Goal: Task Accomplishment & Management: Complete application form

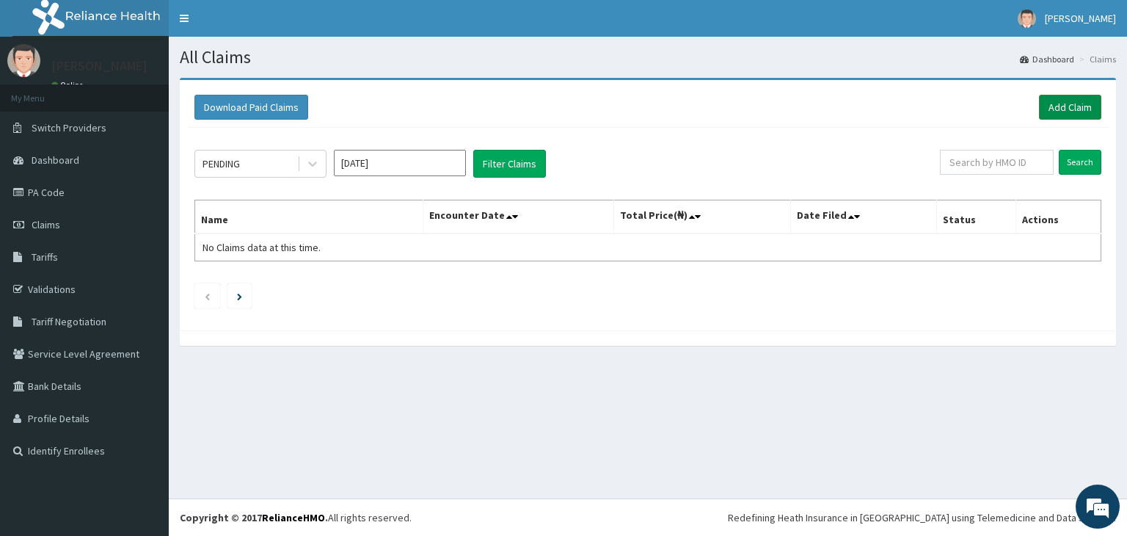
click at [1081, 112] on link "Add Claim" at bounding box center [1070, 107] width 62 height 25
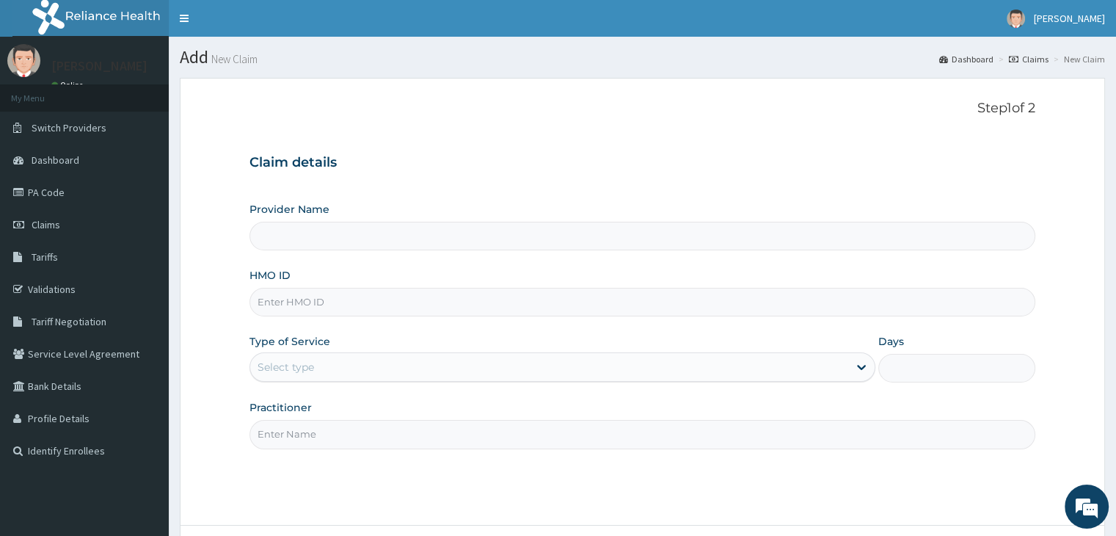
type input "Delight Beauty World Gym"
type input "1"
click at [585, 303] on input "HMO ID" at bounding box center [642, 302] width 785 height 29
type input "s"
type input "SOI/10010/B"
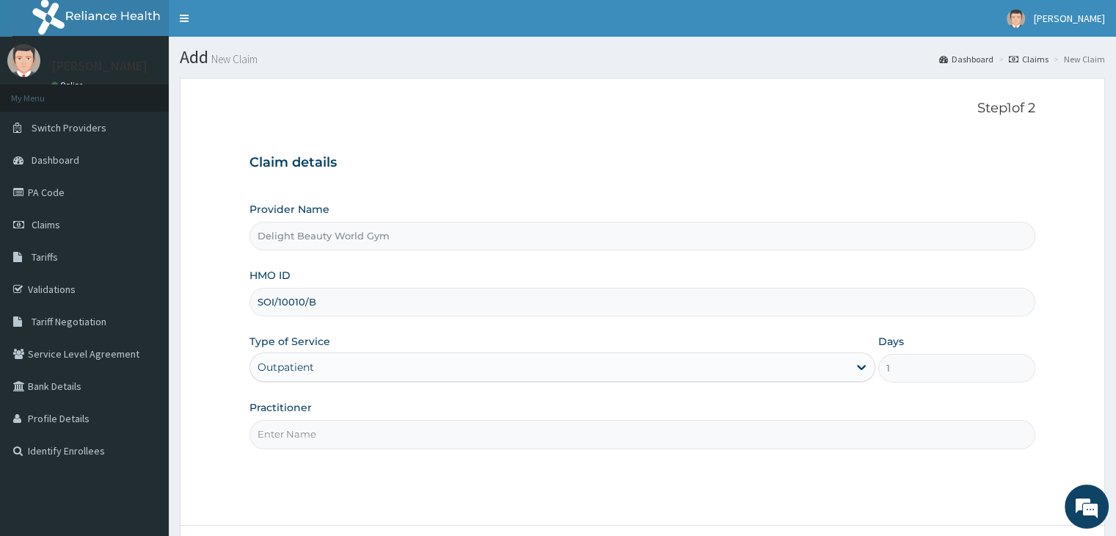
click at [543, 435] on input "Practitioner" at bounding box center [642, 434] width 785 height 29
type input "[PERSON_NAME]"
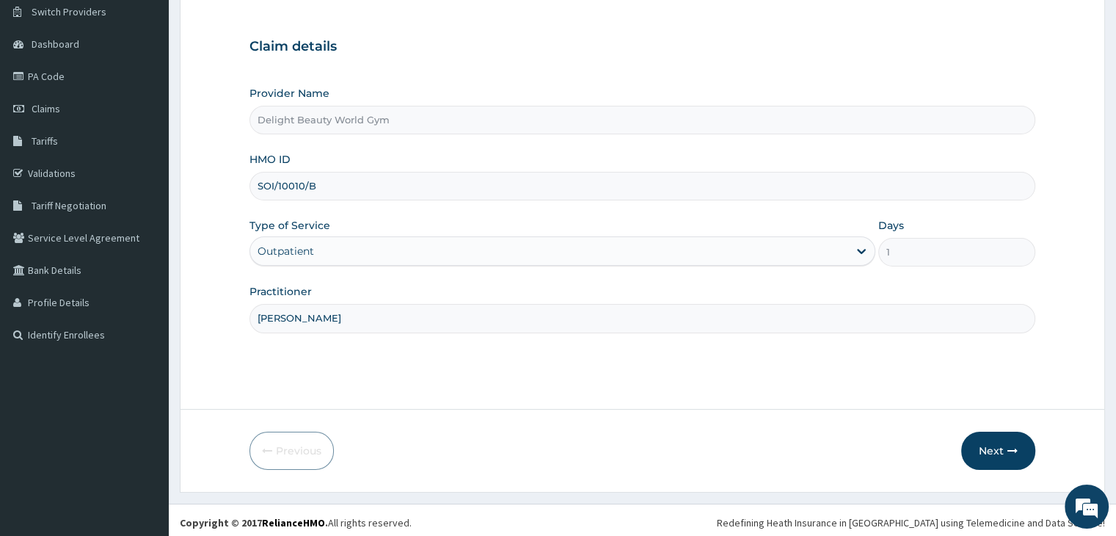
scroll to position [120, 0]
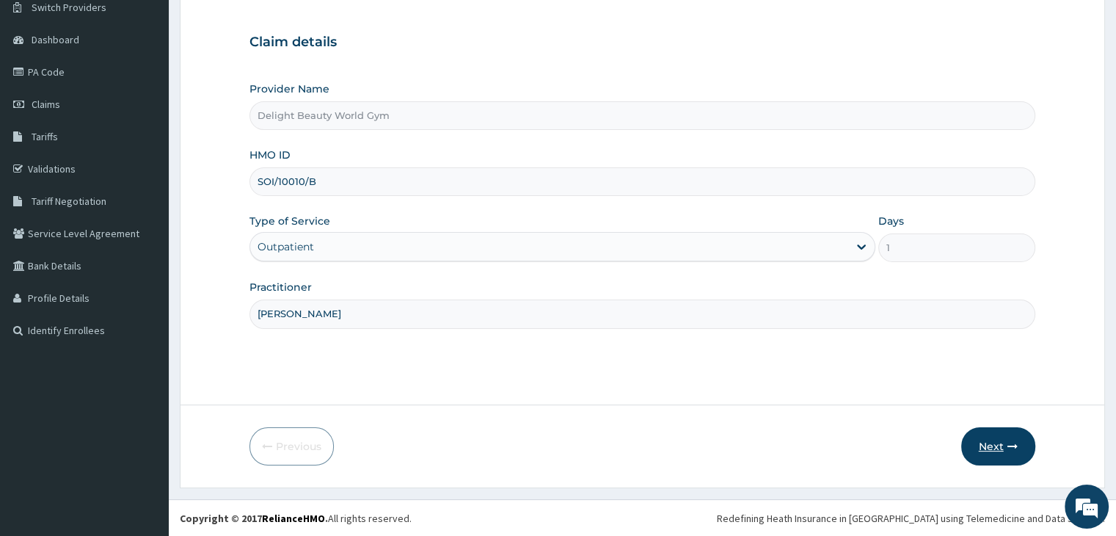
click at [986, 435] on button "Next" at bounding box center [998, 446] width 74 height 38
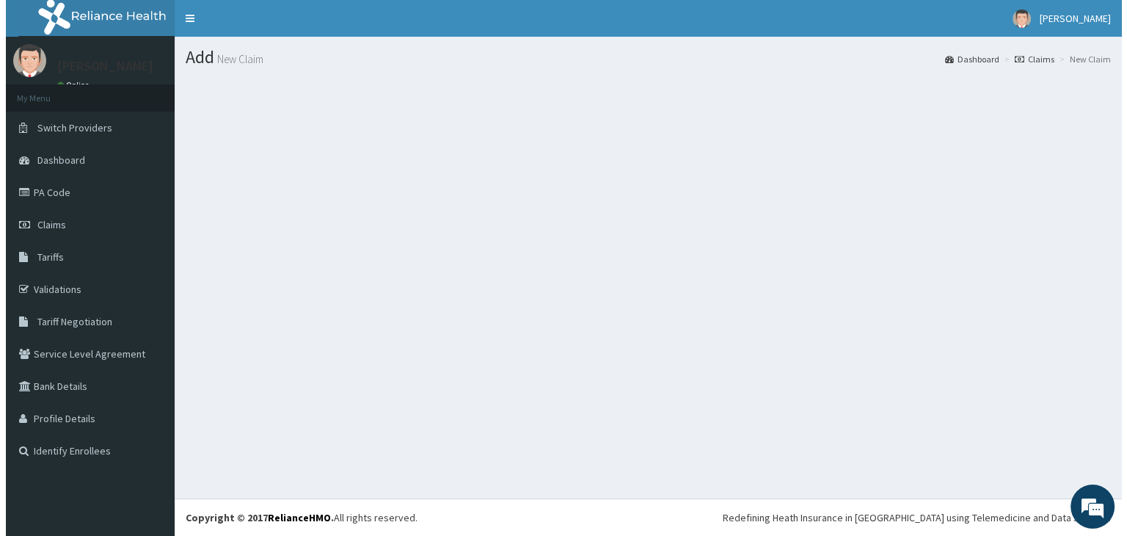
scroll to position [0, 0]
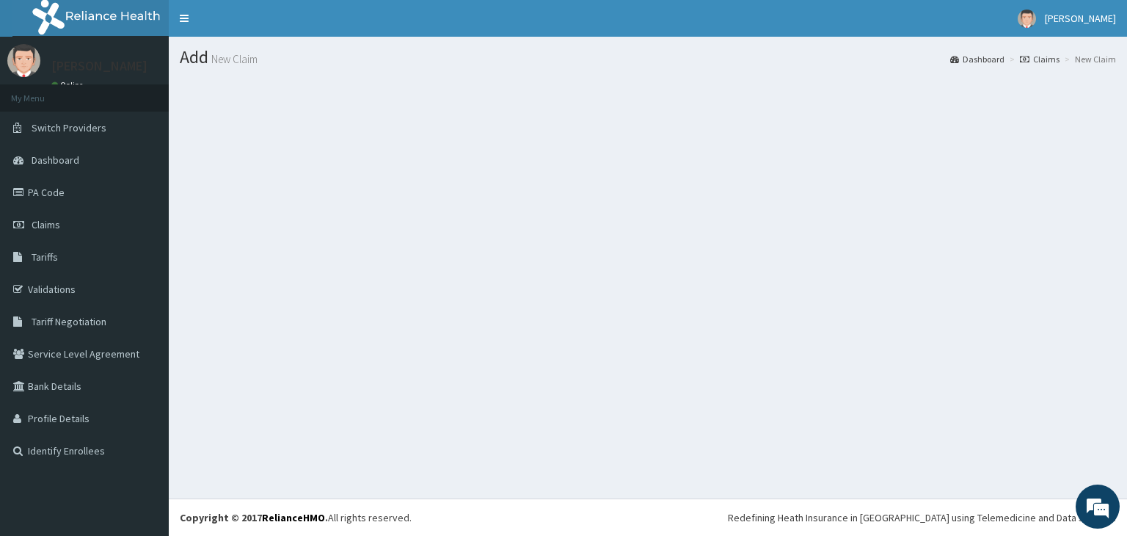
click at [632, 159] on section at bounding box center [648, 158] width 959 height 183
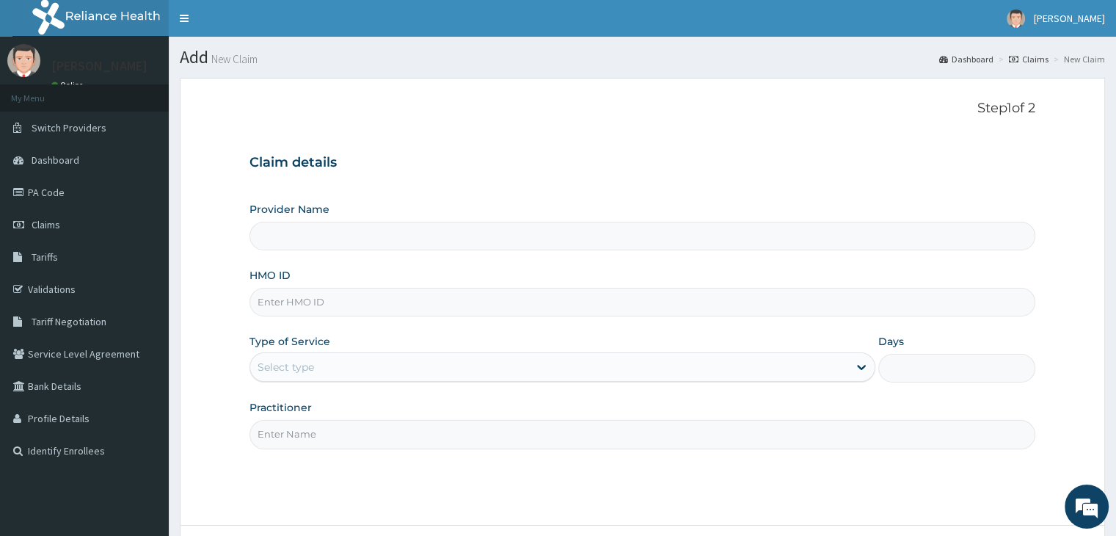
type input "Delight Beauty World Gym"
type input "1"
click at [476, 304] on input "HMO ID" at bounding box center [642, 302] width 785 height 29
type input "SOI/10010/B"
click at [364, 437] on input "Practitioner" at bounding box center [642, 434] width 785 height 29
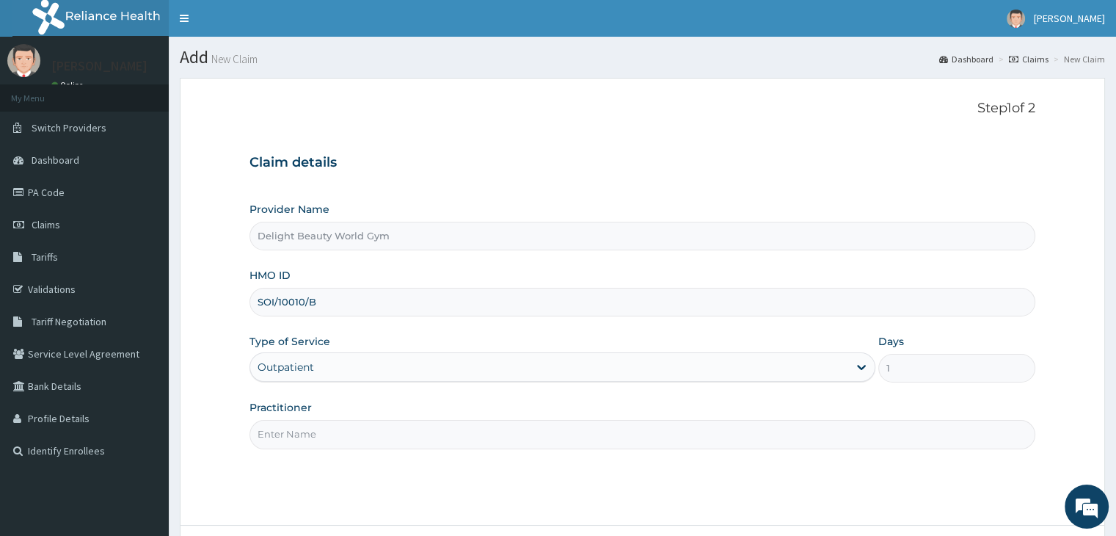
type input "JOJO"
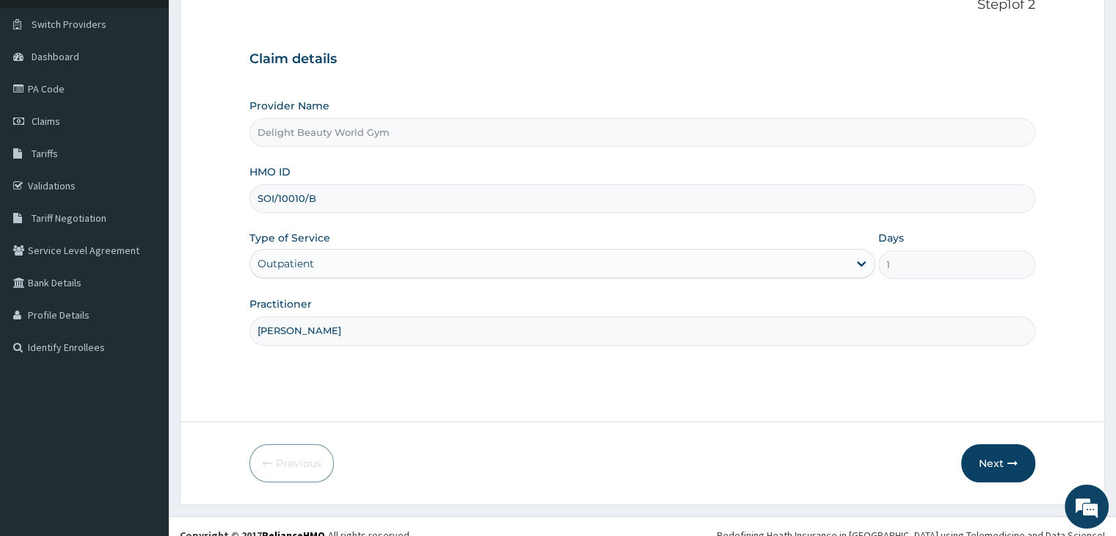
scroll to position [120, 0]
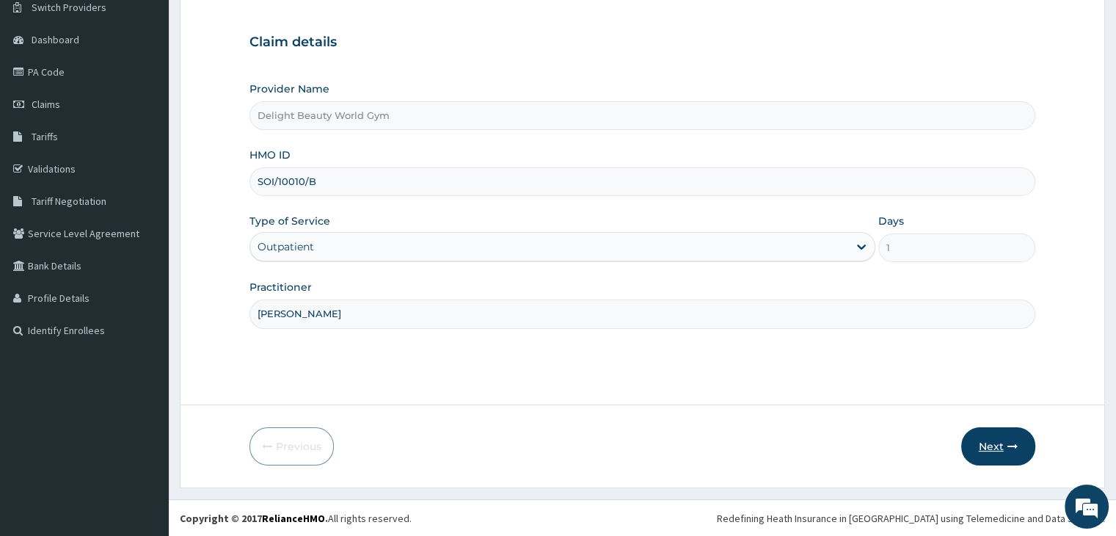
click at [1002, 445] on button "Next" at bounding box center [998, 446] width 74 height 38
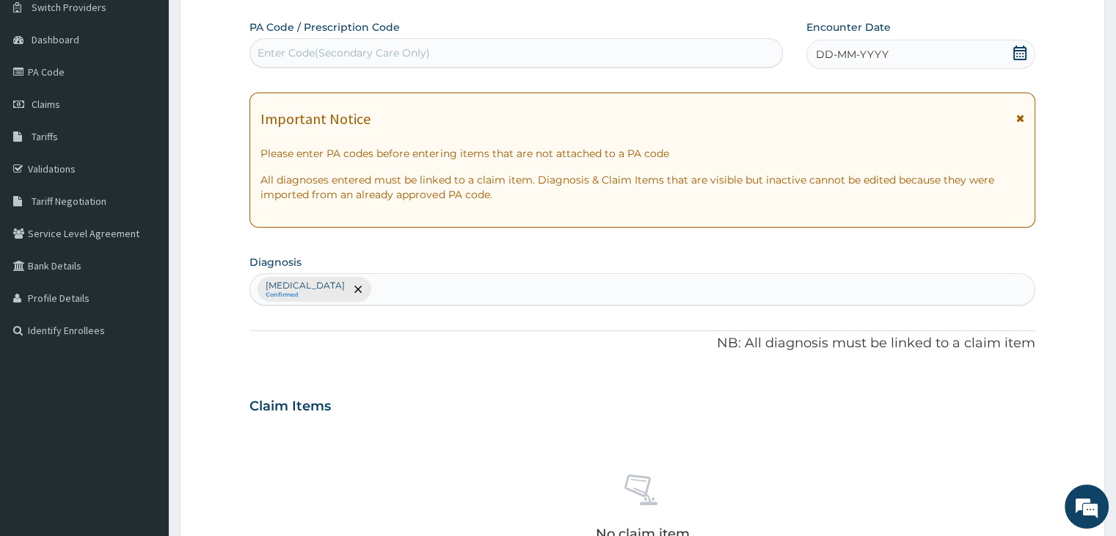
click at [324, 43] on div "Enter Code(Secondary Care Only)" at bounding box center [516, 52] width 532 height 23
drag, startPoint x: 324, startPoint y: 43, endPoint x: 282, endPoint y: 55, distance: 43.7
click at [282, 55] on div "Enter Code(Secondary Care Only)" at bounding box center [344, 53] width 172 height 15
drag, startPoint x: 282, startPoint y: 55, endPoint x: 206, endPoint y: 84, distance: 81.5
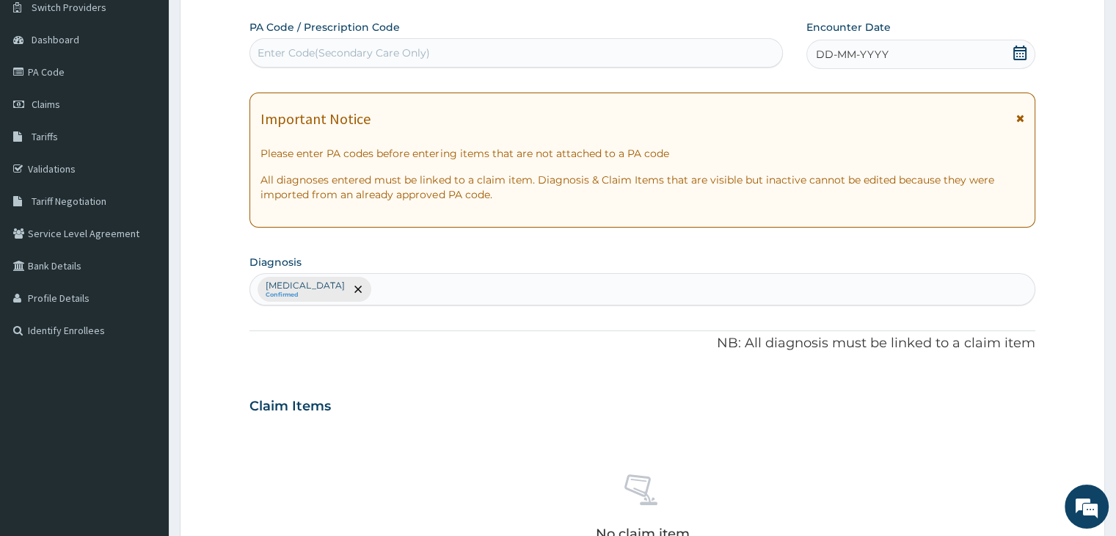
click at [206, 84] on form "Step 2 of 2 PA Code / Prescription Code Enter Code(Secondary Care Only) Encount…" at bounding box center [643, 422] width 926 height 931
drag, startPoint x: 315, startPoint y: 48, endPoint x: 344, endPoint y: 30, distance: 34.2
drag, startPoint x: 344, startPoint y: 30, endPoint x: 256, endPoint y: 48, distance: 90.0
click at [256, 48] on div "Enter Code(Secondary Care Only)" at bounding box center [516, 52] width 532 height 23
paste input "PA/E3FC2F"
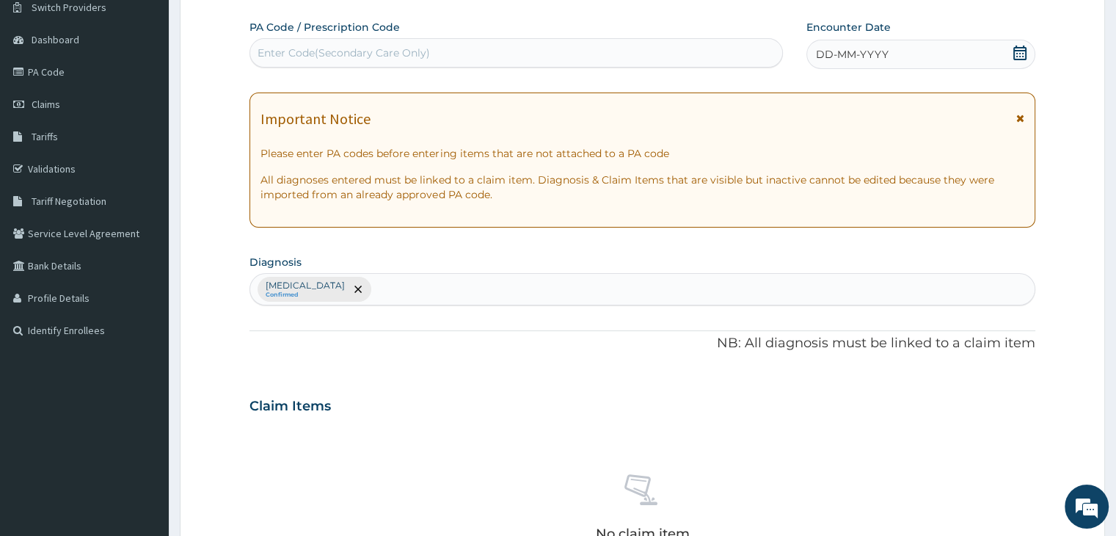
type input "PA/E3FC2F"
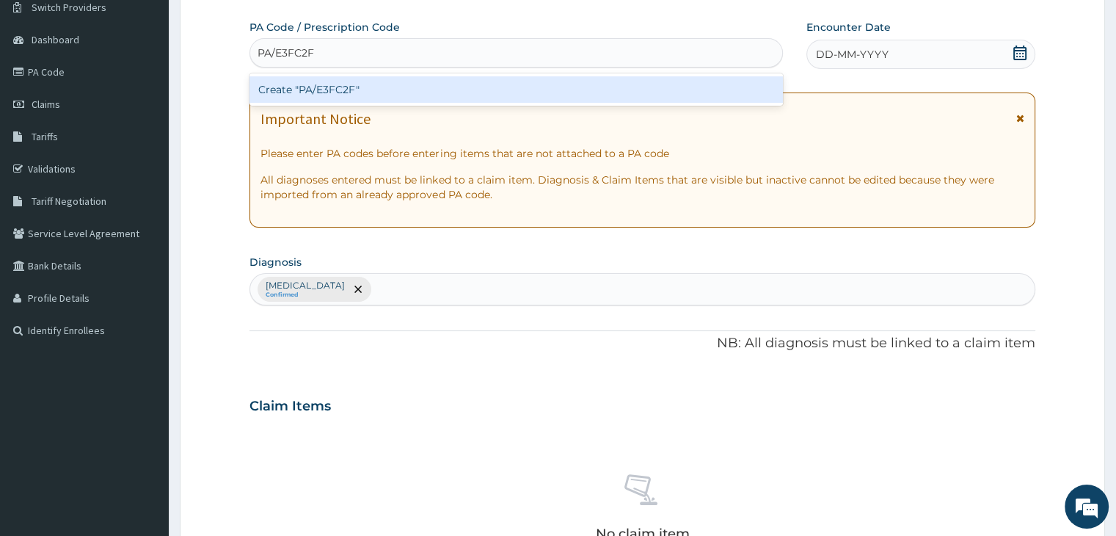
click at [304, 86] on div "Create "PA/E3FC2F"" at bounding box center [517, 89] width 534 height 26
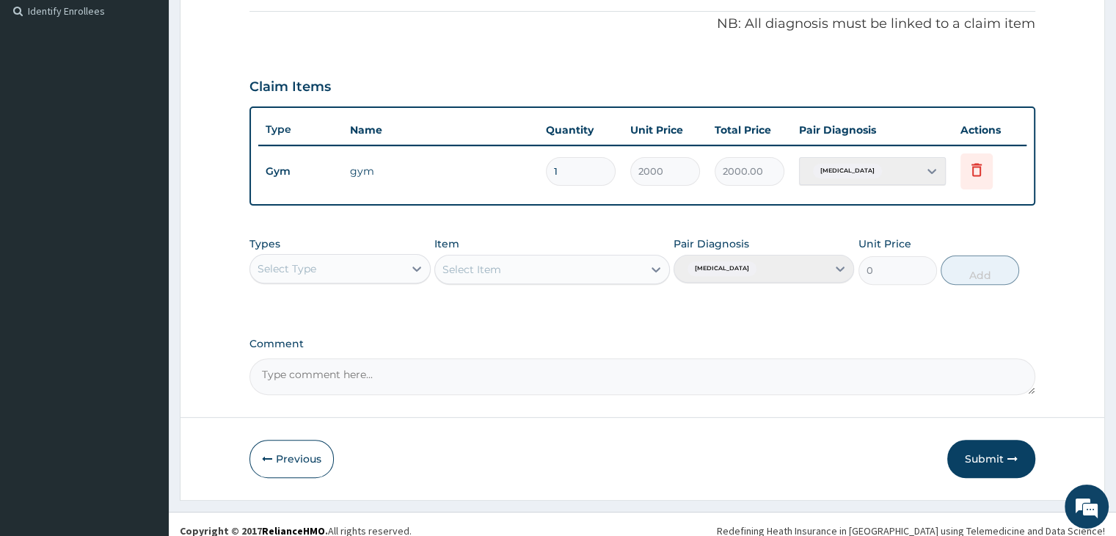
scroll to position [441, 0]
click at [992, 453] on button "Submit" at bounding box center [992, 457] width 88 height 38
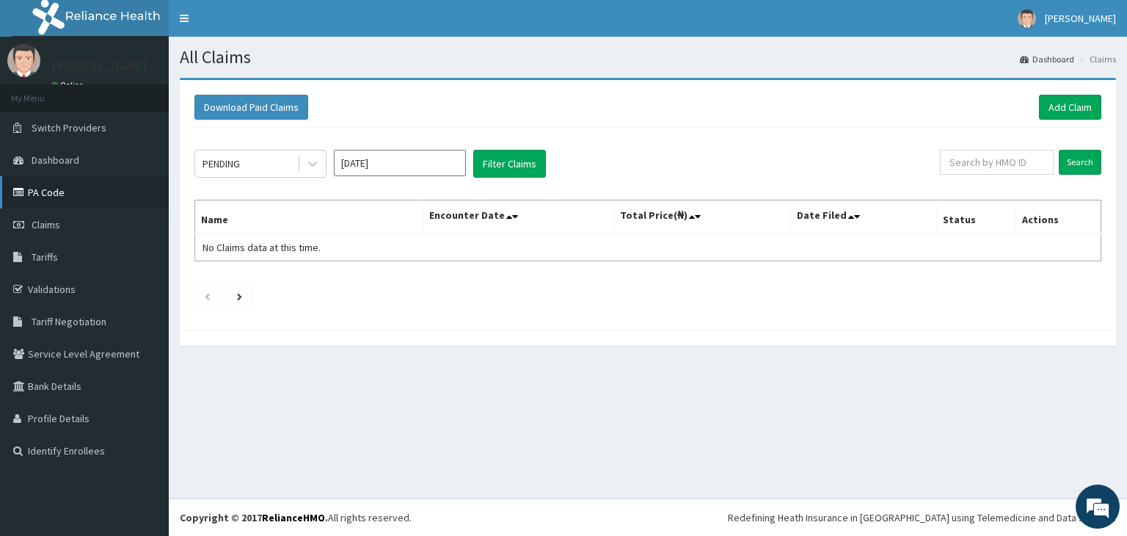
click at [94, 192] on link "PA Code" at bounding box center [84, 192] width 169 height 32
click at [1072, 110] on link "Add Claim" at bounding box center [1070, 107] width 62 height 25
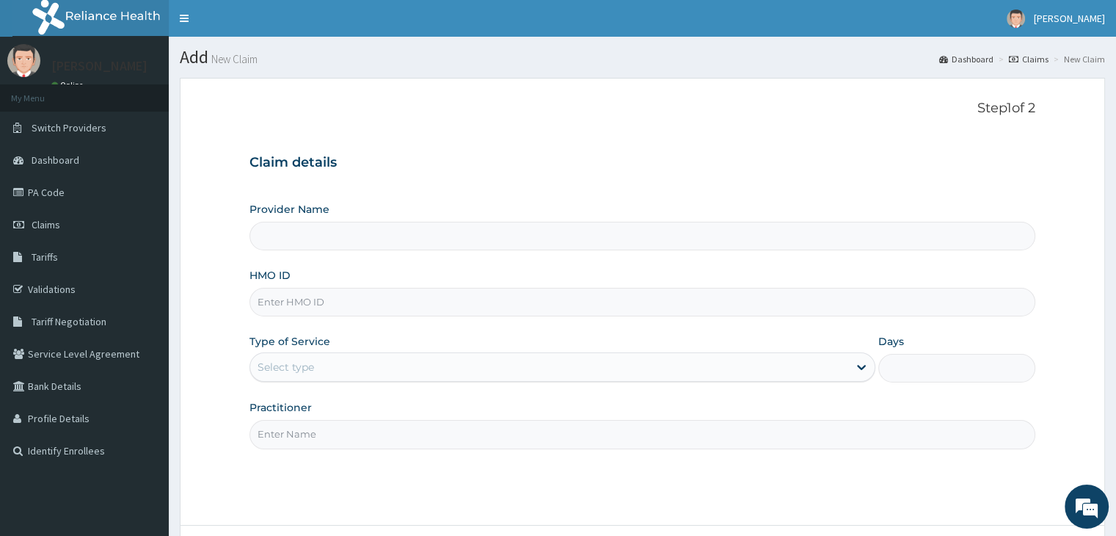
type input "Delight Beauty World Gym"
type input "1"
click at [481, 300] on input "HMO ID" at bounding box center [642, 302] width 785 height 29
type input "SOI/1008/A"
click at [426, 429] on input "Practitioner" at bounding box center [642, 434] width 785 height 29
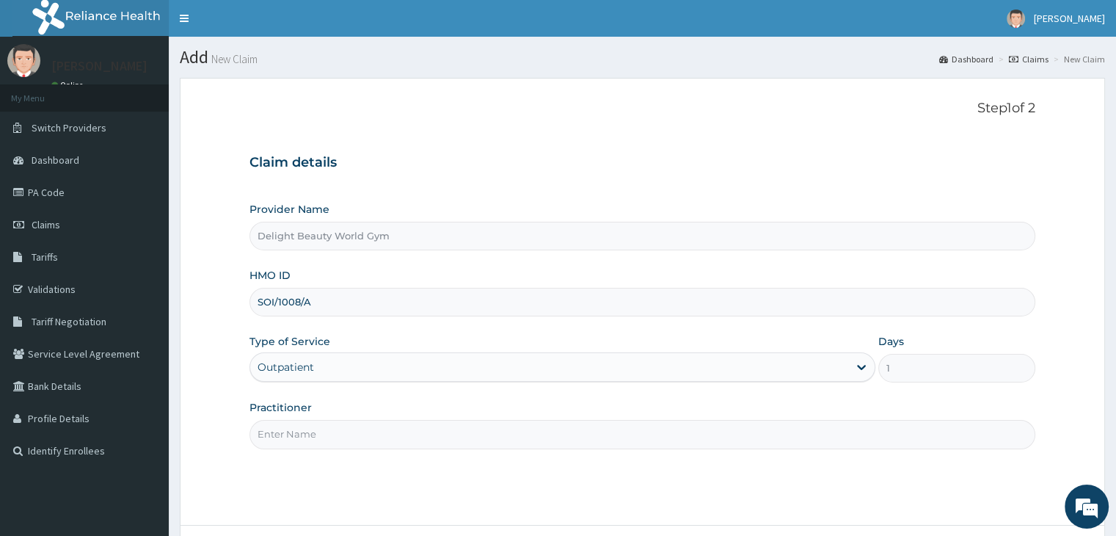
type input "JOJO"
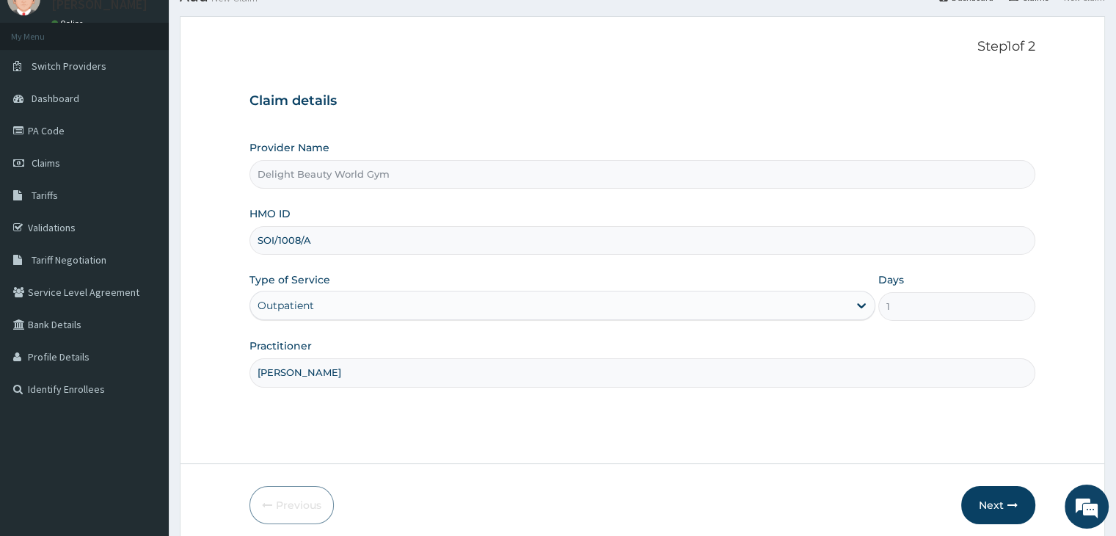
scroll to position [105, 0]
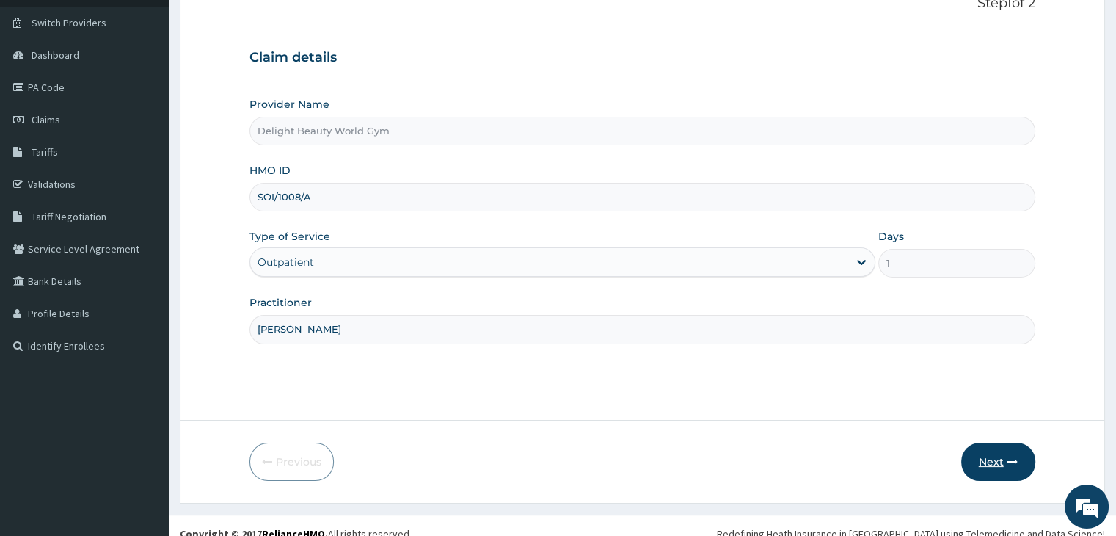
click at [1016, 454] on button "Next" at bounding box center [998, 462] width 74 height 38
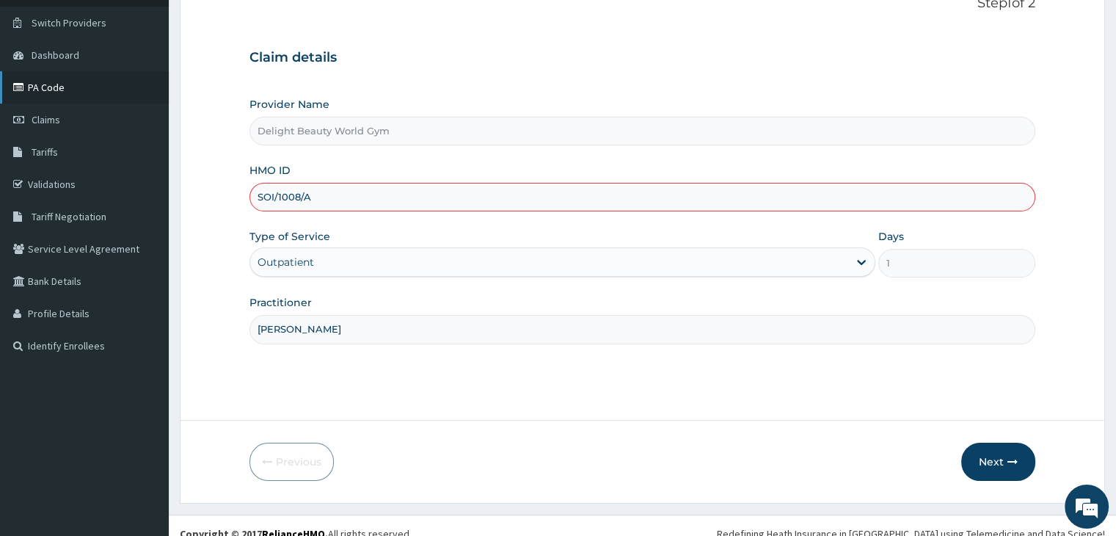
click at [91, 86] on link "PA Code" at bounding box center [84, 87] width 169 height 32
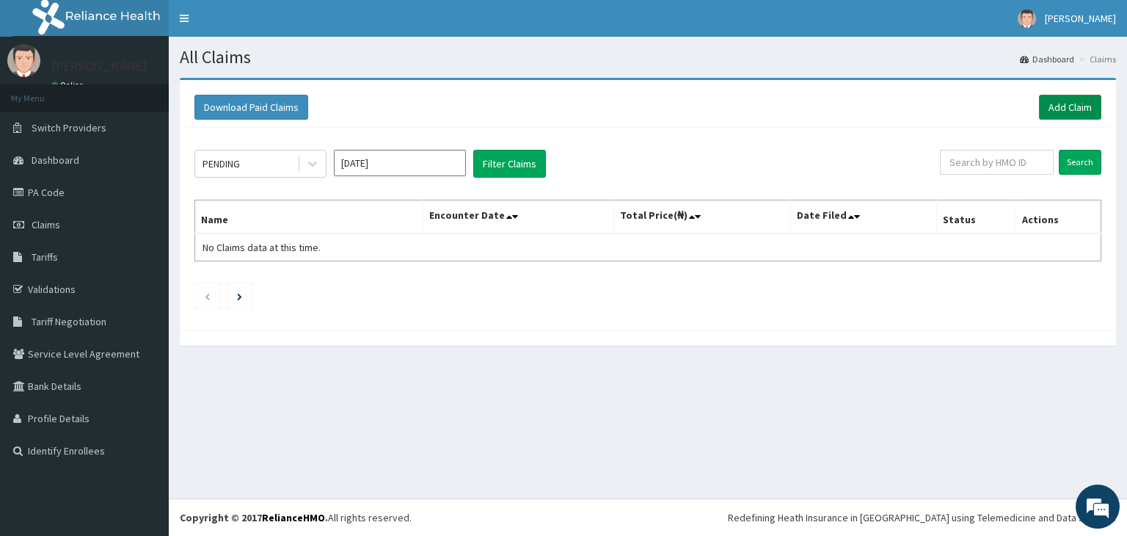
click at [1057, 103] on link "Add Claim" at bounding box center [1070, 107] width 62 height 25
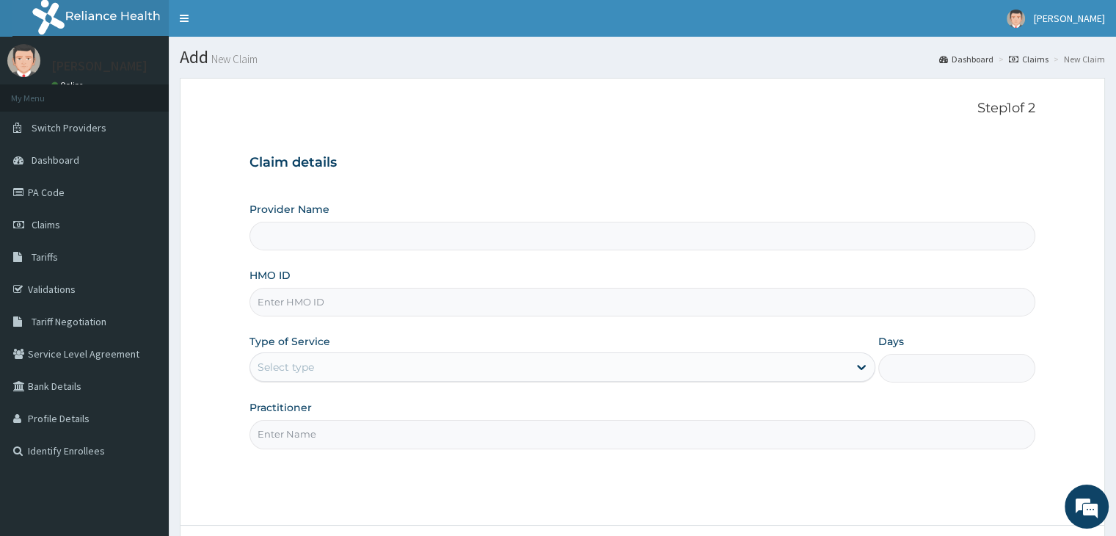
type input "Delight Beauty World Gym"
type input "1"
click at [437, 293] on input "HMO ID" at bounding box center [642, 302] width 785 height 29
type input "SOI/10008/A"
click at [346, 435] on input "Practitioner" at bounding box center [642, 434] width 785 height 29
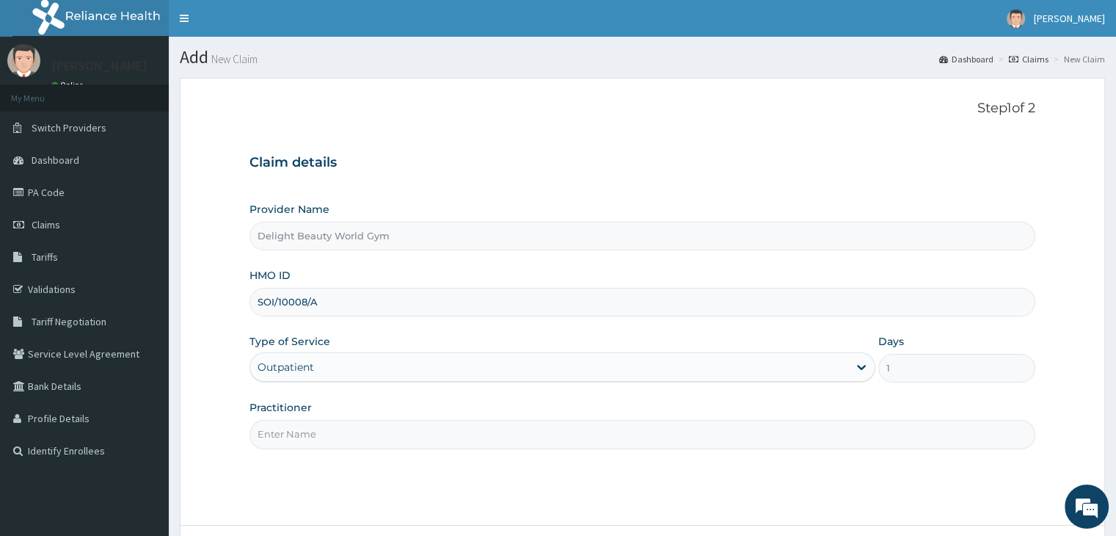
type input "JOJO"
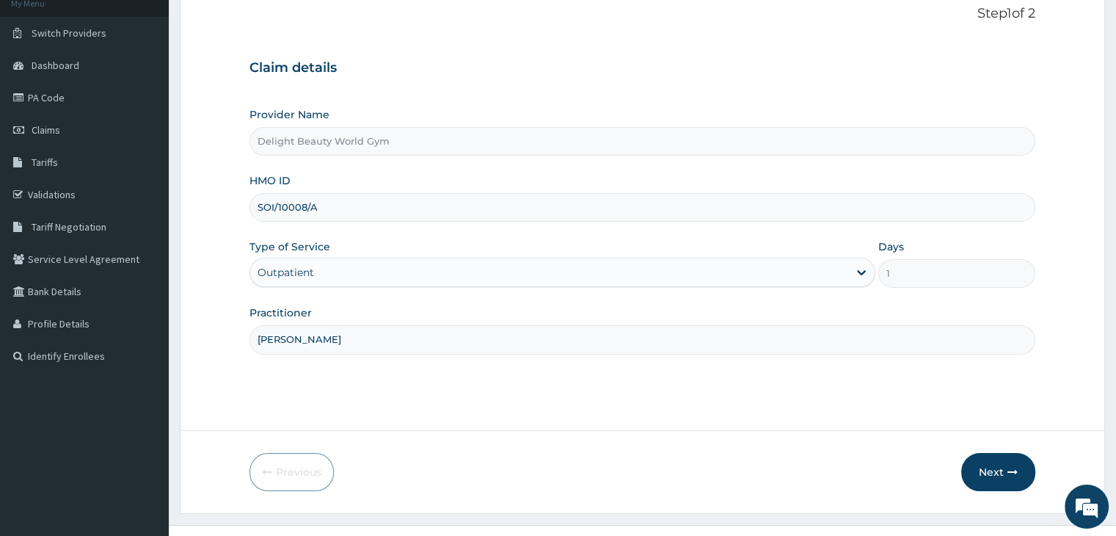
scroll to position [97, 0]
click at [1010, 473] on icon "button" at bounding box center [1013, 470] width 10 height 10
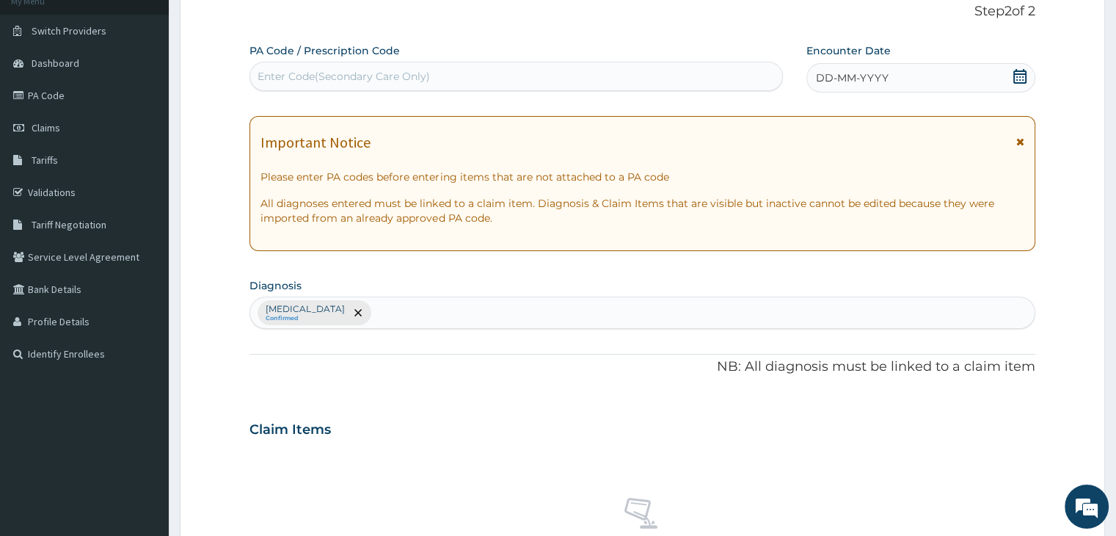
click at [299, 71] on div "Enter Code(Secondary Care Only)" at bounding box center [344, 76] width 172 height 15
paste input "PA/FC6DA0"
type input "PA/FC6DA0"
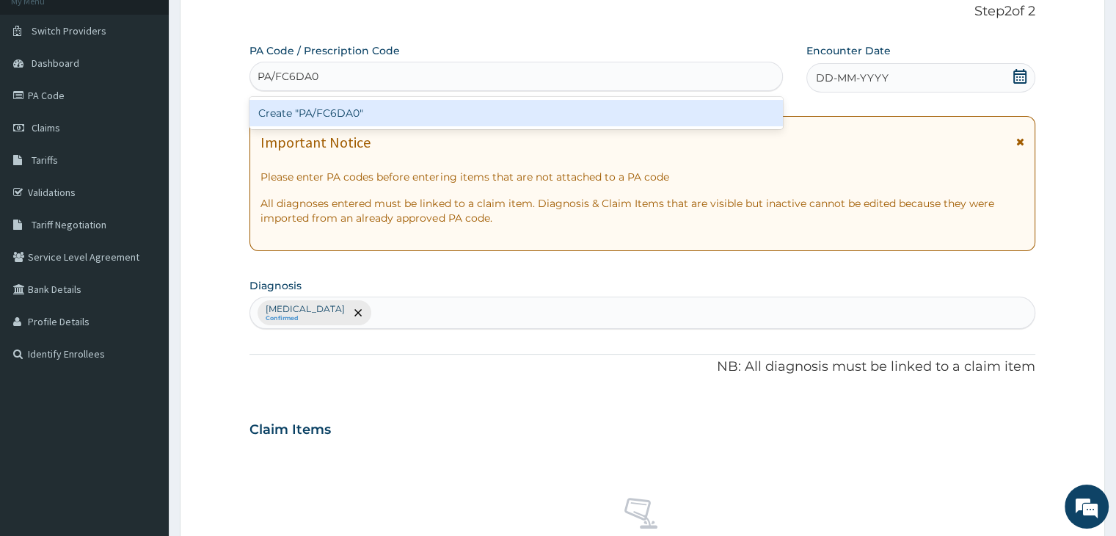
click at [308, 109] on div "Create "PA/FC6DA0"" at bounding box center [517, 113] width 534 height 26
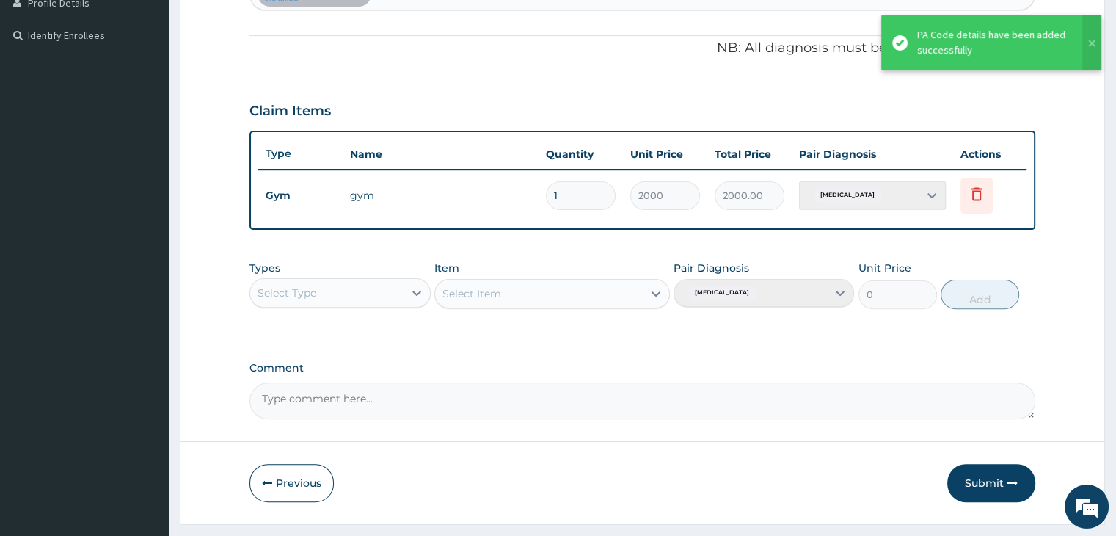
scroll to position [451, 0]
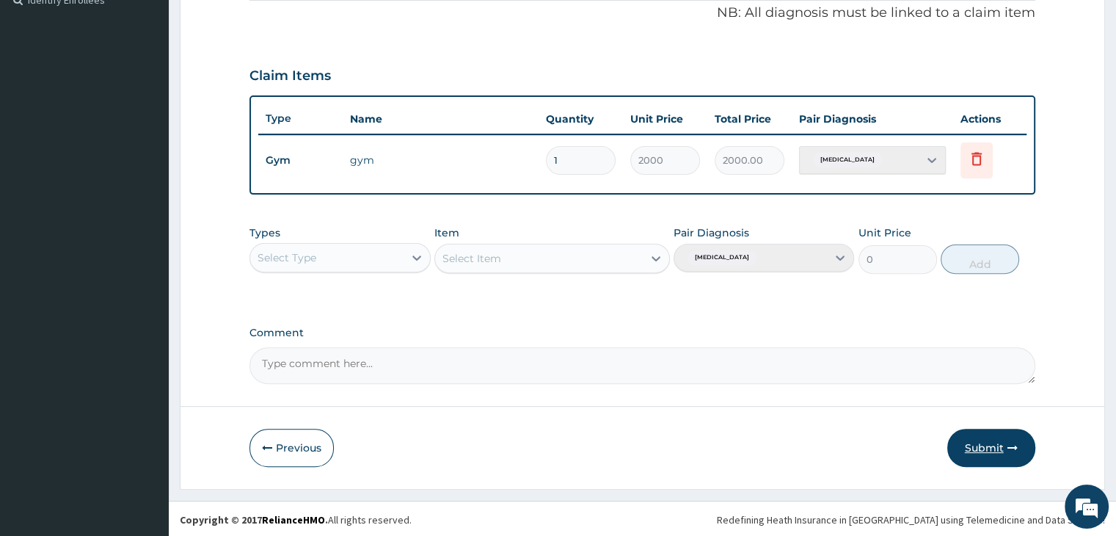
click at [979, 439] on button "Submit" at bounding box center [992, 448] width 88 height 38
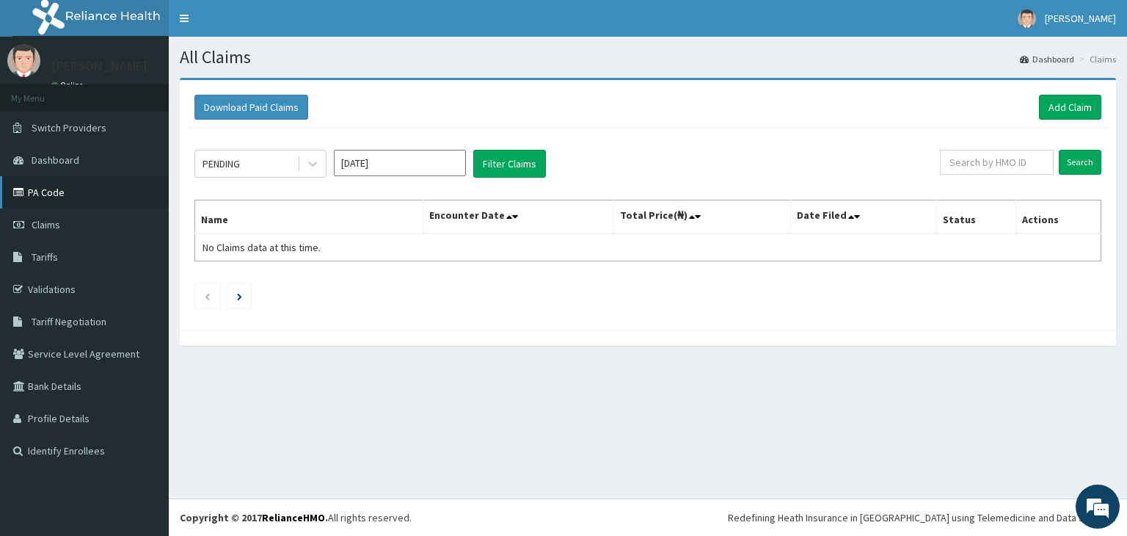
click at [119, 193] on link "PA Code" at bounding box center [84, 192] width 169 height 32
click at [1087, 111] on link "Add Claim" at bounding box center [1070, 107] width 62 height 25
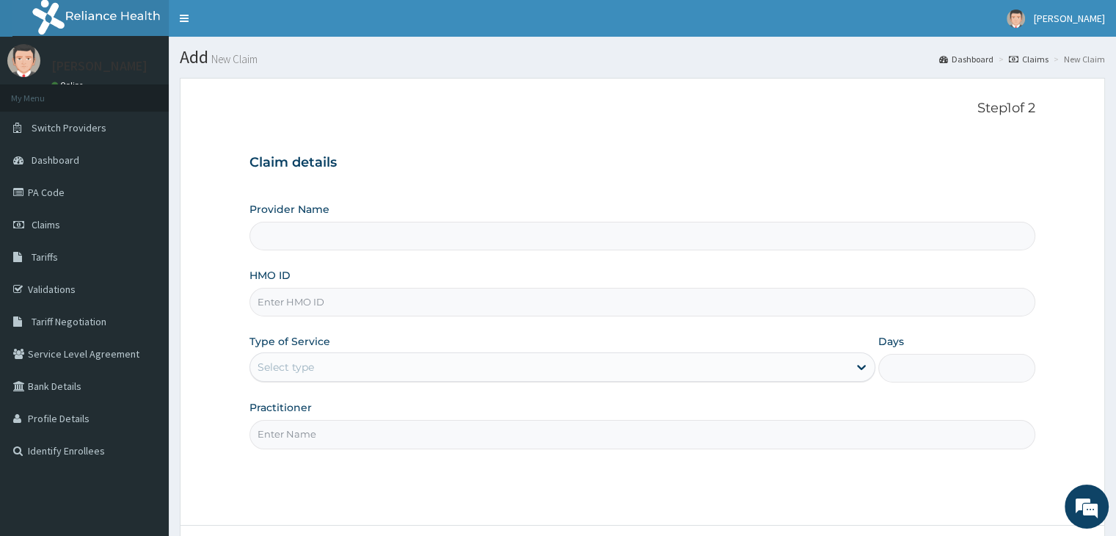
type input "Delight Beauty World Gym"
type input "1"
click at [405, 297] on input "HMO ID" at bounding box center [642, 302] width 785 height 29
type input "SOI/1000"
click at [137, 194] on link "PA Code" at bounding box center [84, 192] width 169 height 32
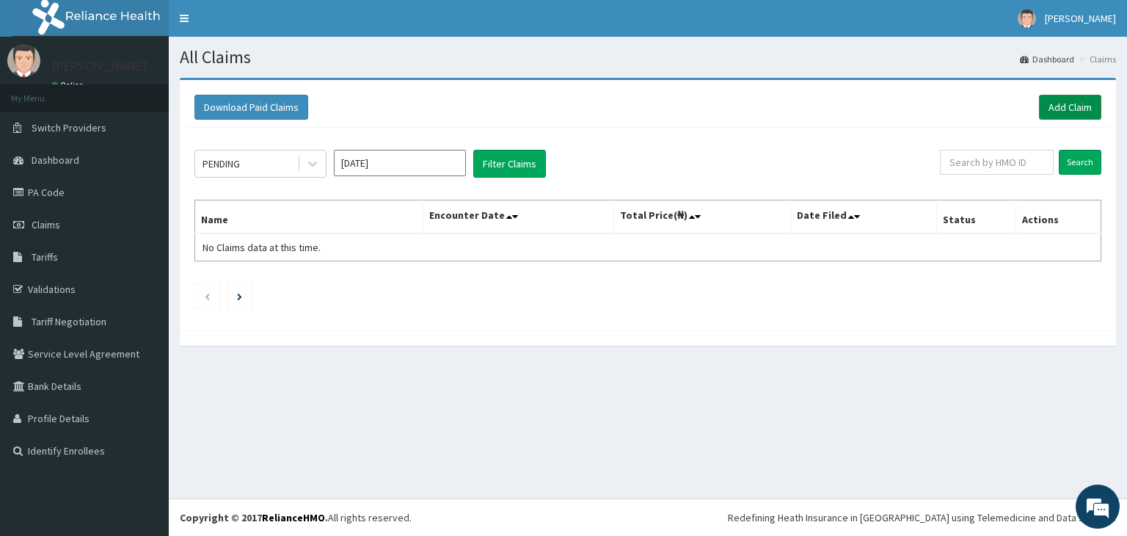
click at [1077, 100] on link "Add Claim" at bounding box center [1070, 107] width 62 height 25
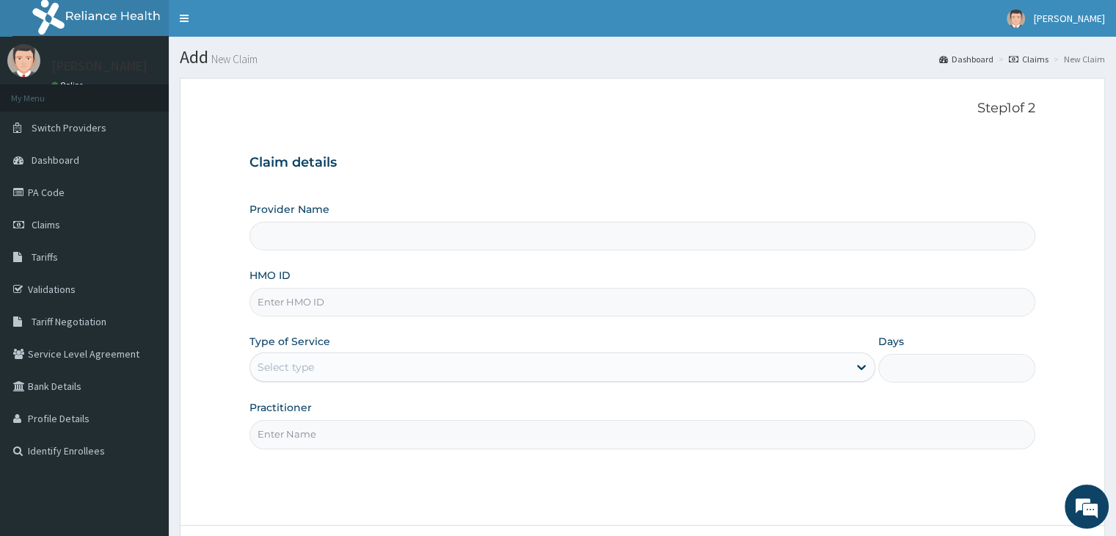
type input "Delight Beauty World Gym"
type input "1"
click at [490, 308] on input "HMO ID" at bounding box center [642, 302] width 785 height 29
type input "SOI/10003/C"
click at [912, 450] on div "Step 1 of 2 Claim details Provider Name Delight Beauty World Gym HMO ID SOI/100…" at bounding box center [642, 302] width 785 height 402
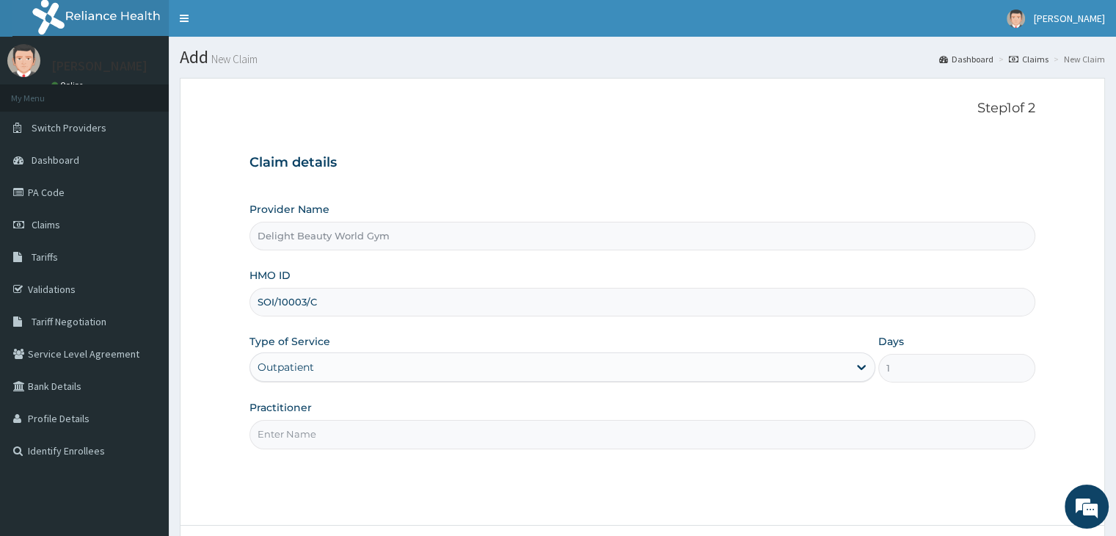
click at [848, 447] on div "Step 1 of 2 Claim details Provider Name Delight Beauty World Gym HMO ID SOI/100…" at bounding box center [642, 302] width 785 height 402
drag, startPoint x: 396, startPoint y: 423, endPoint x: 355, endPoint y: 501, distance: 88.3
click at [355, 501] on div "Step 1 of 2 Claim details Provider Name Delight Beauty World Gym HMO ID SOI/100…" at bounding box center [642, 302] width 785 height 402
type input "[PERSON_NAME]"
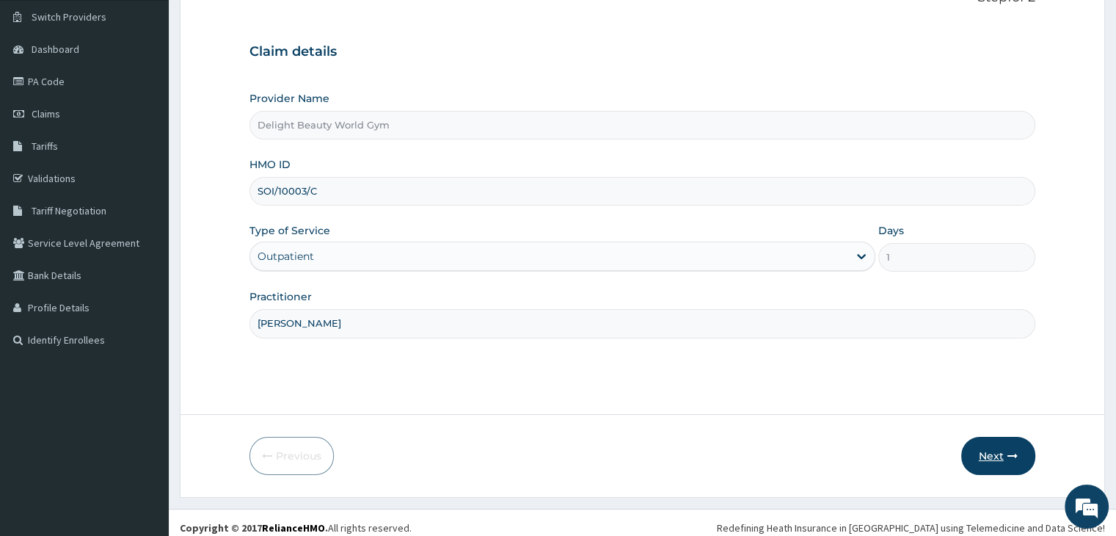
click at [986, 464] on button "Next" at bounding box center [998, 456] width 74 height 38
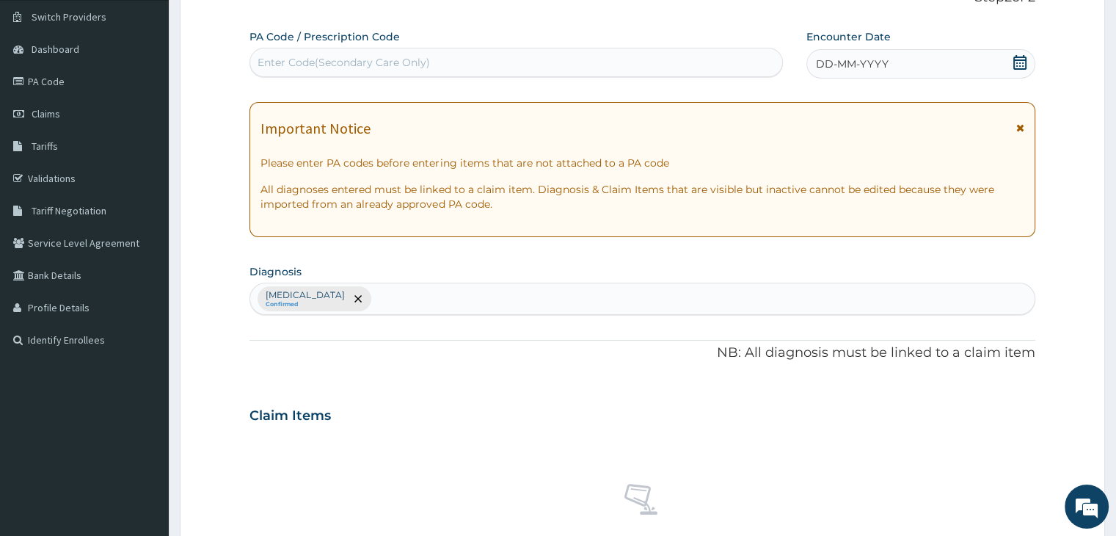
click at [288, 57] on div "Enter Code(Secondary Care Only)" at bounding box center [344, 62] width 172 height 15
paste input "PA/D1C783"
type input "PA/D1C783"
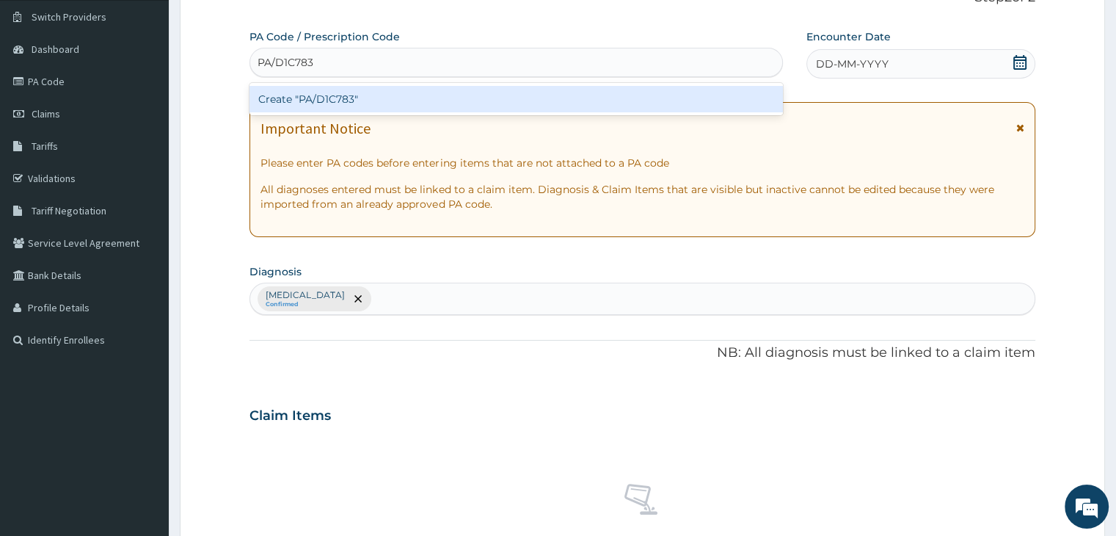
click at [340, 98] on div "Create "PA/D1C783"" at bounding box center [517, 99] width 534 height 26
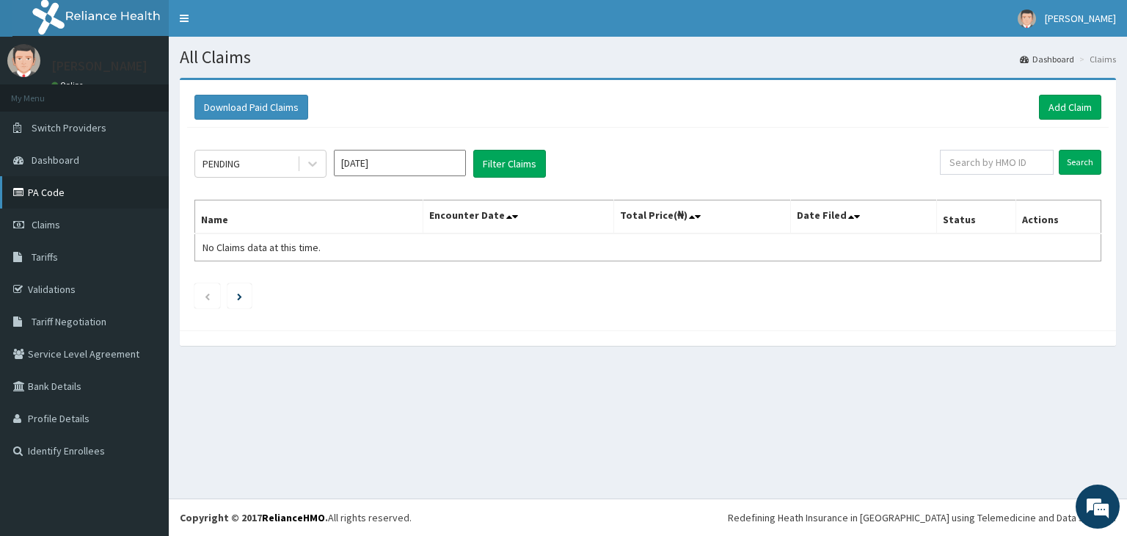
click at [104, 200] on link "PA Code" at bounding box center [84, 192] width 169 height 32
click at [1062, 98] on link "Add Claim" at bounding box center [1070, 107] width 62 height 25
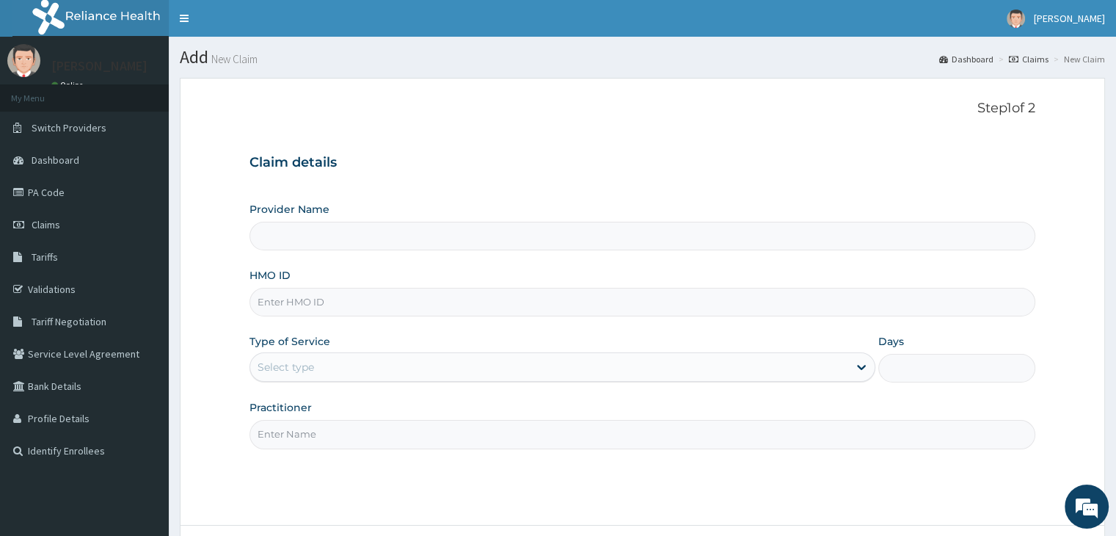
type input "Delight Beauty World Gym"
type input "1"
click at [335, 299] on input "HMO ID" at bounding box center [642, 302] width 785 height 29
type input "SOI/10003/A"
click at [300, 440] on input "Practitioner" at bounding box center [642, 434] width 785 height 29
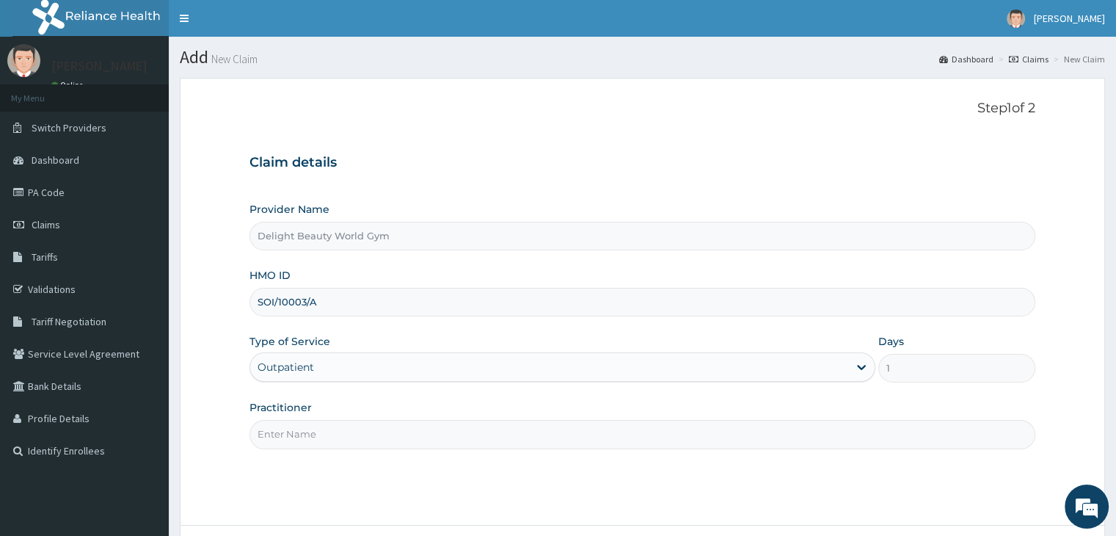
type input "[PERSON_NAME]"
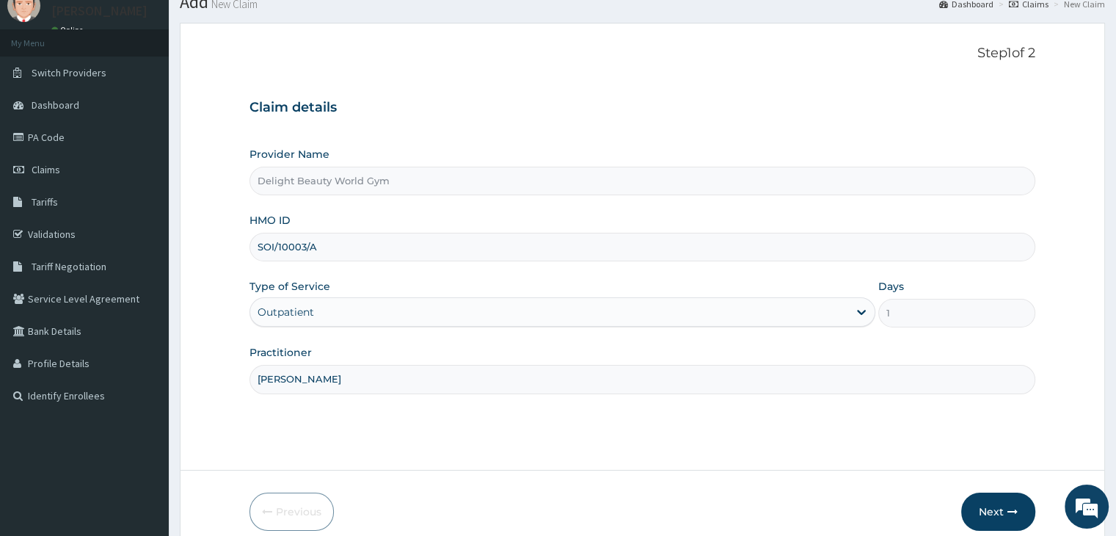
scroll to position [120, 0]
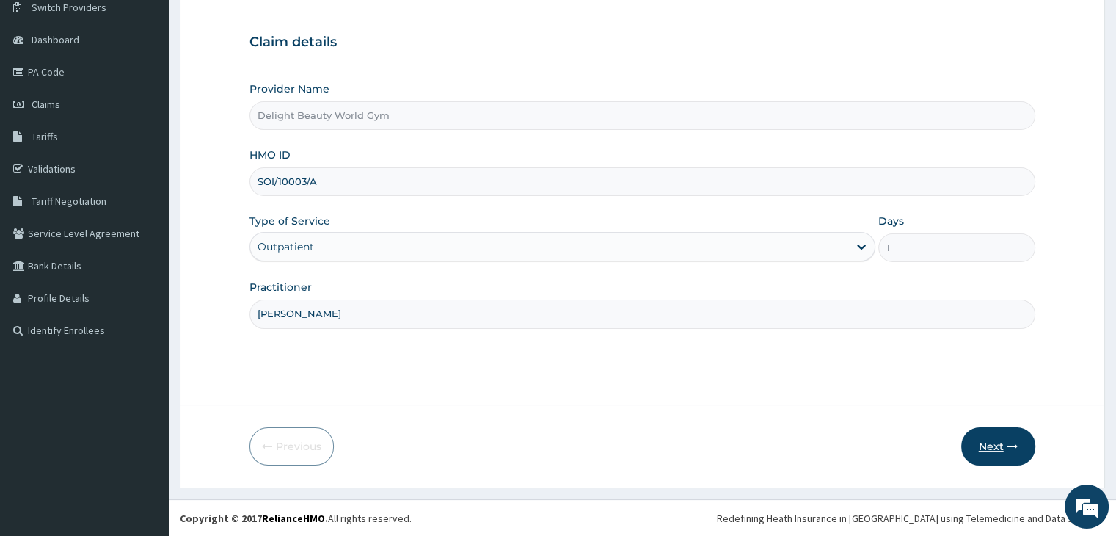
click at [984, 438] on button "Next" at bounding box center [998, 446] width 74 height 38
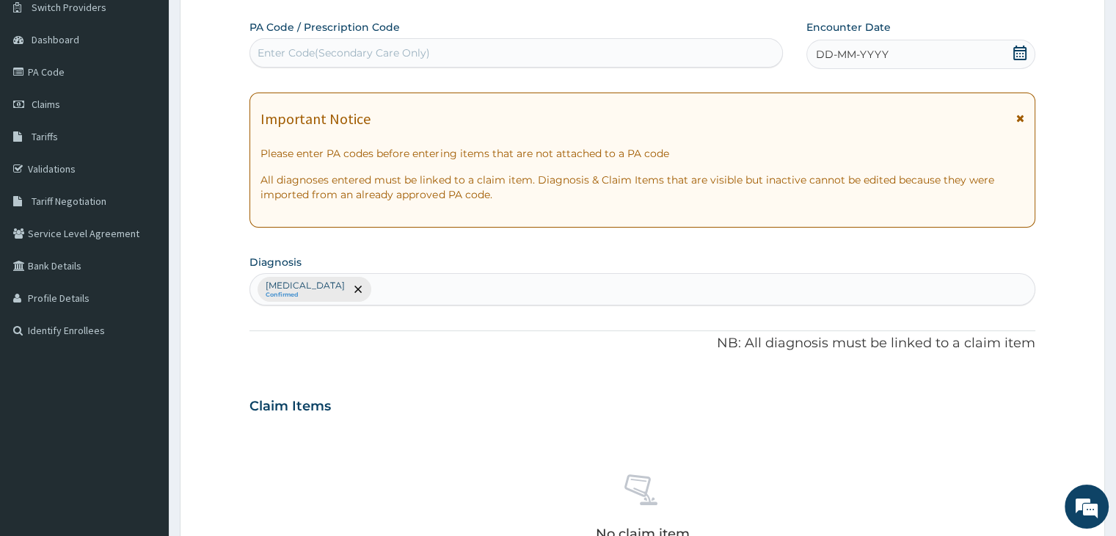
click at [288, 43] on div "Enter Code(Secondary Care Only)" at bounding box center [516, 52] width 532 height 23
paste input "PA/D1C783"
type input "PA/D1C783"
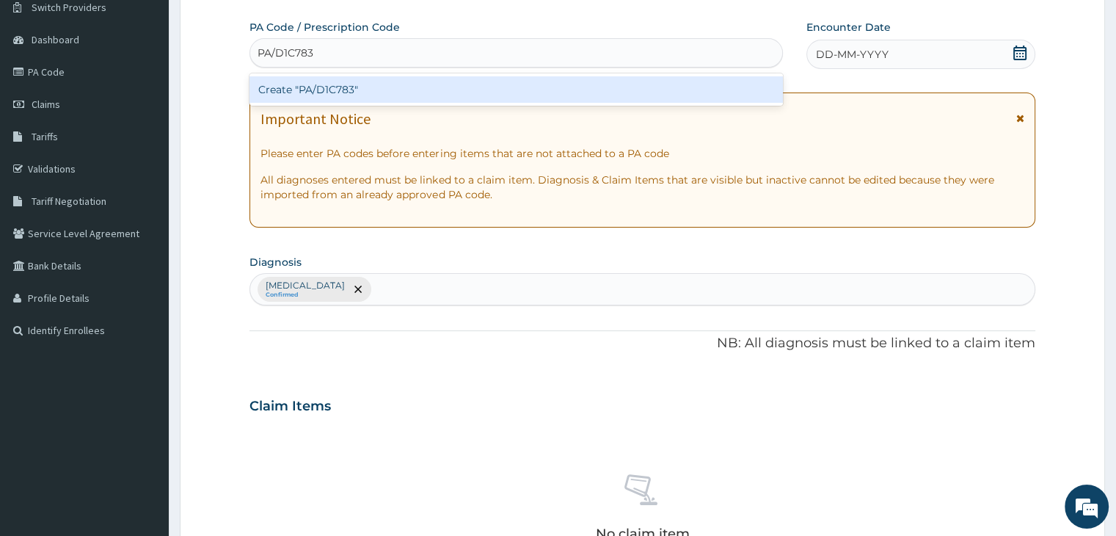
click at [442, 100] on div "Create "PA/D1C783"" at bounding box center [517, 89] width 534 height 26
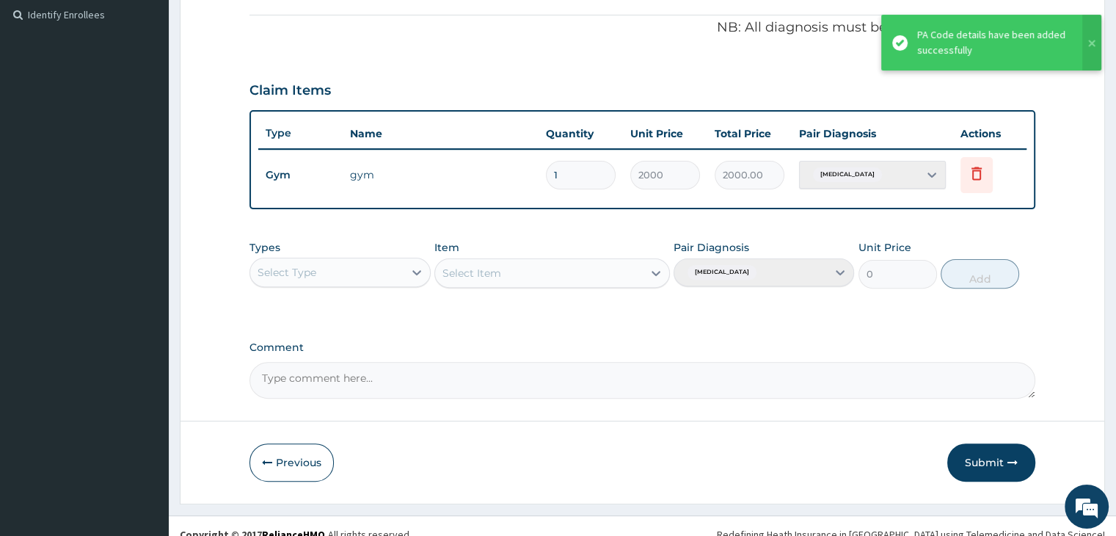
scroll to position [451, 0]
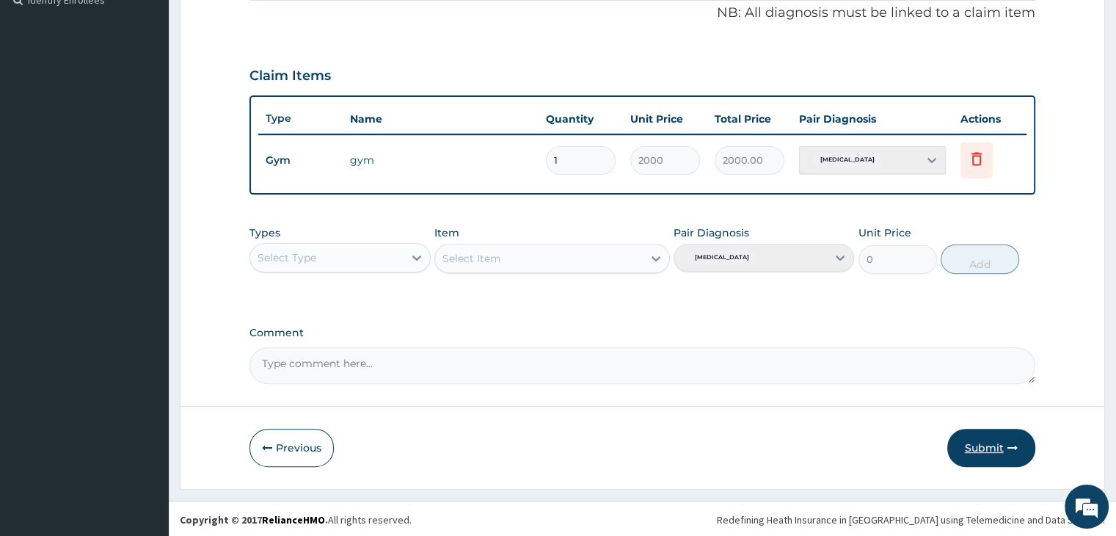
click at [994, 444] on button "Submit" at bounding box center [992, 448] width 88 height 38
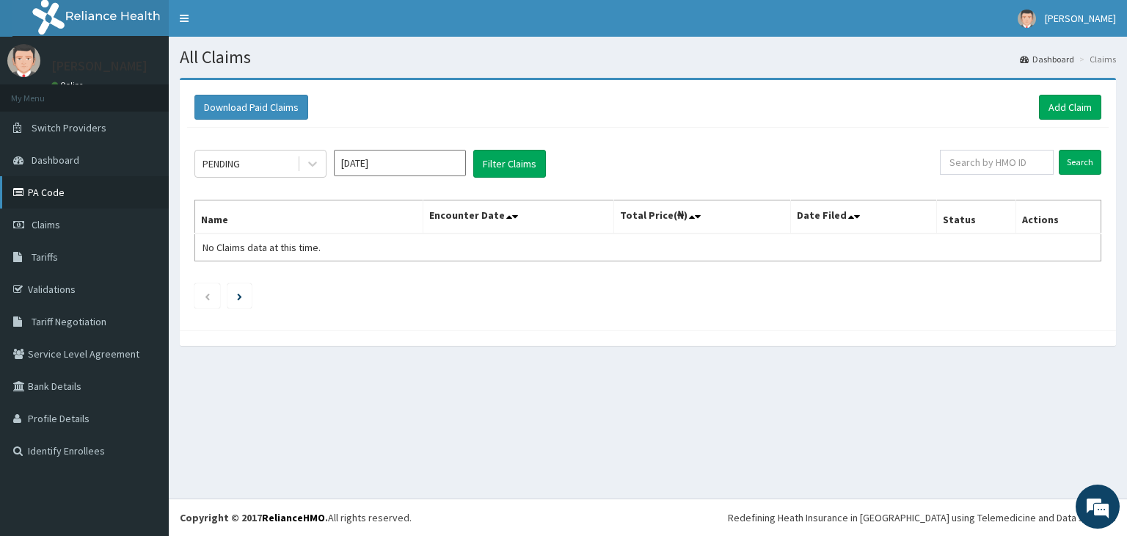
click at [132, 196] on link "PA Code" at bounding box center [84, 192] width 169 height 32
click at [1067, 99] on link "Add Claim" at bounding box center [1070, 107] width 62 height 25
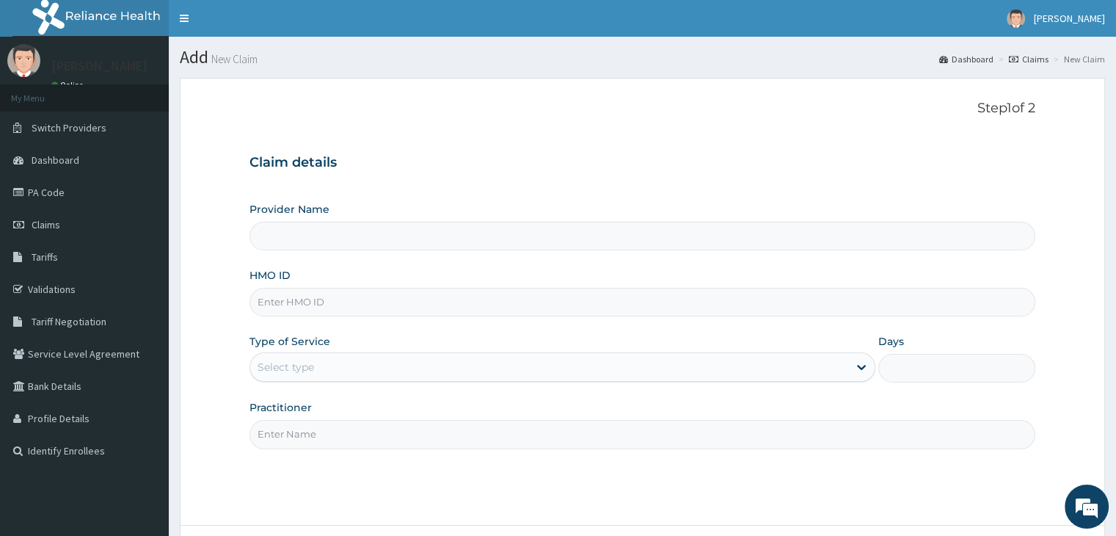
type input "Delight Beauty World Gym"
type input "1"
click at [542, 302] on input "HMO ID" at bounding box center [642, 302] width 785 height 29
type input "SOI/10010/C"
click at [435, 438] on input "Practitioner" at bounding box center [642, 434] width 785 height 29
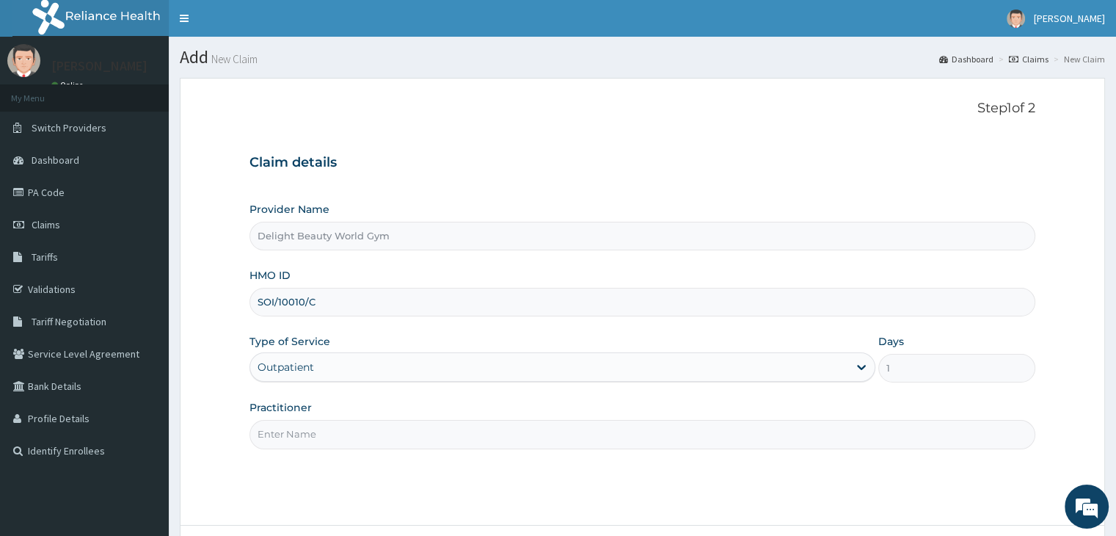
type input "[PERSON_NAME]"
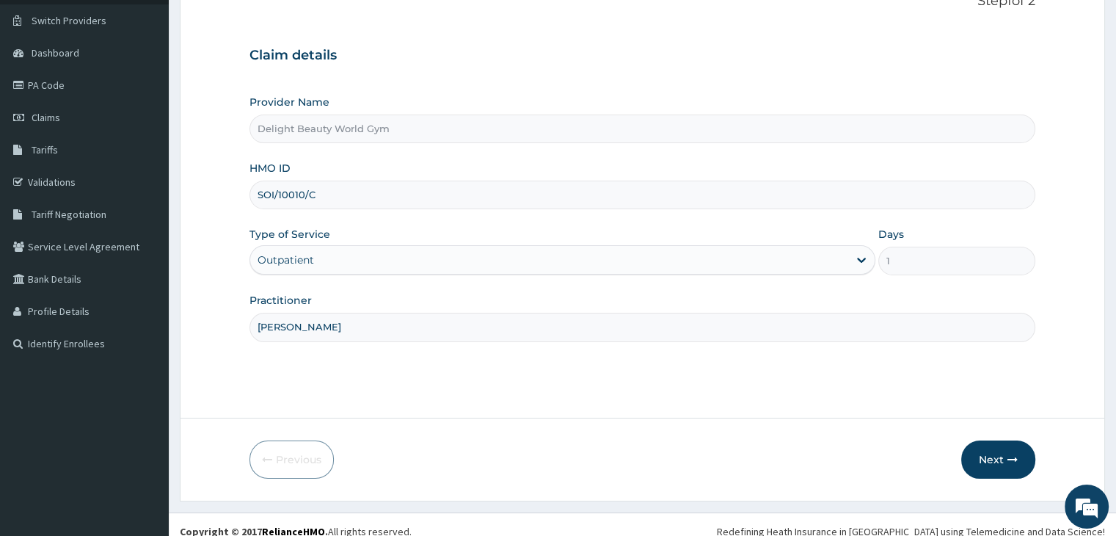
scroll to position [110, 0]
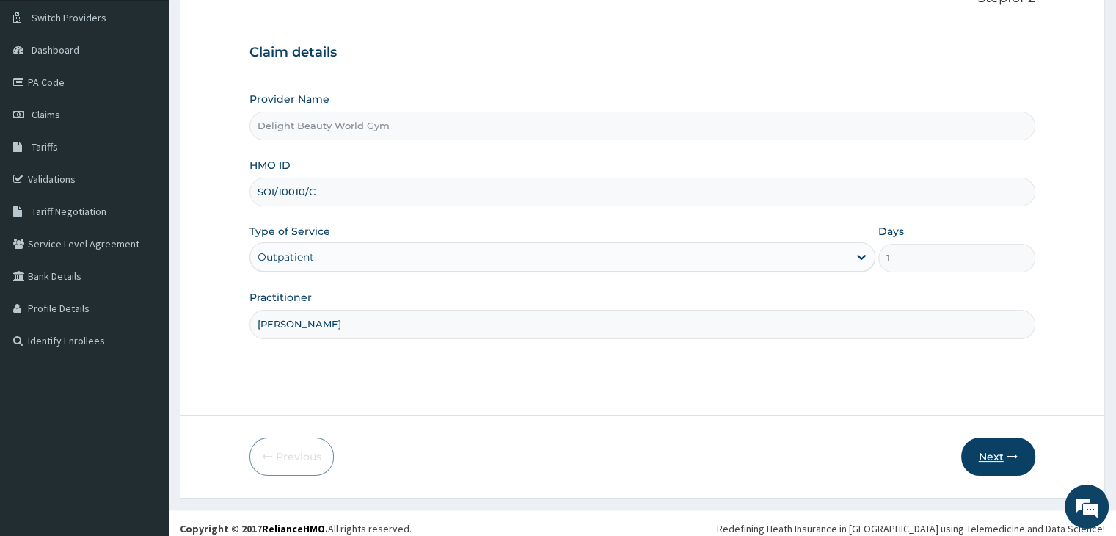
click at [1002, 459] on button "Next" at bounding box center [998, 456] width 74 height 38
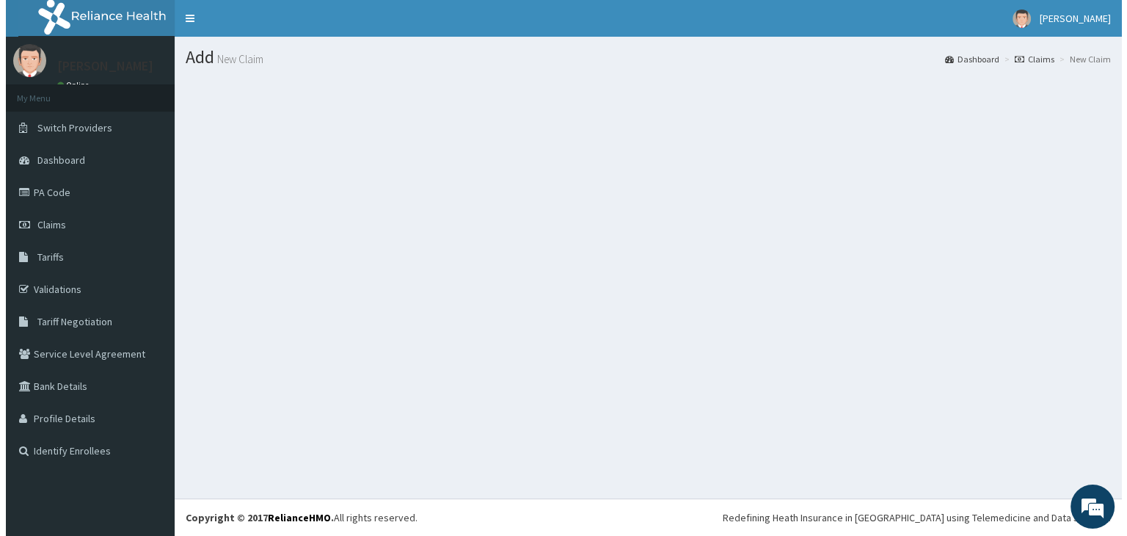
scroll to position [0, 0]
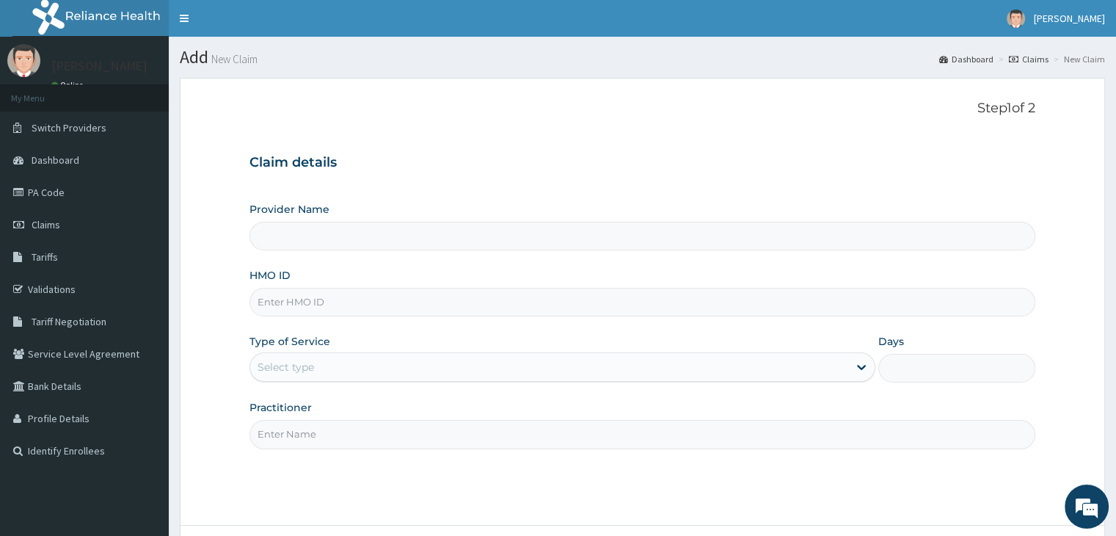
type input "Delight Beauty World Gym"
type input "1"
click at [388, 307] on input "HMO ID" at bounding box center [642, 302] width 785 height 29
type input "SOI/10010/C"
click at [318, 429] on input "Practitioner" at bounding box center [642, 434] width 785 height 29
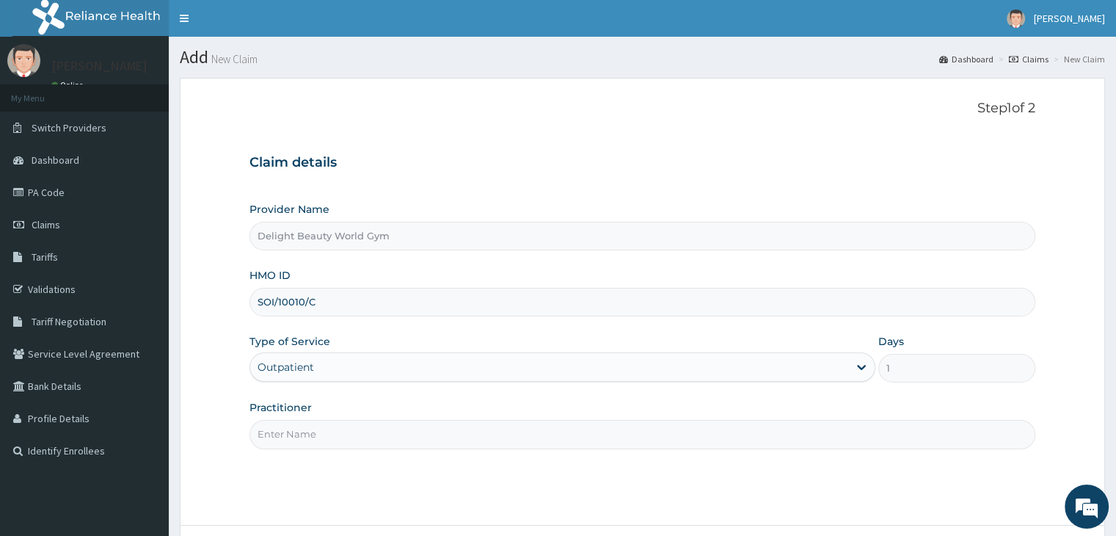
type input "[PERSON_NAME]"
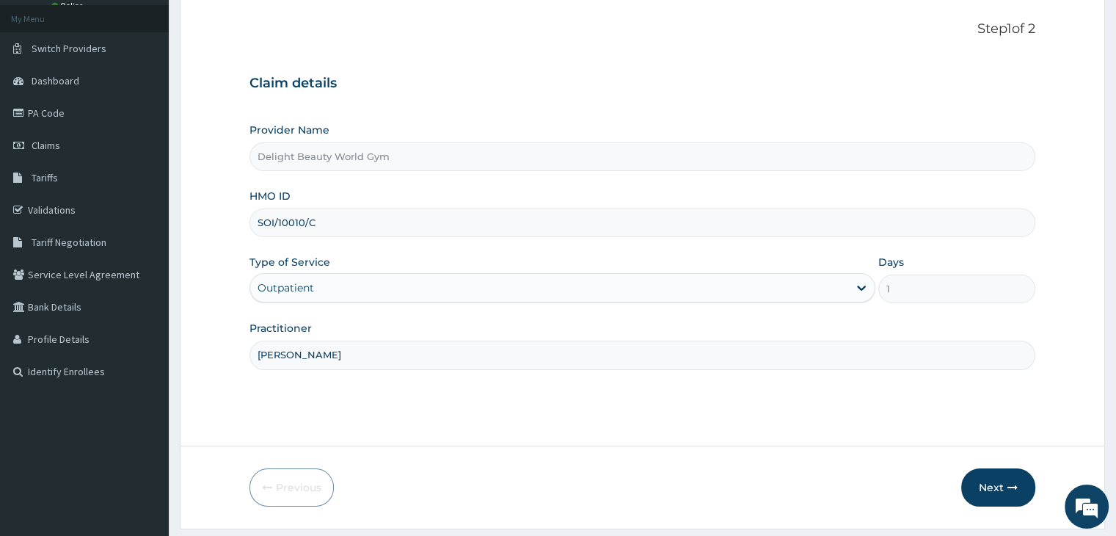
scroll to position [120, 0]
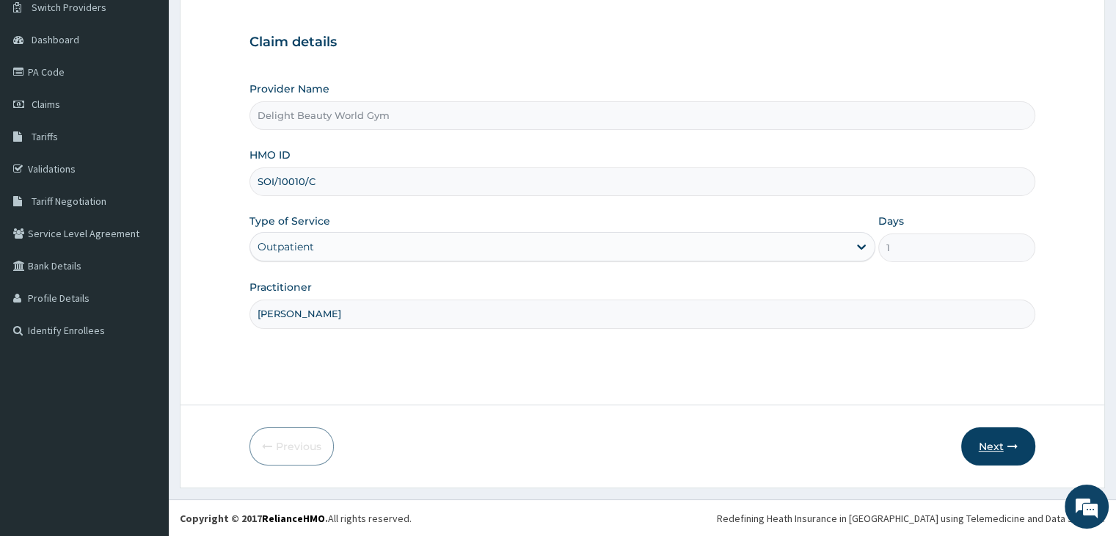
click at [996, 448] on button "Next" at bounding box center [998, 446] width 74 height 38
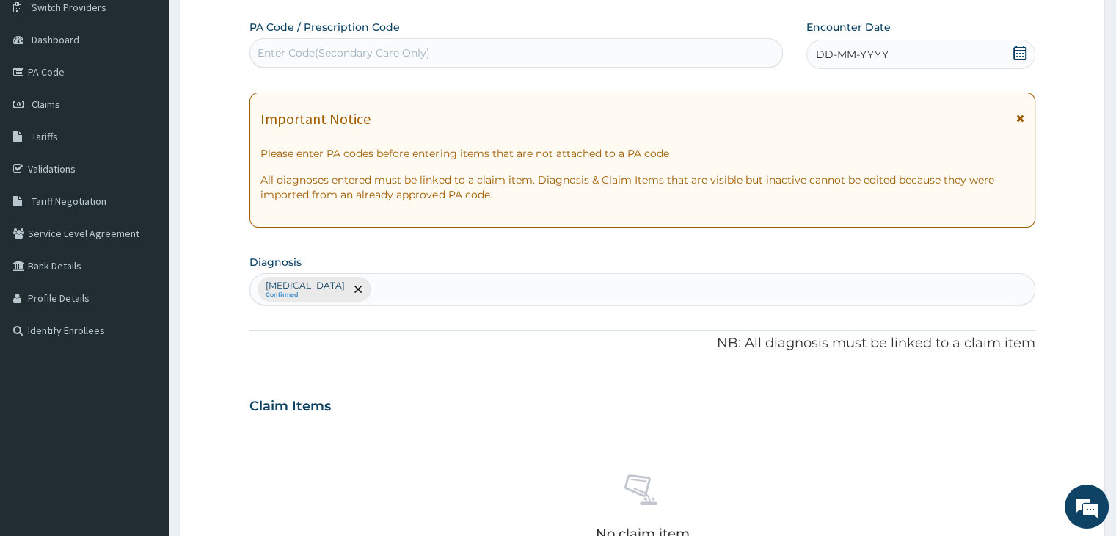
click at [274, 43] on div "Enter Code(Secondary Care Only)" at bounding box center [516, 52] width 532 height 23
paste input "PA/D1B2E4"
type input "PA/D1B2E4"
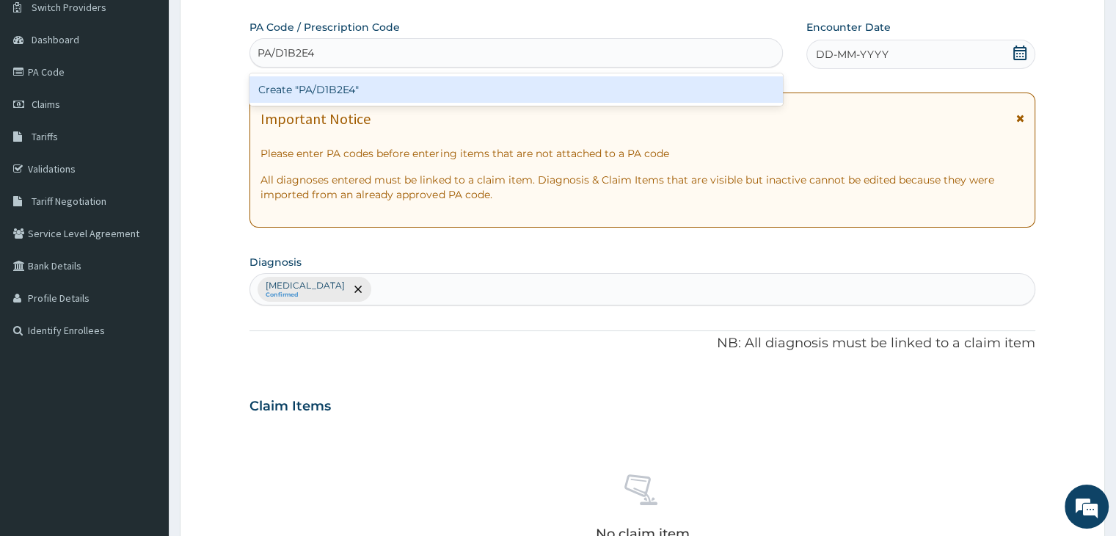
click at [291, 86] on div "Create "PA/D1B2E4"" at bounding box center [517, 89] width 534 height 26
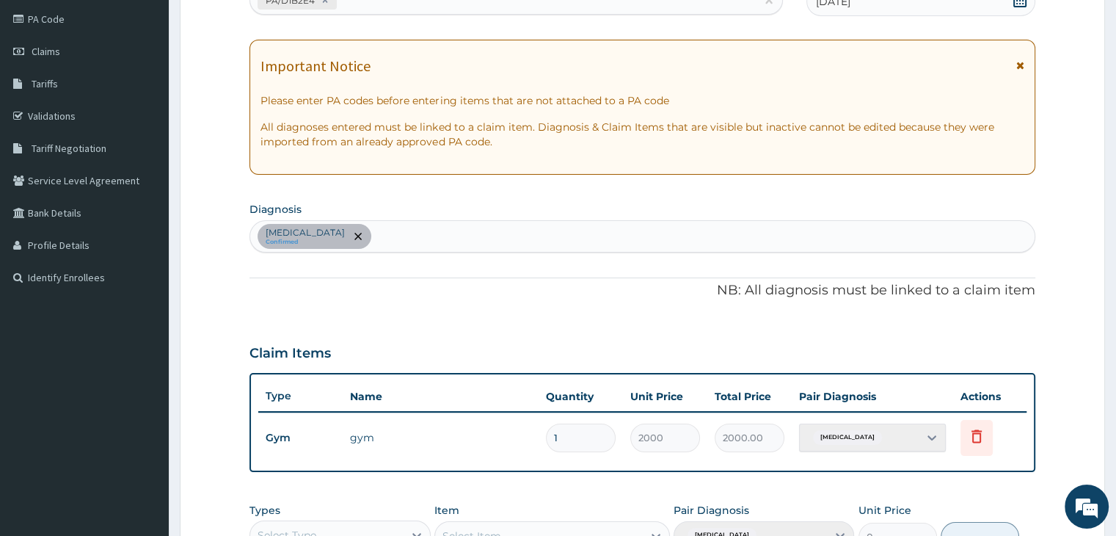
scroll to position [451, 0]
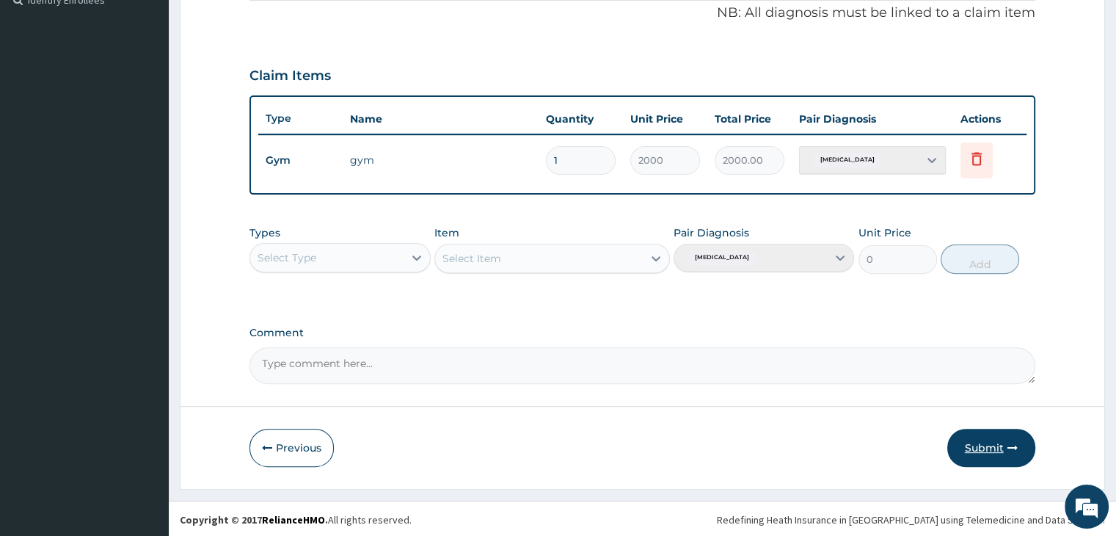
click at [980, 451] on button "Submit" at bounding box center [992, 448] width 88 height 38
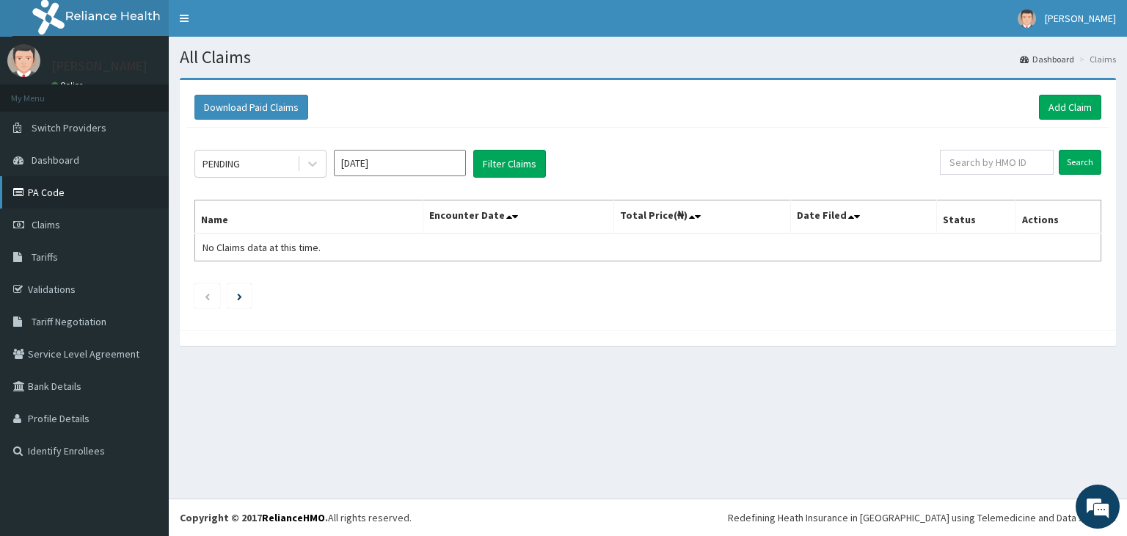
click at [76, 192] on link "PA Code" at bounding box center [84, 192] width 169 height 32
click at [1074, 97] on link "Add Claim" at bounding box center [1070, 107] width 62 height 25
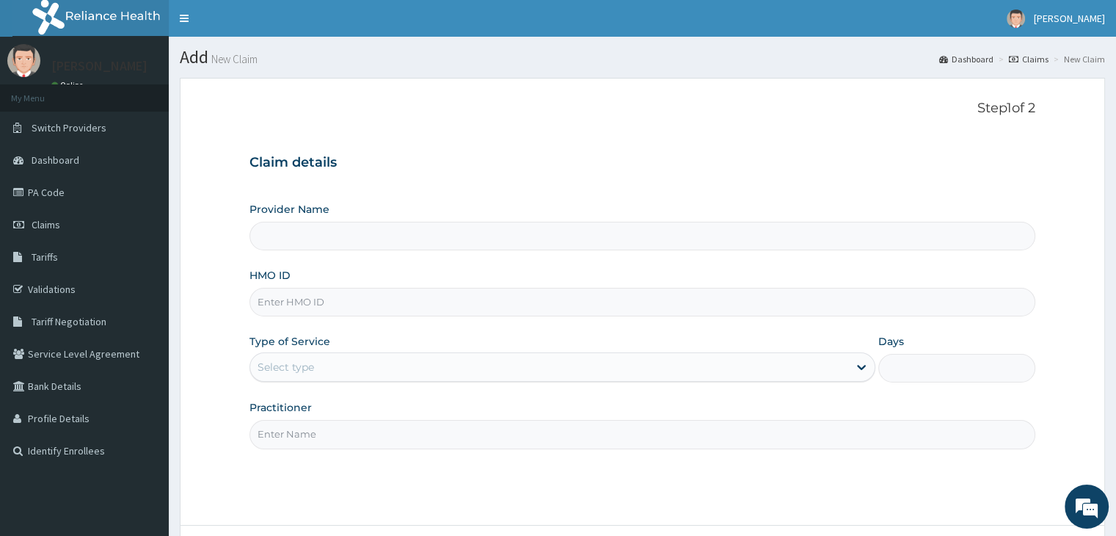
type input "Delight Beauty World Gym"
type input "1"
click at [428, 306] on input "HMO ID" at bounding box center [642, 302] width 785 height 29
type input "SOI/10010/D"
click at [314, 431] on input "Practitioner" at bounding box center [642, 434] width 785 height 29
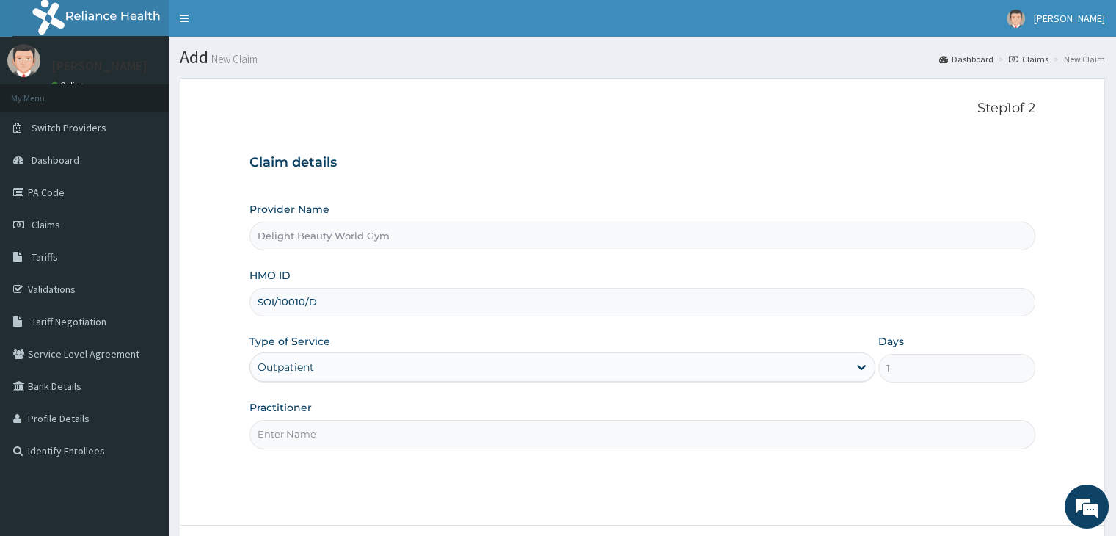
type input "[PERSON_NAME]"
click at [1095, 405] on form "Step 1 of 2 Claim details Provider Name Delight Beauty World Gym HMO ID SOI/100…" at bounding box center [643, 343] width 926 height 531
drag, startPoint x: 1095, startPoint y: 405, endPoint x: 1114, endPoint y: 461, distance: 59.0
click at [1114, 461] on section "Step 1 of 2 Claim details Provider Name Delight Beauty World Gym HMO ID SOI/100…" at bounding box center [643, 343] width 948 height 553
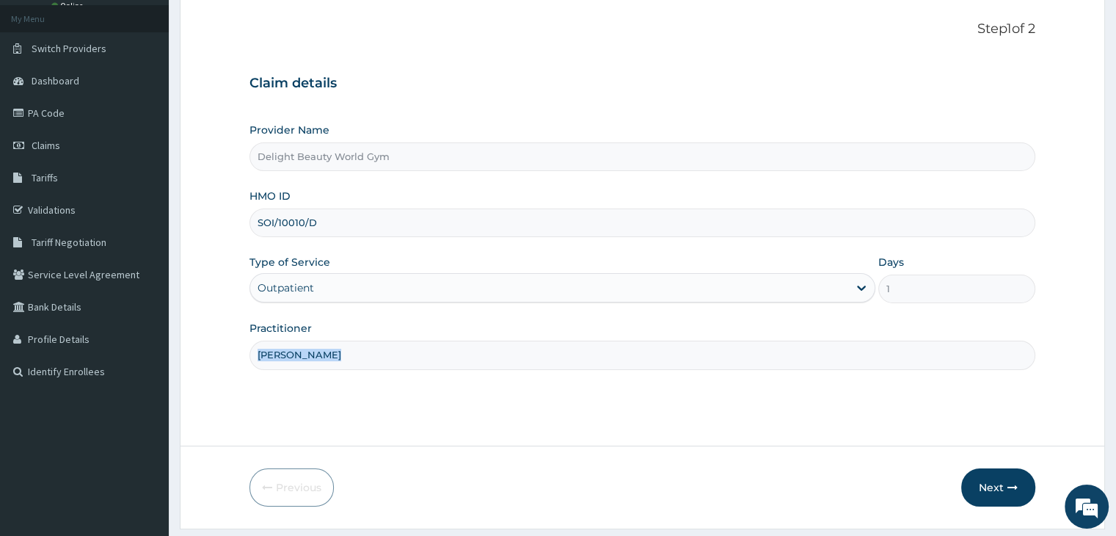
scroll to position [120, 0]
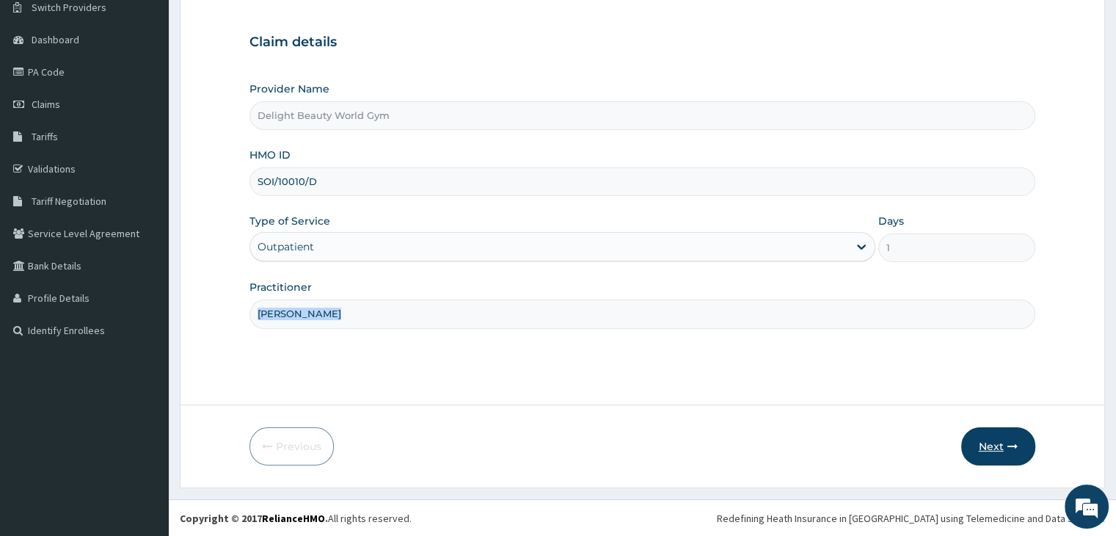
click at [987, 451] on button "Next" at bounding box center [998, 446] width 74 height 38
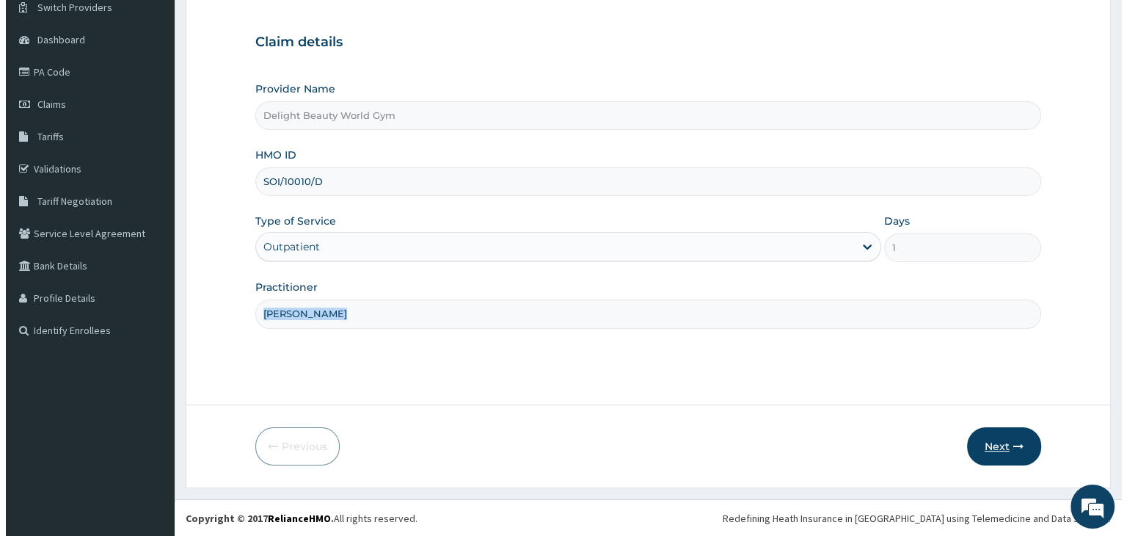
scroll to position [0, 0]
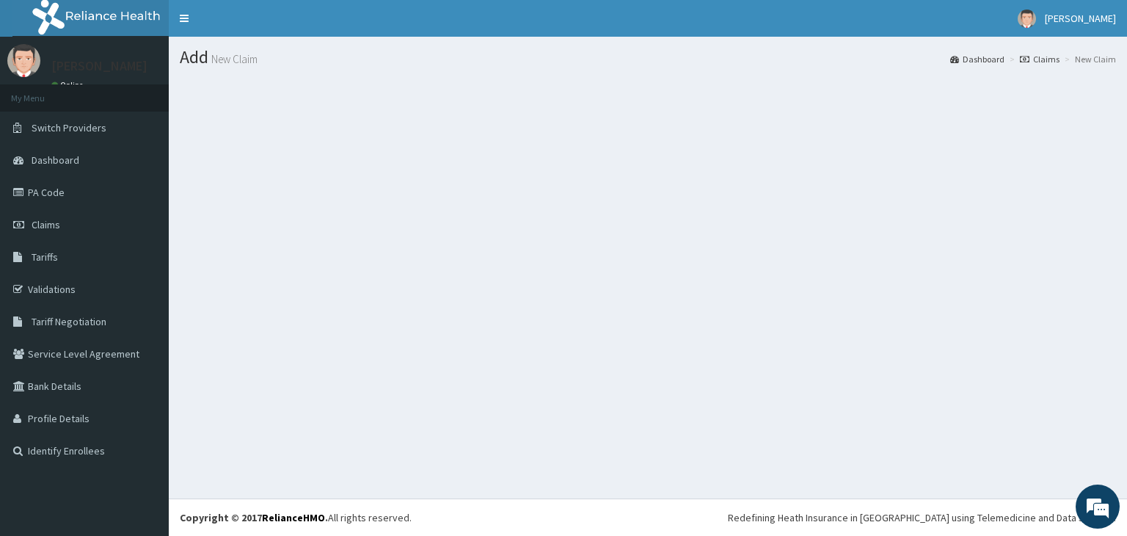
click at [975, 456] on div "Add New Claim Dashboard Claims New Claim" at bounding box center [648, 268] width 959 height 462
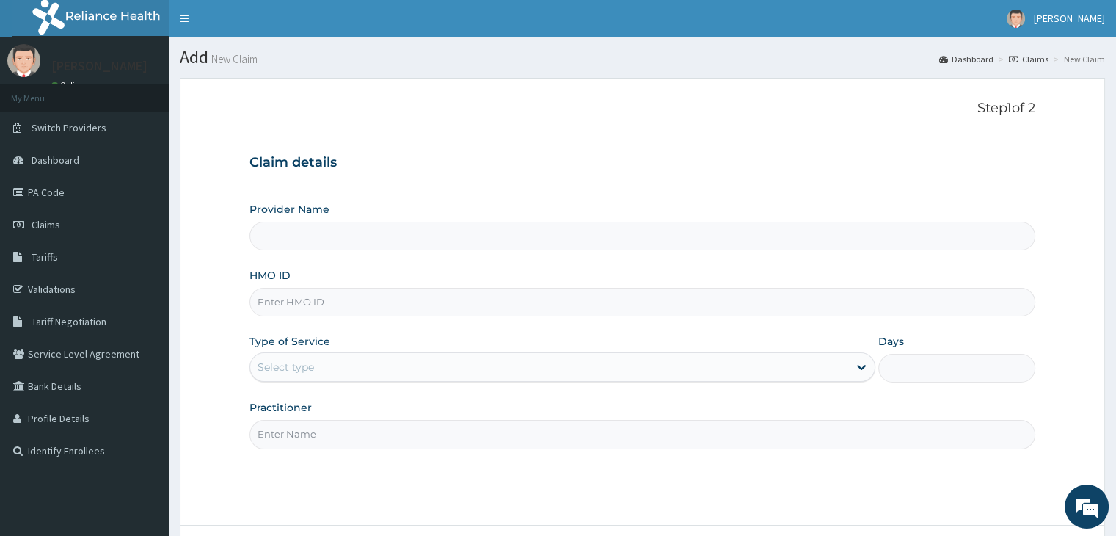
type input "Delight Beauty World Gym"
type input "1"
click at [309, 311] on input "HMO ID" at bounding box center [642, 302] width 785 height 29
type input "SOI/10010/D"
click at [288, 435] on input "Practitioner" at bounding box center [642, 434] width 785 height 29
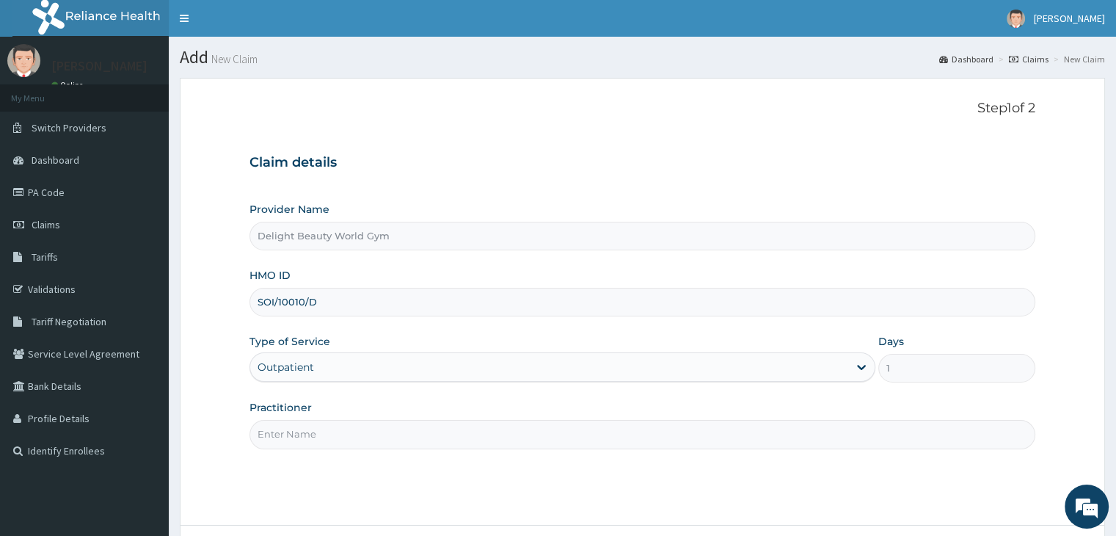
type input "[PERSON_NAME]"
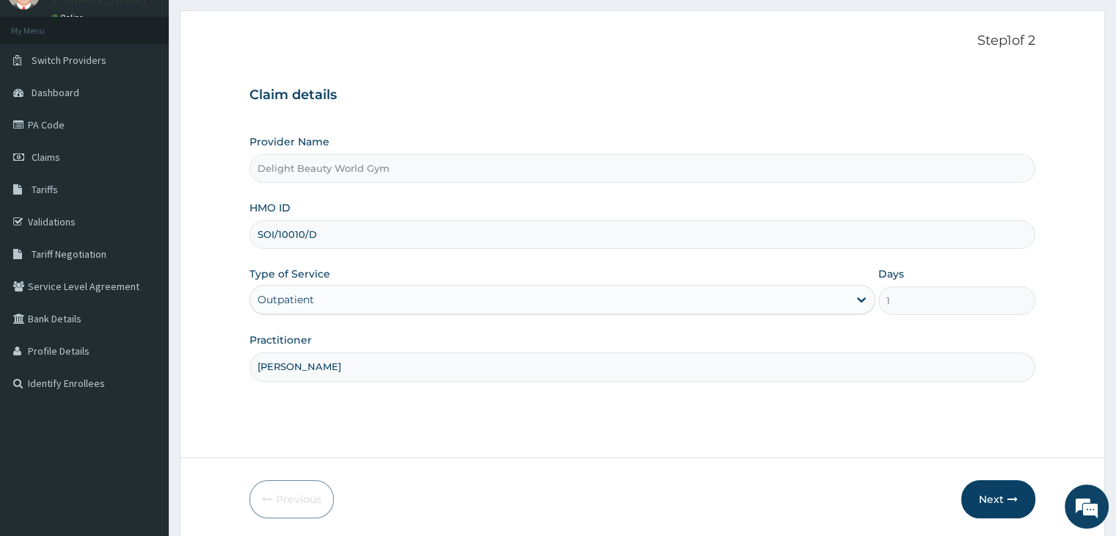
scroll to position [68, 0]
click at [1012, 500] on icon "button" at bounding box center [1013, 498] width 10 height 10
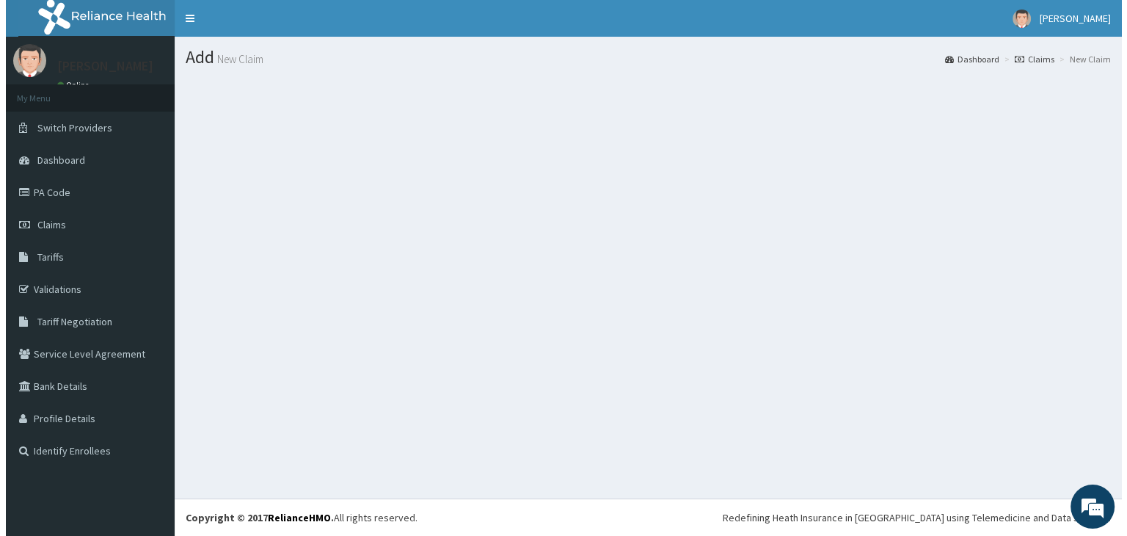
scroll to position [0, 0]
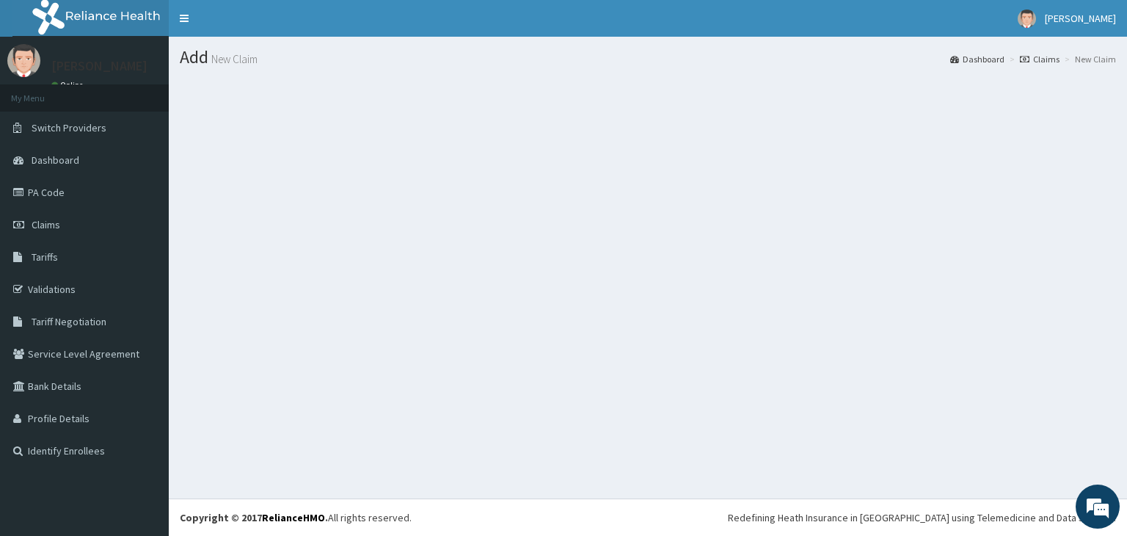
click at [564, 289] on div "Add New Claim Dashboard Claims New Claim" at bounding box center [648, 268] width 959 height 462
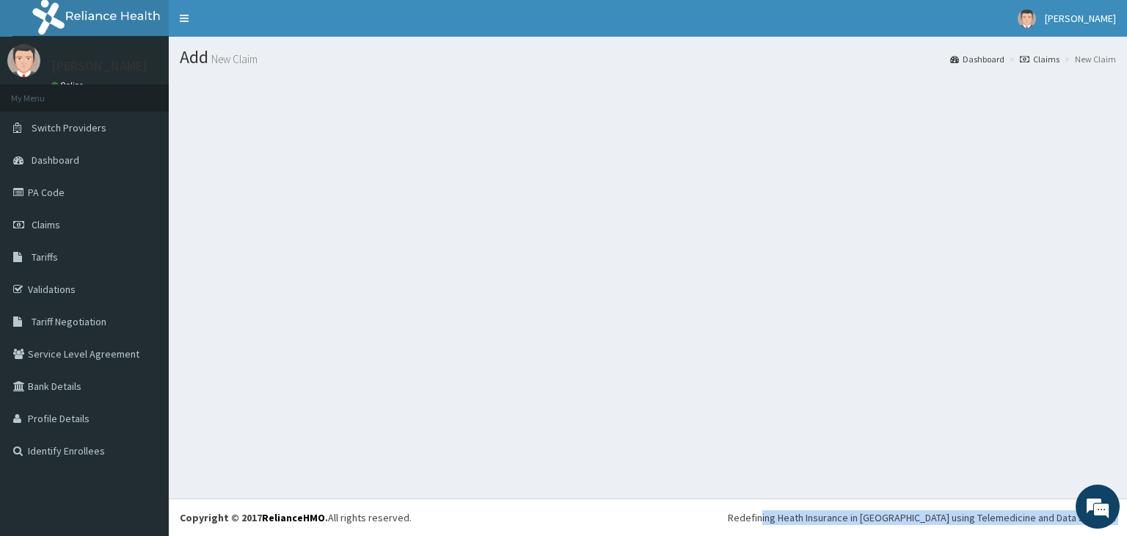
click at [564, 289] on div "Add New Claim Dashboard Claims New Claim" at bounding box center [648, 268] width 959 height 462
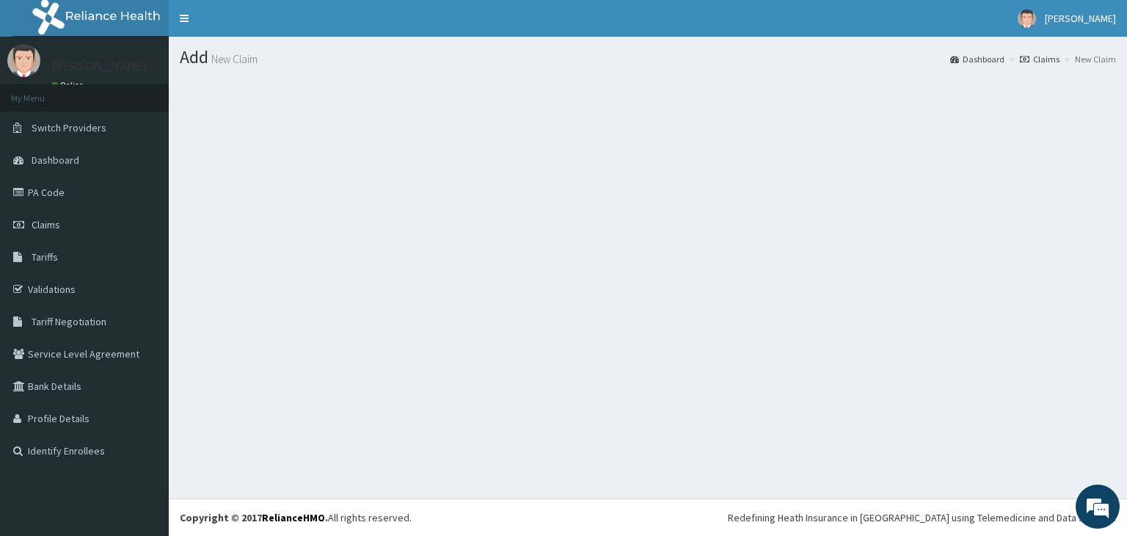
click at [564, 289] on div "Add New Claim Dashboard Claims New Claim" at bounding box center [648, 268] width 959 height 462
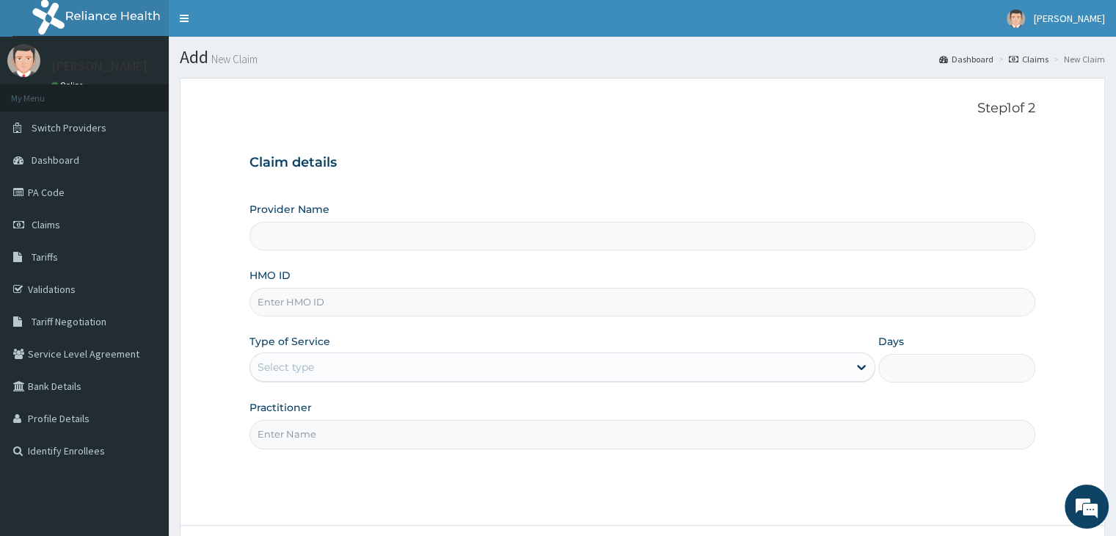
type input "Delight Beauty World Gym"
type input "1"
click at [341, 302] on input "HMO ID" at bounding box center [642, 302] width 785 height 29
type input "SOI/10010/D"
click at [399, 440] on input "Practitioner" at bounding box center [642, 434] width 785 height 29
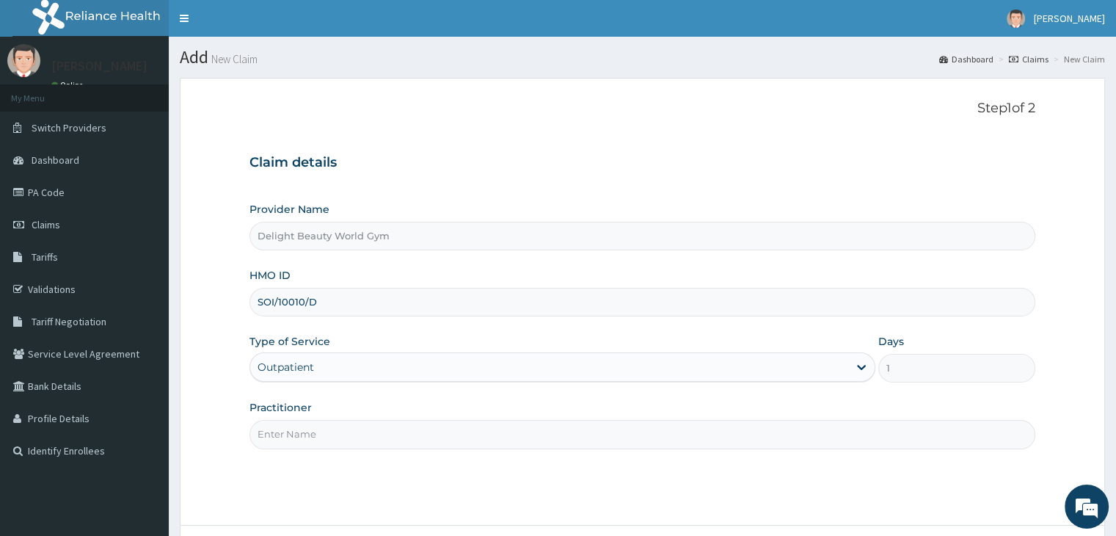
type input "JOJO"
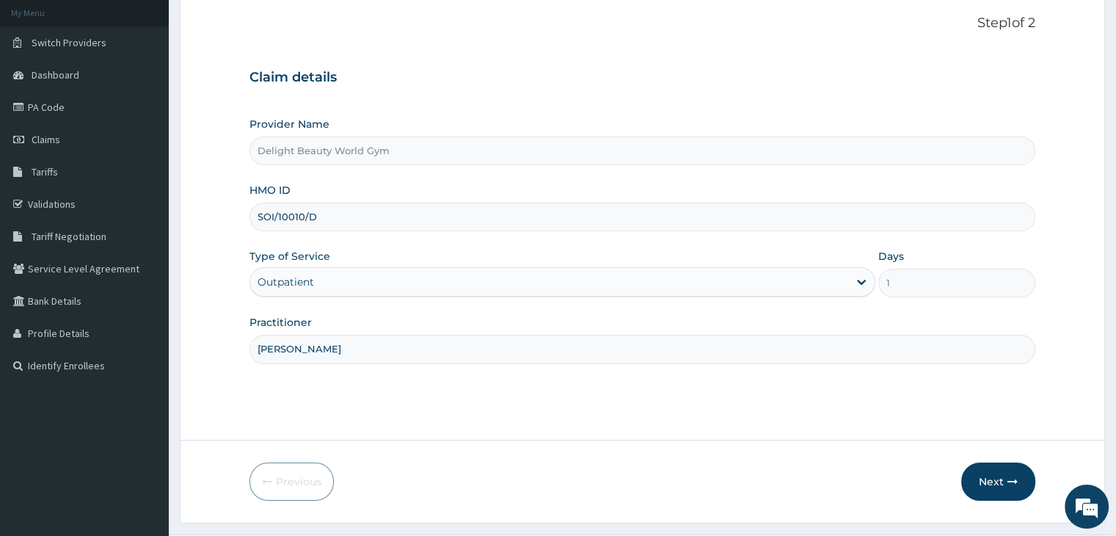
scroll to position [120, 0]
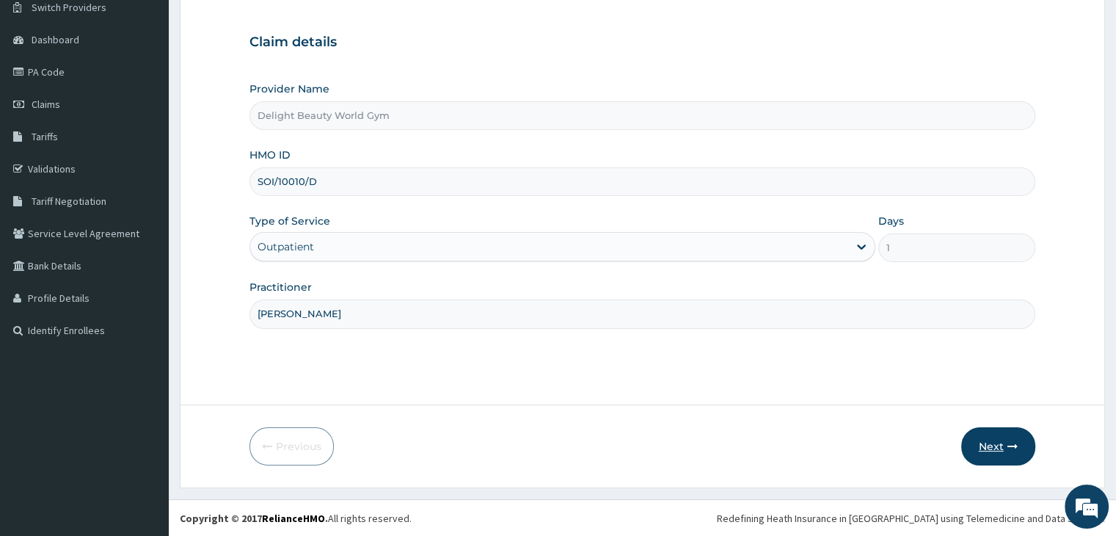
click at [990, 442] on button "Next" at bounding box center [998, 446] width 74 height 38
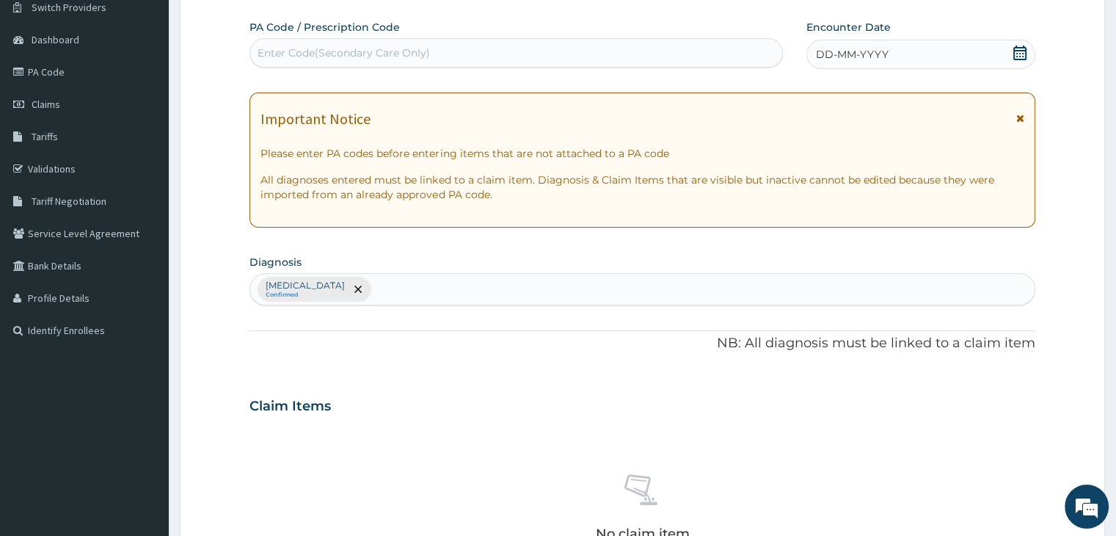
click at [316, 51] on div "Enter Code(Secondary Care Only)" at bounding box center [344, 53] width 172 height 15
paste input "PA/7D415F"
type input "PA/7D415F"
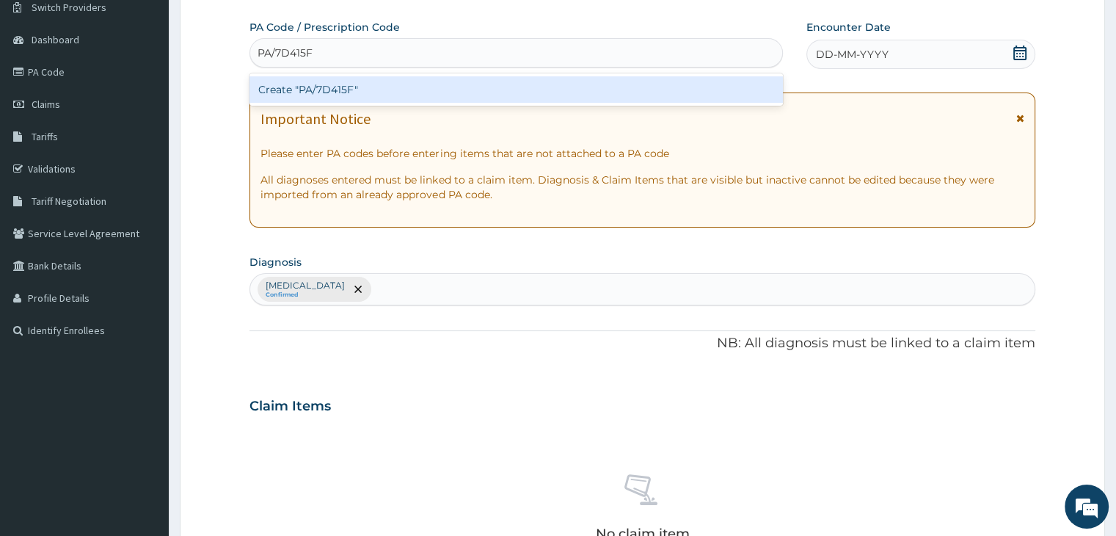
click at [329, 95] on div "Create "PA/7D415F"" at bounding box center [517, 89] width 534 height 26
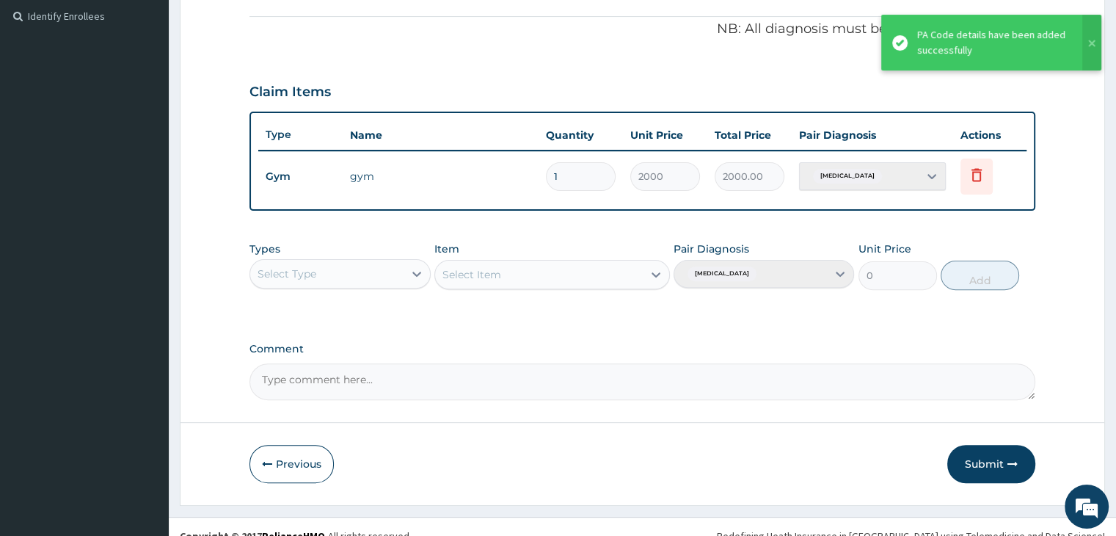
scroll to position [451, 0]
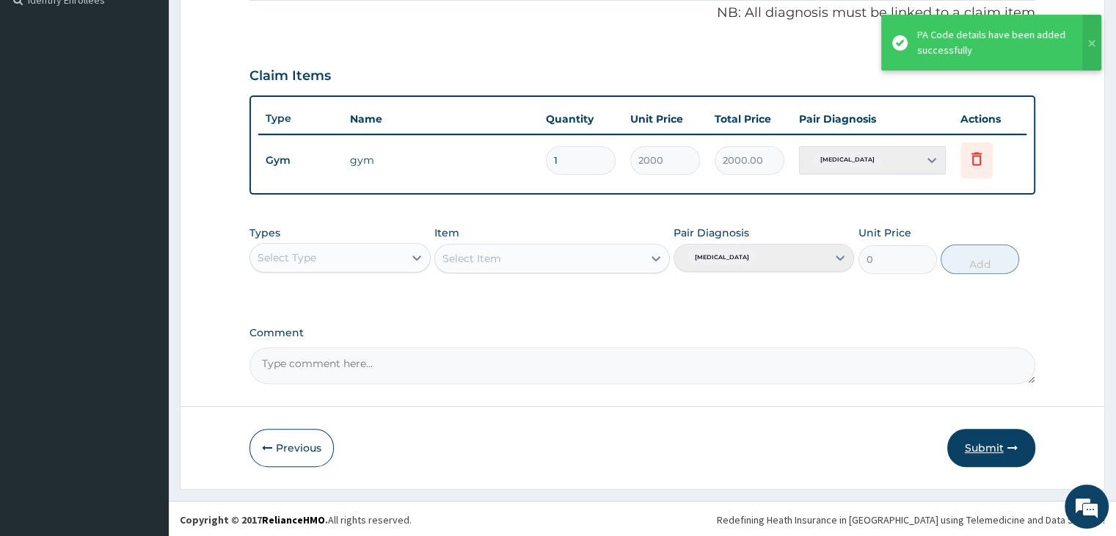
click at [997, 436] on button "Submit" at bounding box center [992, 448] width 88 height 38
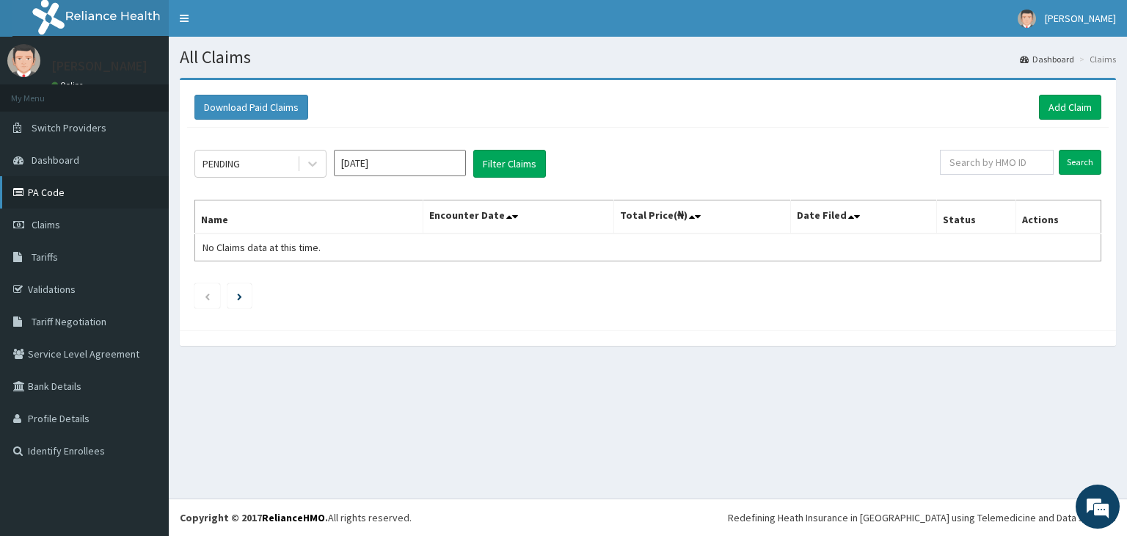
click at [74, 191] on link "PA Code" at bounding box center [84, 192] width 169 height 32
click at [1089, 109] on link "Add Claim" at bounding box center [1070, 107] width 62 height 25
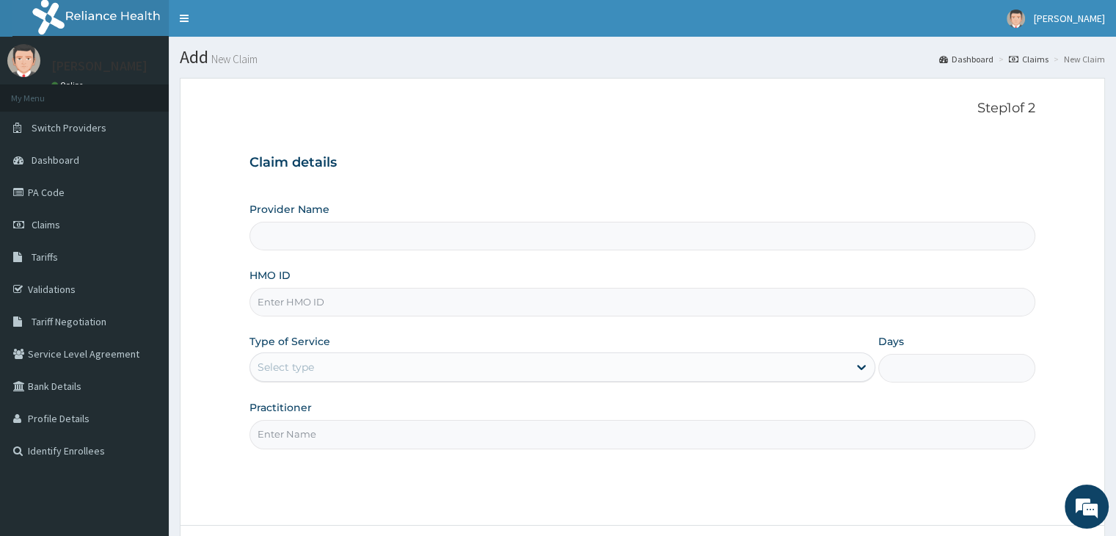
type input "Delight Beauty World Gym"
type input "1"
click at [343, 302] on input "HMO ID" at bounding box center [642, 302] width 785 height 29
type input "SOI/10010/F"
click at [346, 441] on input "Practitioner" at bounding box center [642, 434] width 785 height 29
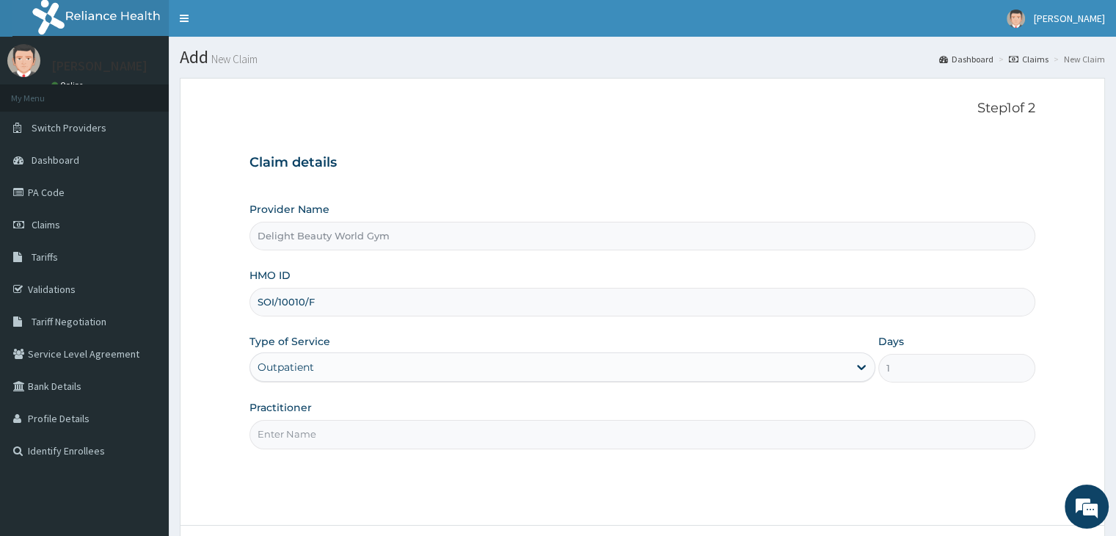
type input "JOJO"
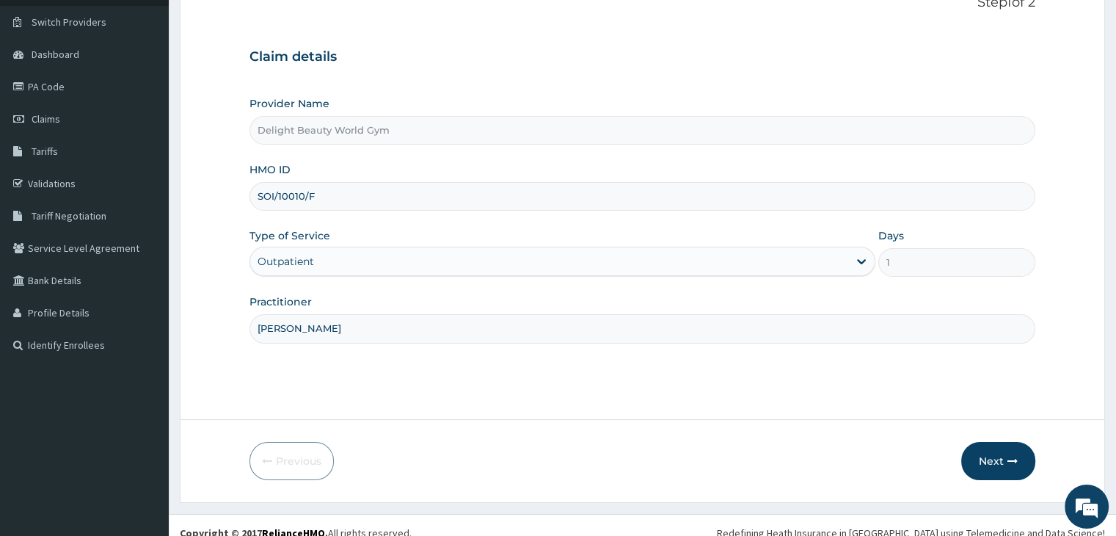
scroll to position [120, 0]
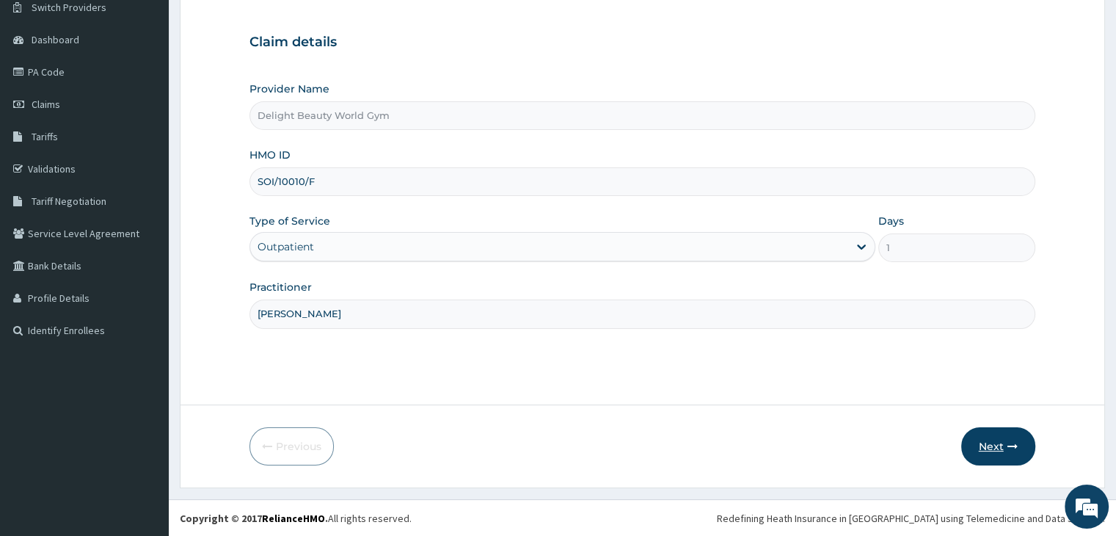
click at [989, 441] on button "Next" at bounding box center [998, 446] width 74 height 38
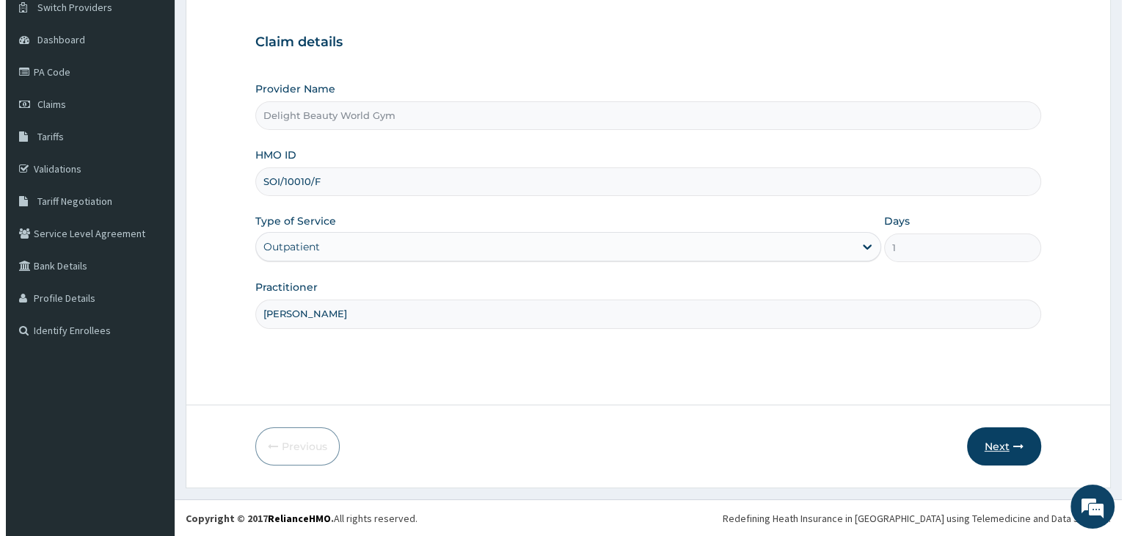
scroll to position [0, 0]
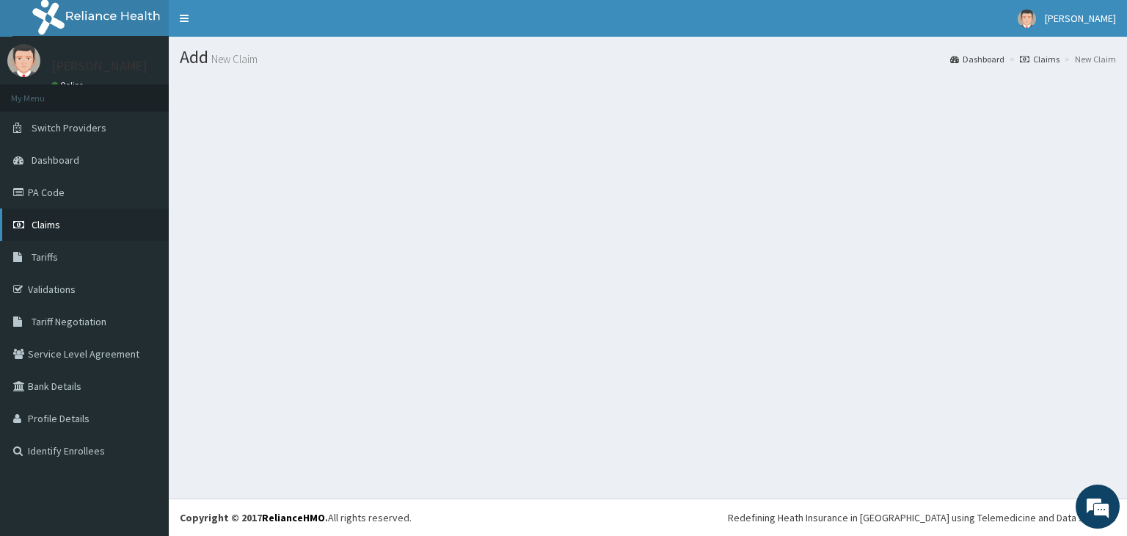
click at [43, 228] on span "Claims" at bounding box center [46, 224] width 29 height 13
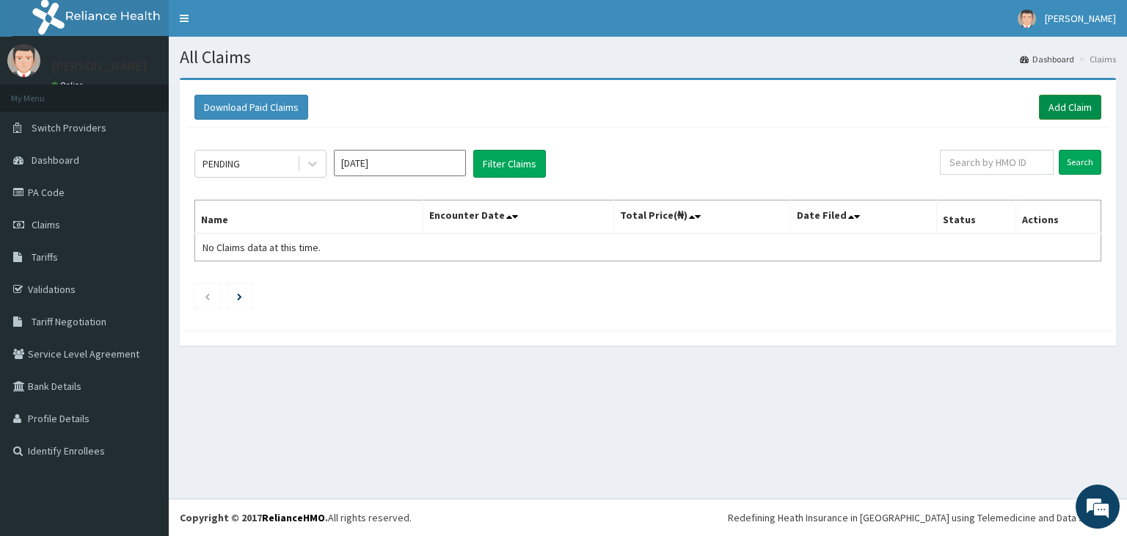
click at [1052, 107] on link "Add Claim" at bounding box center [1070, 107] width 62 height 25
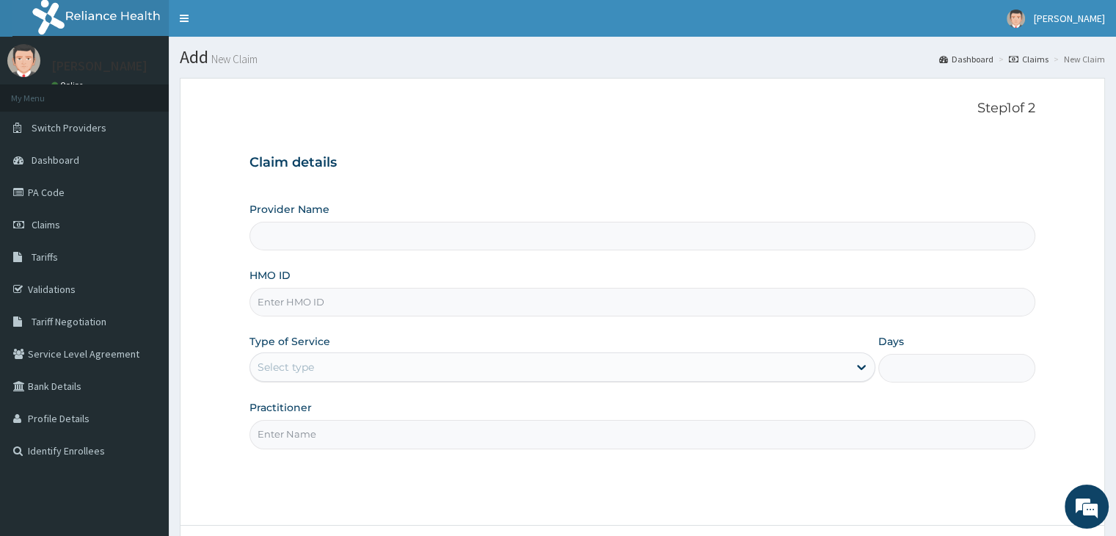
type input "Delight Beauty World Gym"
type input "1"
click at [487, 294] on input "HMO ID" at bounding box center [642, 302] width 785 height 29
type input "SOI/10010/F"
click at [368, 442] on input "Practitioner" at bounding box center [642, 434] width 785 height 29
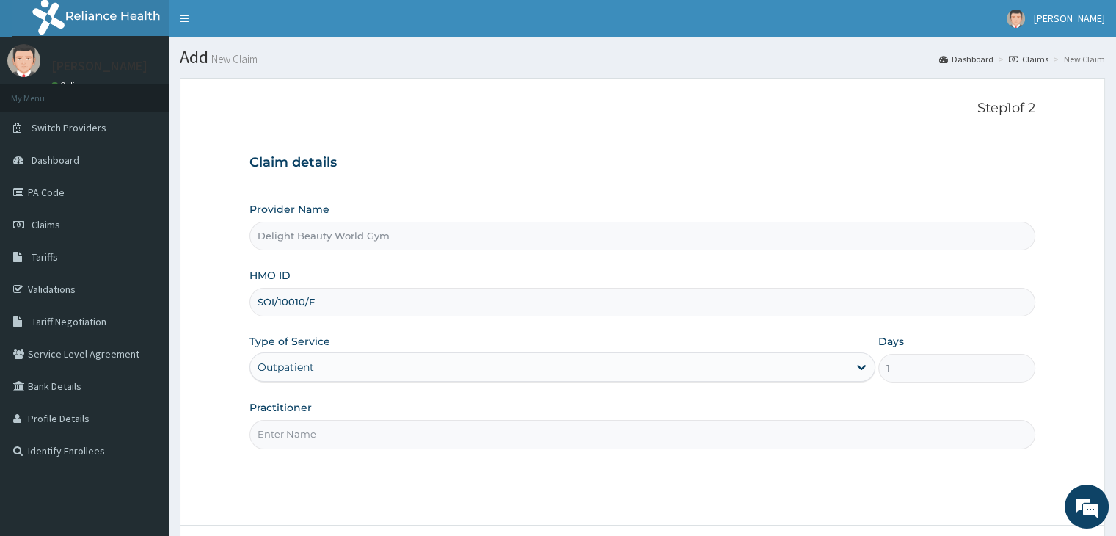
type input "JOJO"
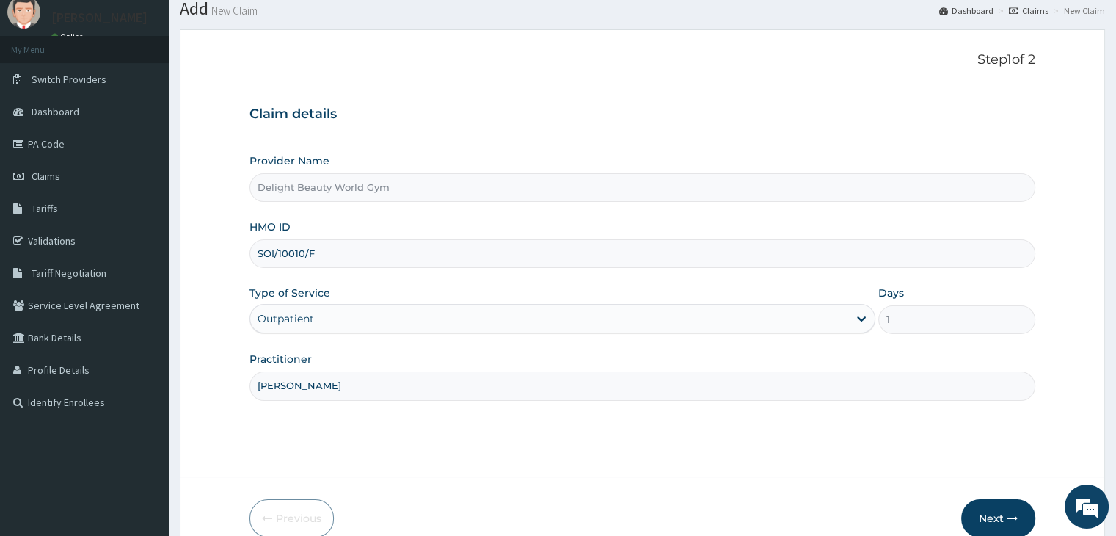
scroll to position [120, 0]
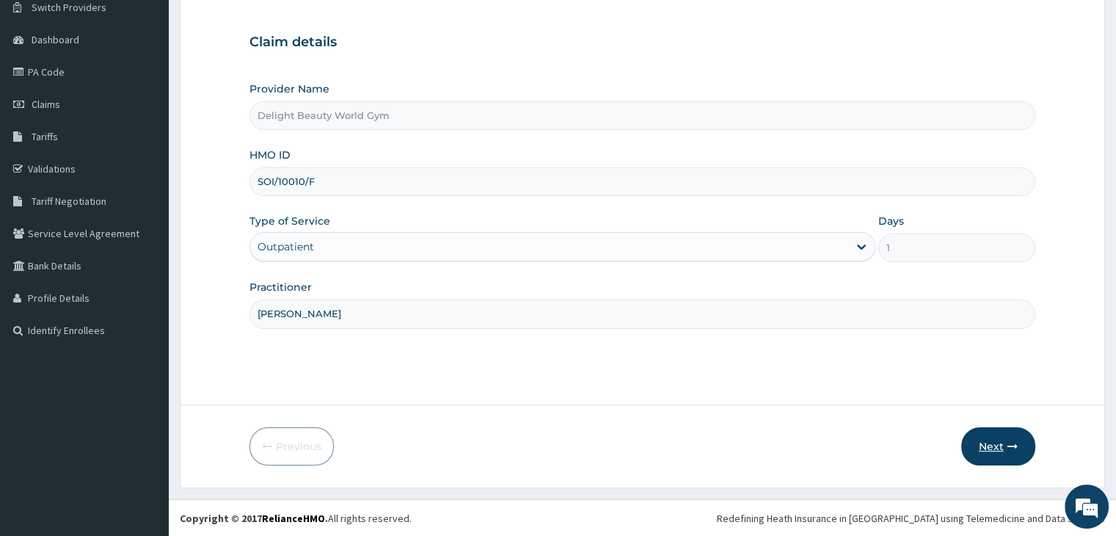
click at [1003, 445] on button "Next" at bounding box center [998, 446] width 74 height 38
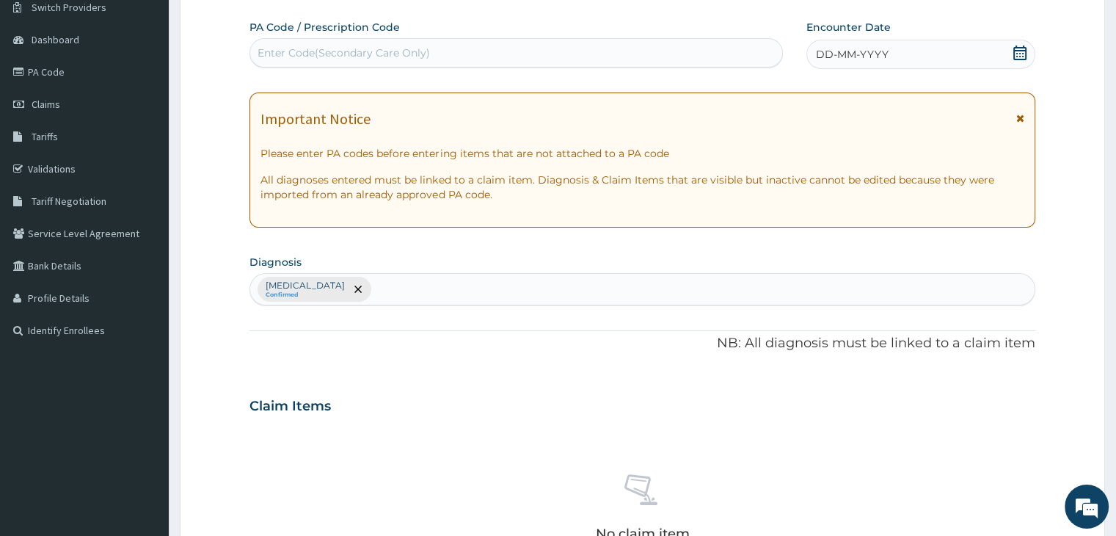
click at [276, 51] on div "Enter Code(Secondary Care Only)" at bounding box center [344, 53] width 172 height 15
paste input "PA/3DF3D8"
type input "PA/3DF3D8"
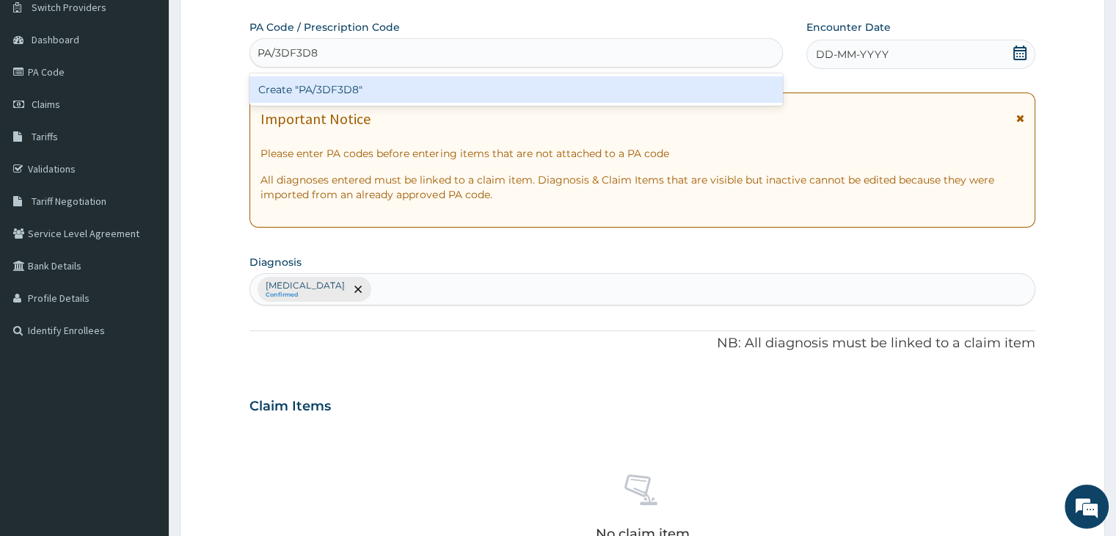
click at [323, 85] on div "Create "PA/3DF3D8"" at bounding box center [517, 89] width 534 height 26
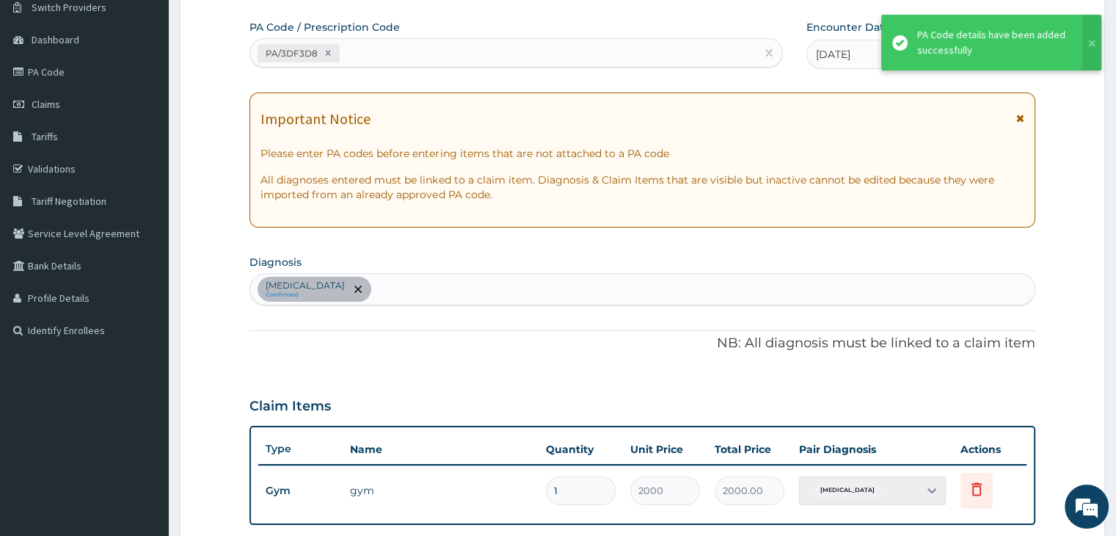
scroll to position [451, 0]
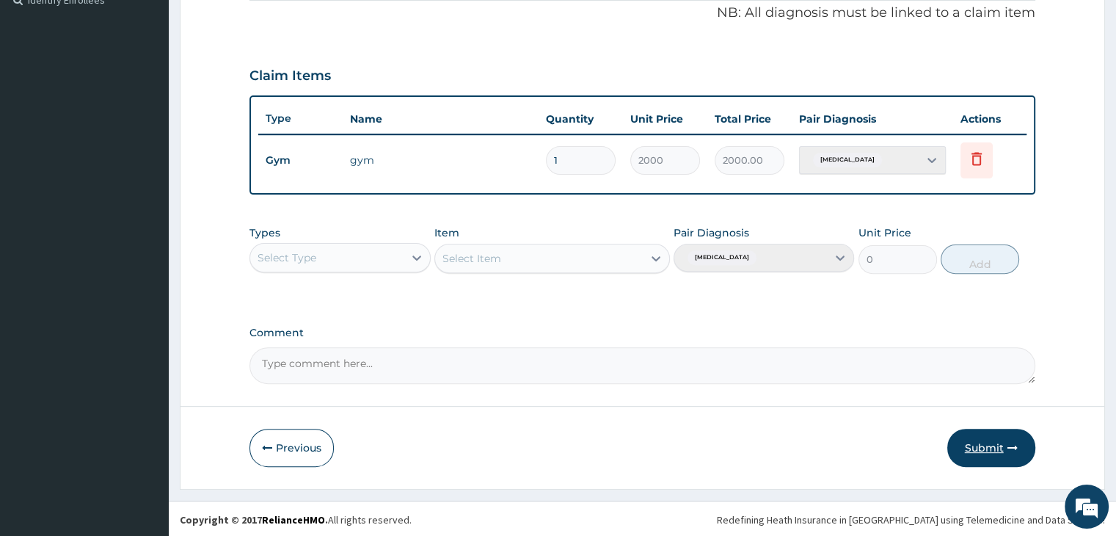
click at [984, 450] on button "Submit" at bounding box center [992, 448] width 88 height 38
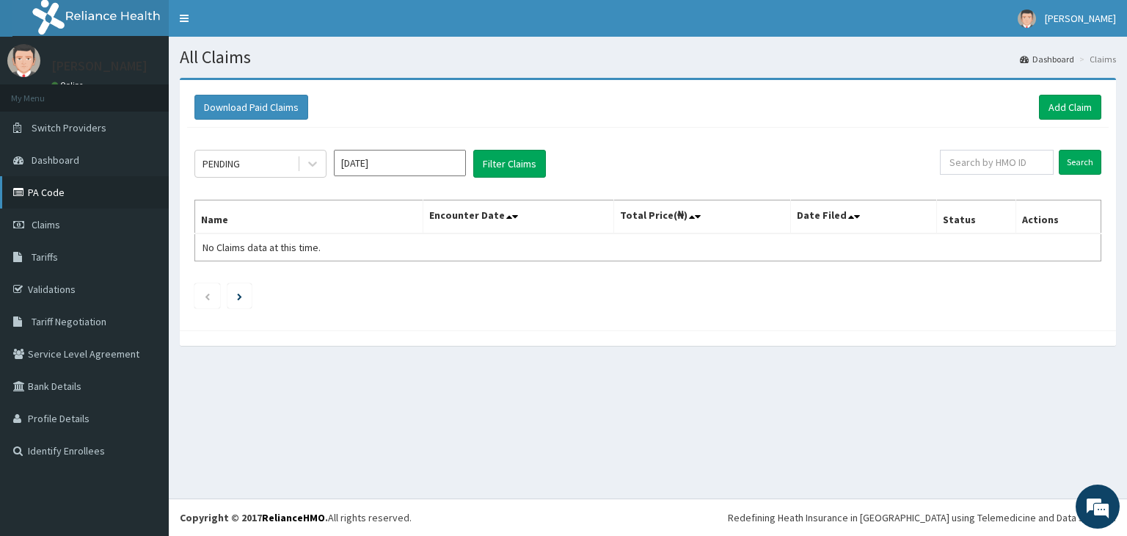
click at [39, 186] on link "PA Code" at bounding box center [84, 192] width 169 height 32
click at [1069, 103] on link "Add Claim" at bounding box center [1070, 107] width 62 height 25
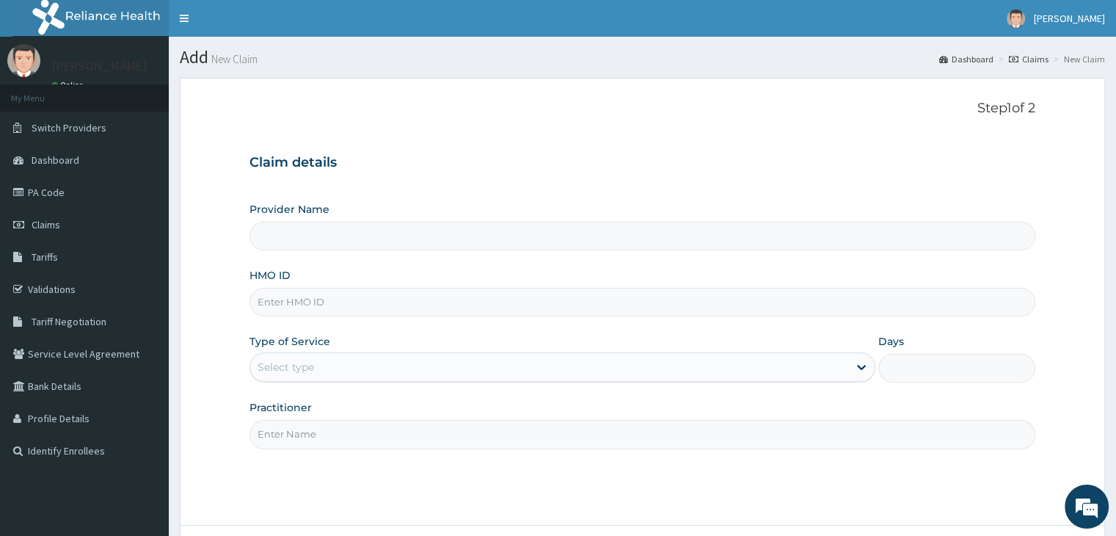
type input "Delight Beauty World Gym"
type input "1"
click at [305, 302] on input "HMO ID" at bounding box center [642, 302] width 785 height 29
type input "SOI/10010/E"
click at [492, 429] on input "Practitioner" at bounding box center [642, 434] width 785 height 29
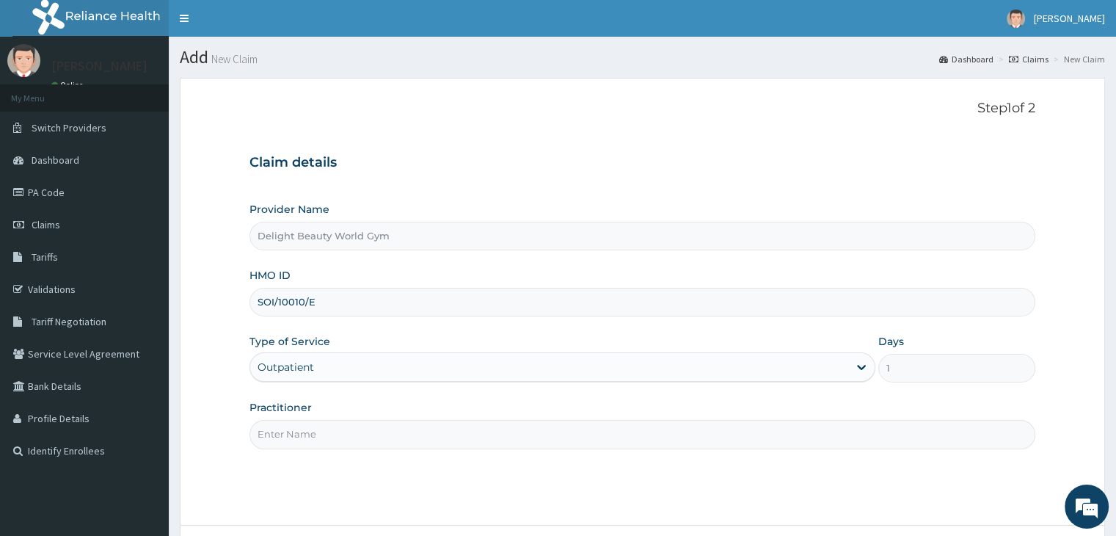
type input "[PERSON_NAME]"
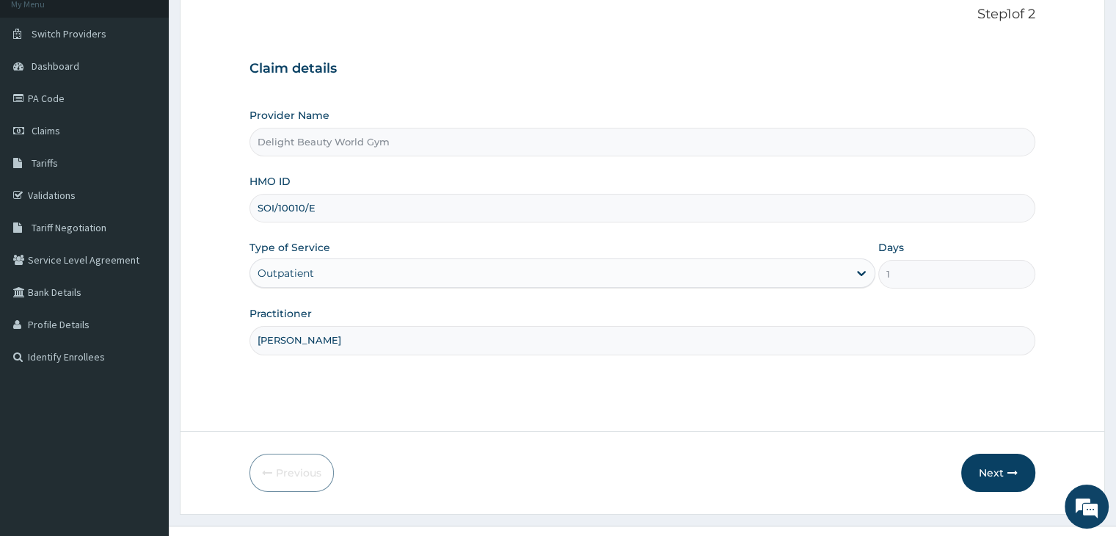
scroll to position [103, 0]
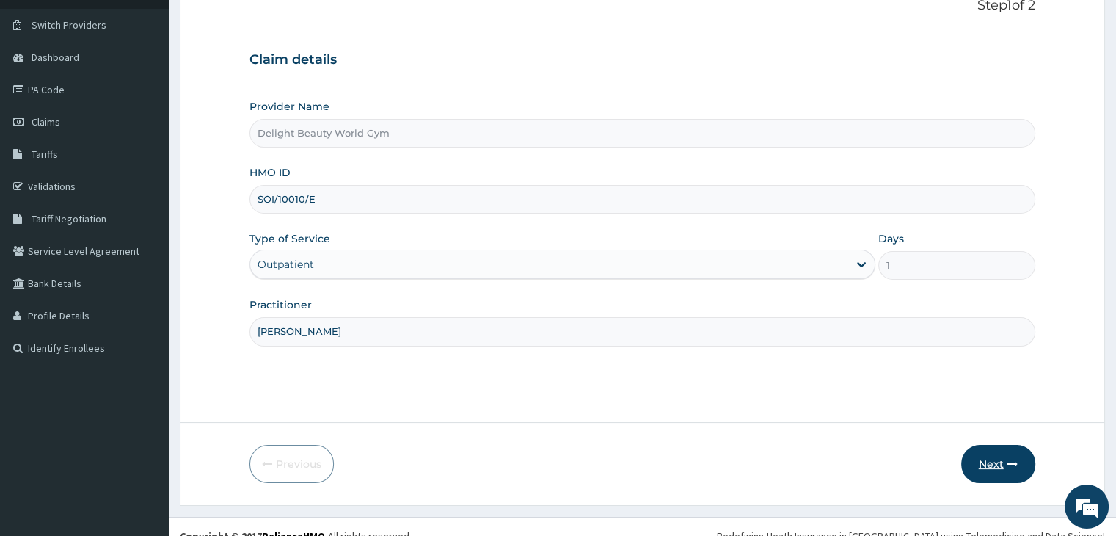
click at [992, 473] on button "Next" at bounding box center [998, 464] width 74 height 38
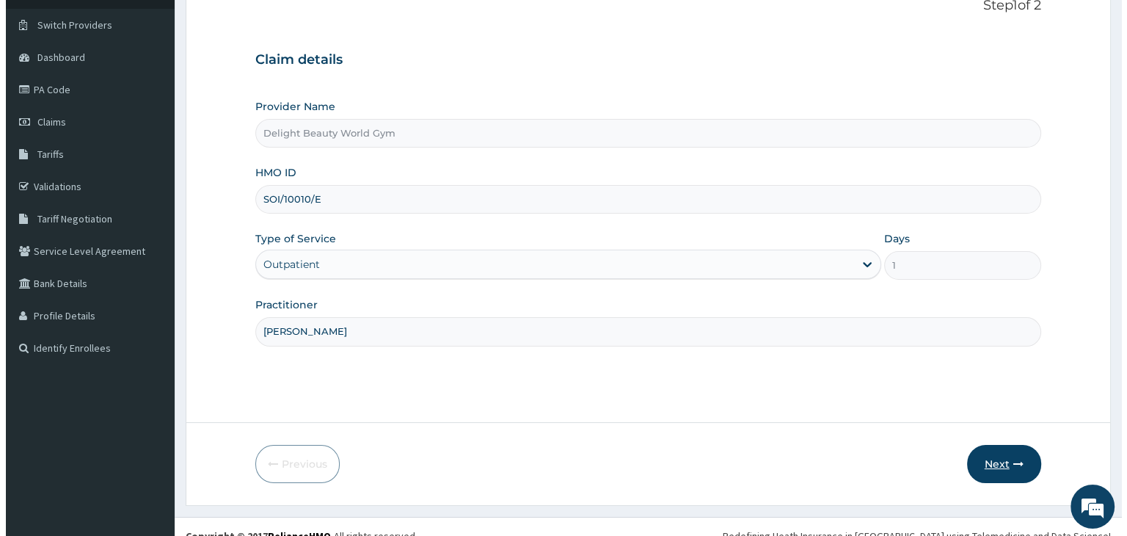
scroll to position [0, 0]
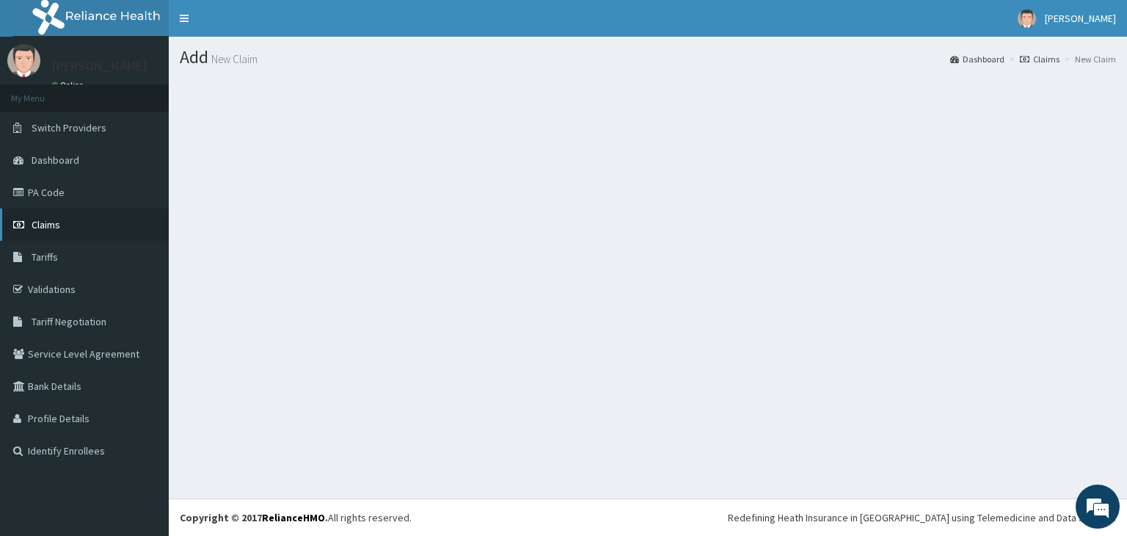
click at [40, 219] on span "Claims" at bounding box center [46, 224] width 29 height 13
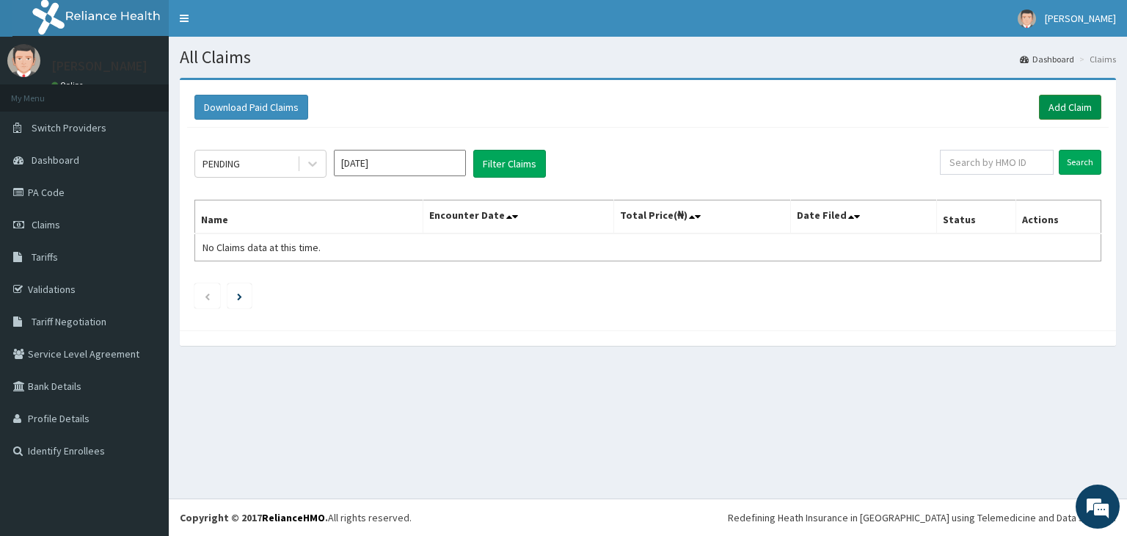
click at [1069, 103] on link "Add Claim" at bounding box center [1070, 107] width 62 height 25
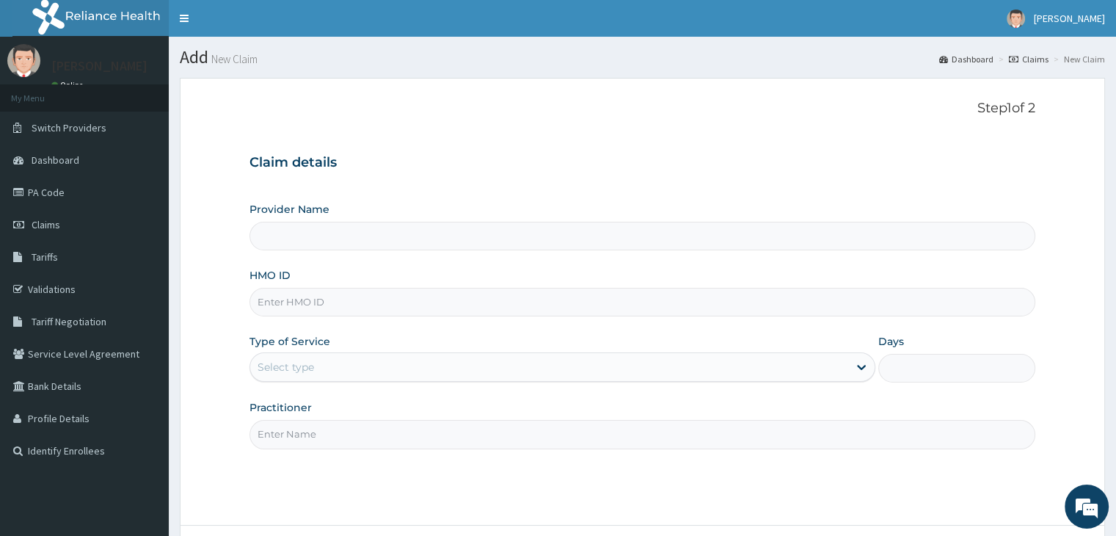
type input "Delight Beauty World Gym"
type input "1"
click at [413, 310] on input "HMO ID" at bounding box center [642, 302] width 785 height 29
type input "SOI/10010/E"
click at [306, 435] on input "Practitioner" at bounding box center [642, 434] width 785 height 29
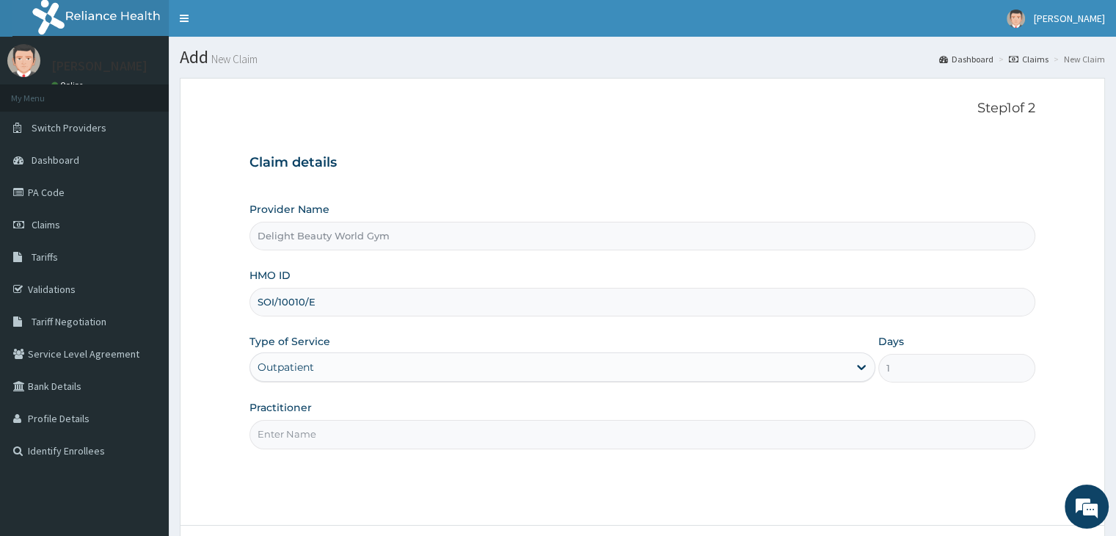
type input "JOJO"
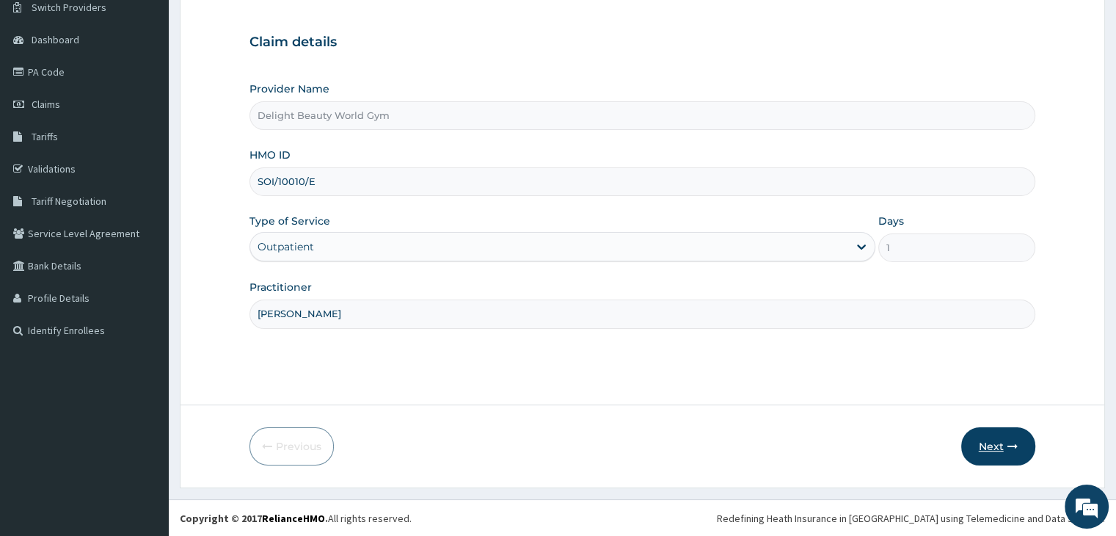
click at [989, 451] on button "Next" at bounding box center [998, 446] width 74 height 38
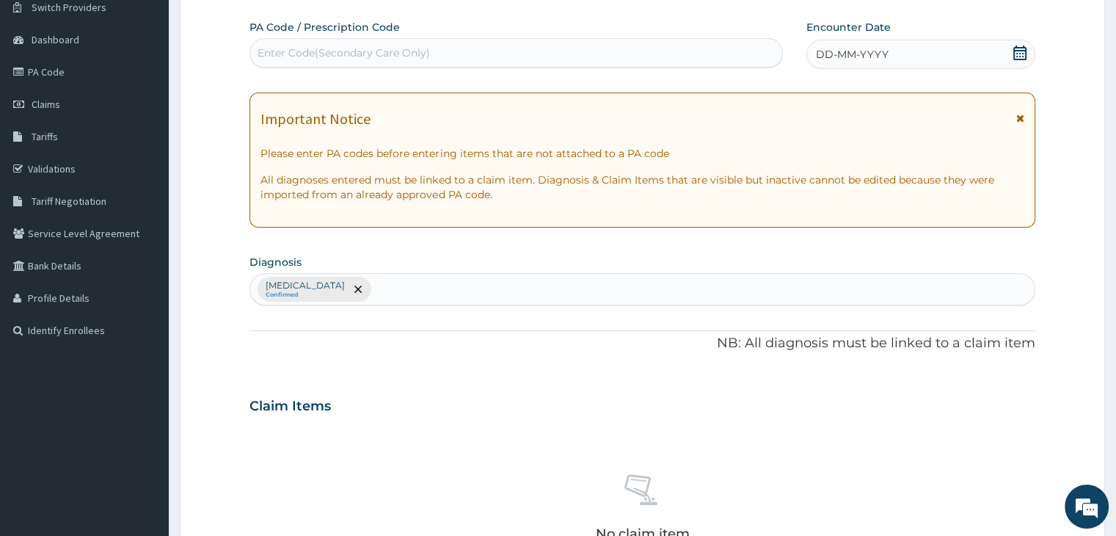
click at [419, 47] on div "Enter Code(Secondary Care Only)" at bounding box center [344, 53] width 172 height 15
paste input "PA/B47643"
type input "PA/B47643"
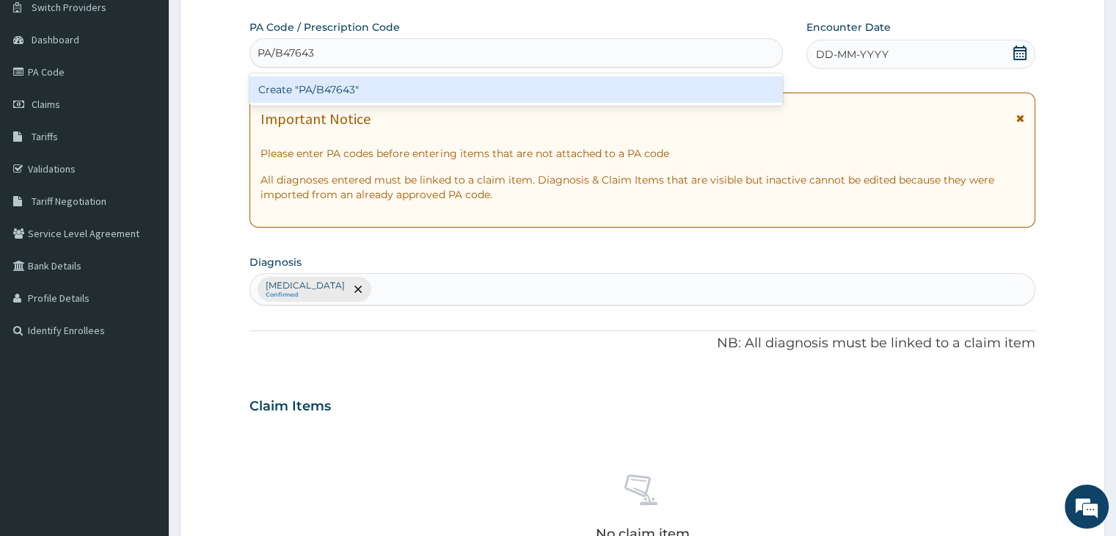
click at [356, 95] on div "Create "PA/B47643"" at bounding box center [517, 89] width 534 height 26
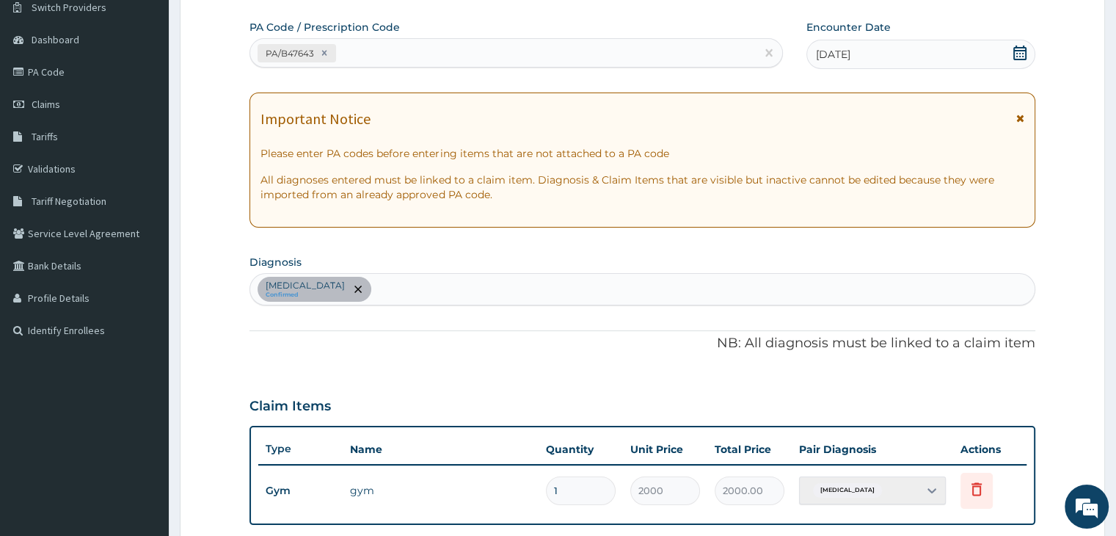
scroll to position [451, 0]
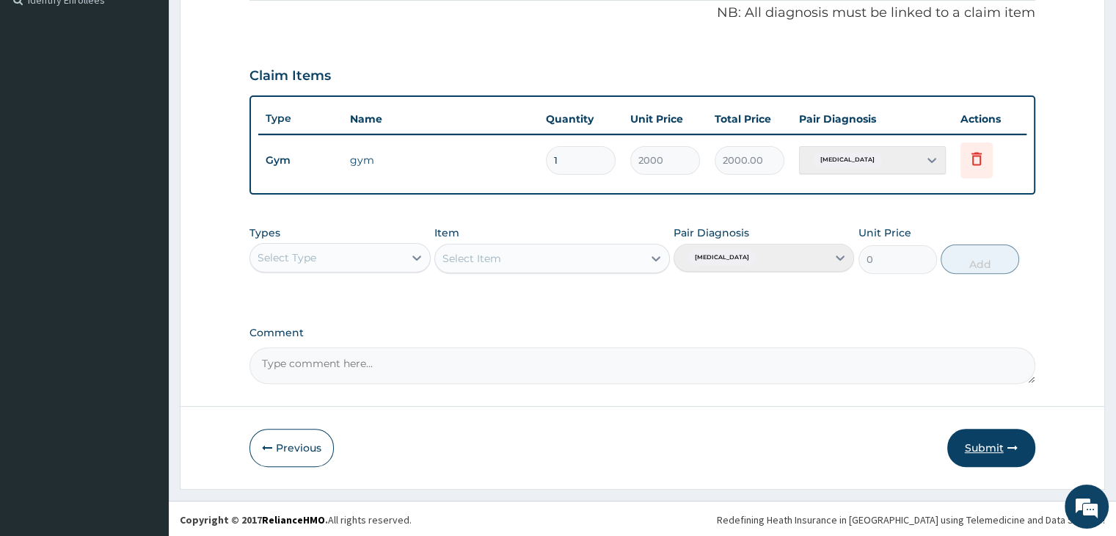
click at [989, 444] on button "Submit" at bounding box center [992, 448] width 88 height 38
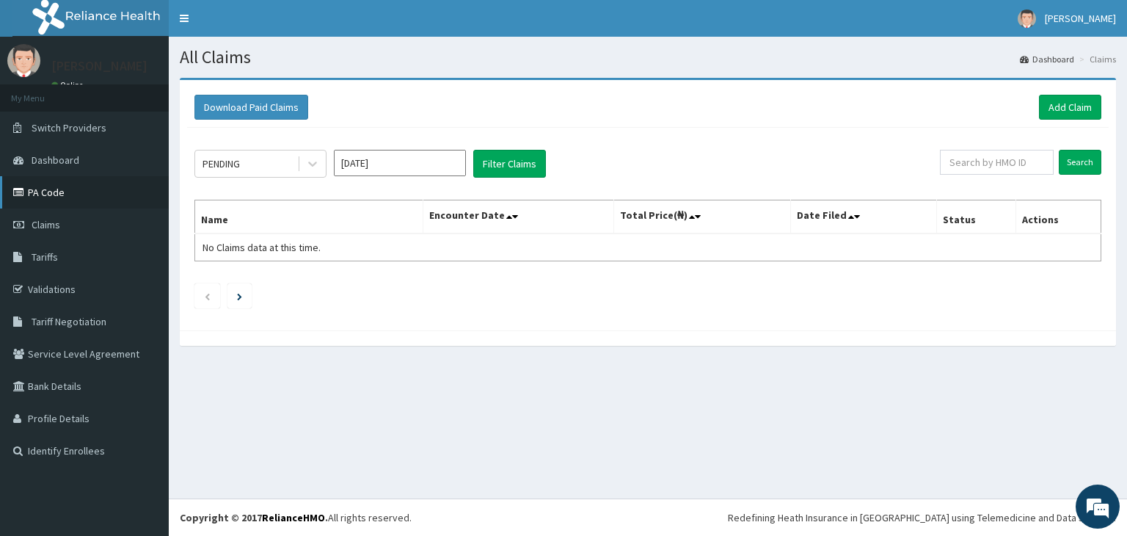
click at [106, 189] on link "PA Code" at bounding box center [84, 192] width 169 height 32
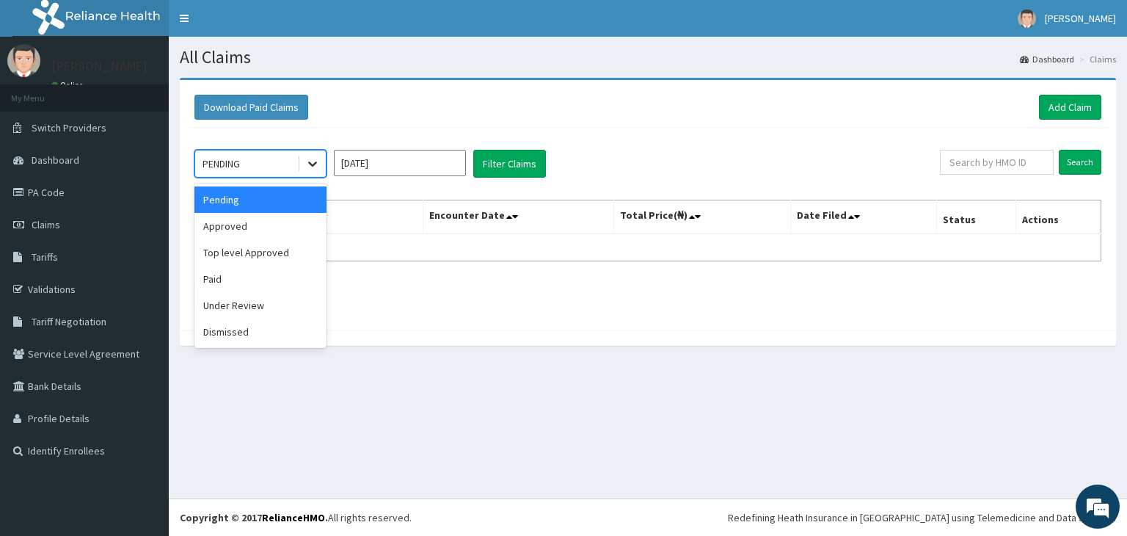
click at [314, 172] on div at bounding box center [312, 163] width 26 height 26
click at [294, 228] on div "Approved" at bounding box center [260, 226] width 132 height 26
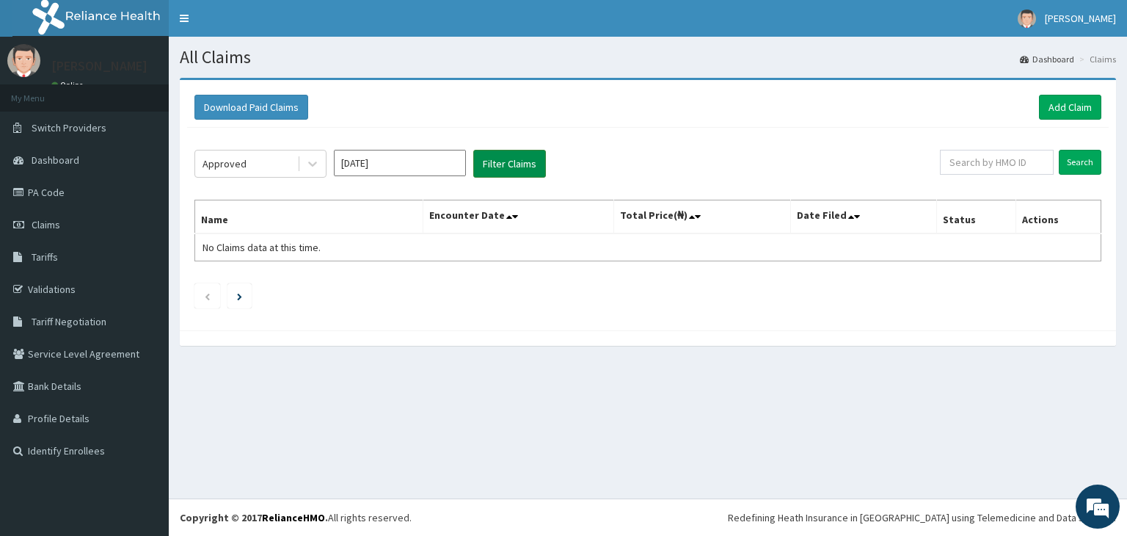
click at [520, 162] on button "Filter Claims" at bounding box center [509, 164] width 73 height 28
